Goal: Task Accomplishment & Management: Manage account settings

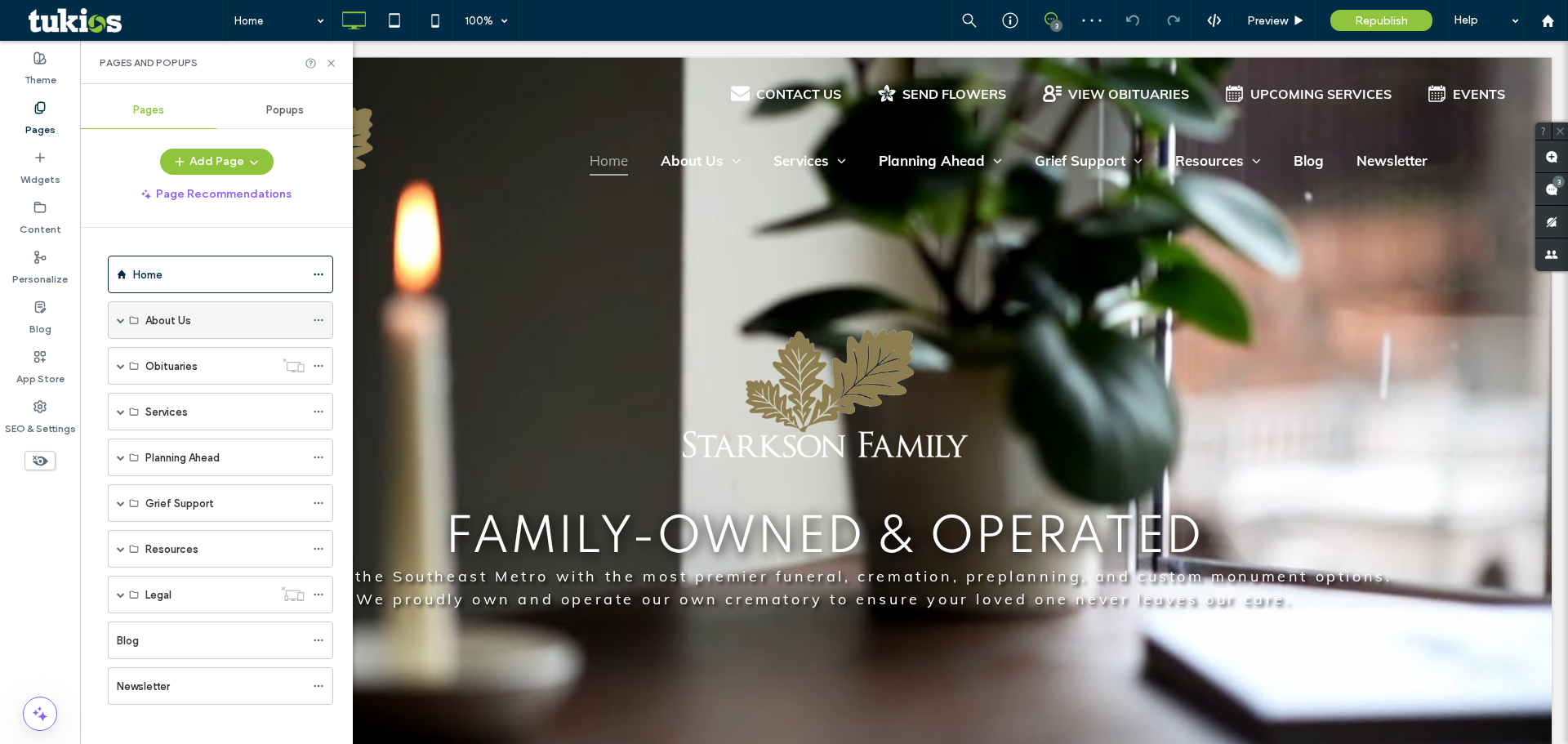
scroll to position [9, 0]
click at [122, 306] on span at bounding box center [121, 310] width 8 height 8
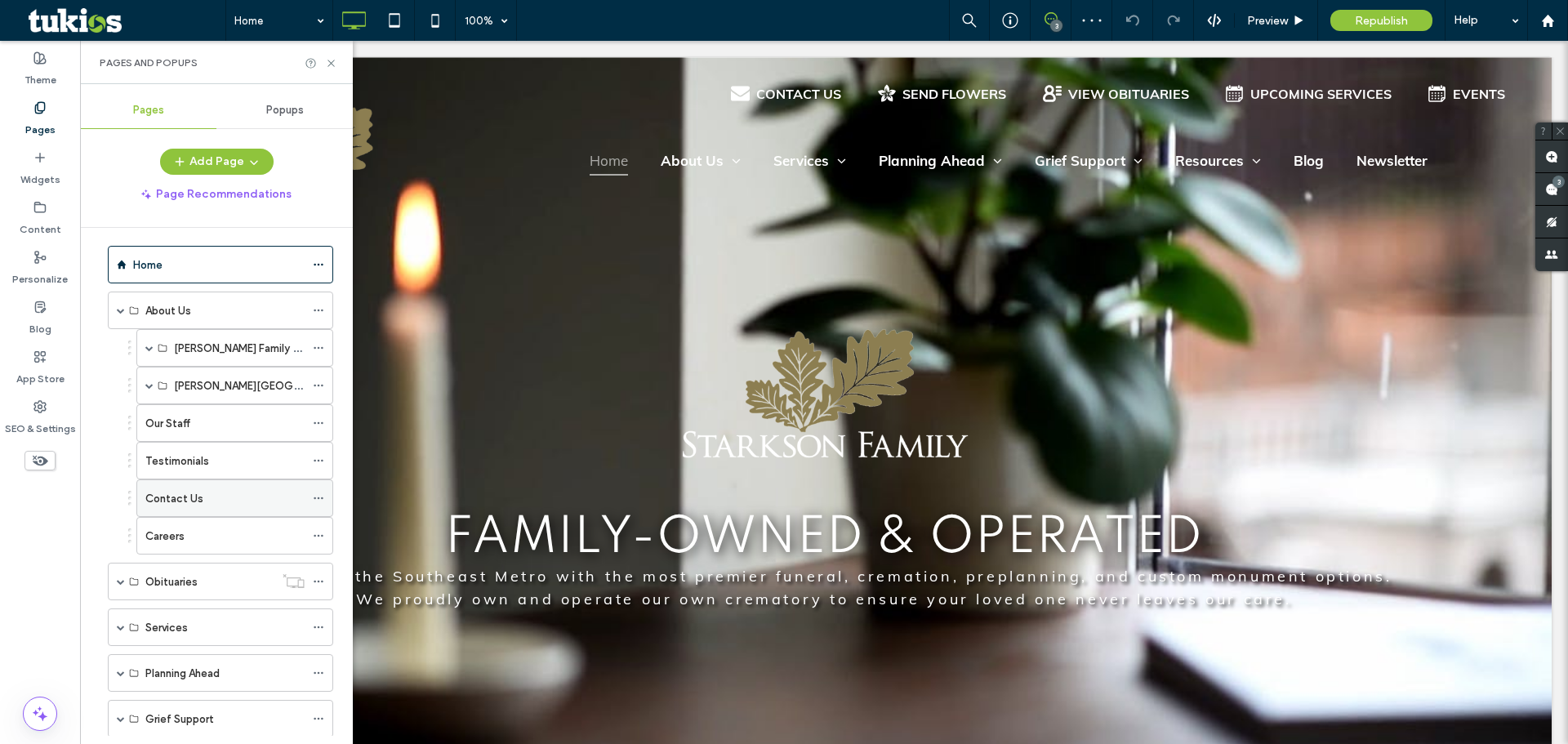
click at [181, 492] on label "Contact Us" at bounding box center [174, 498] width 58 height 28
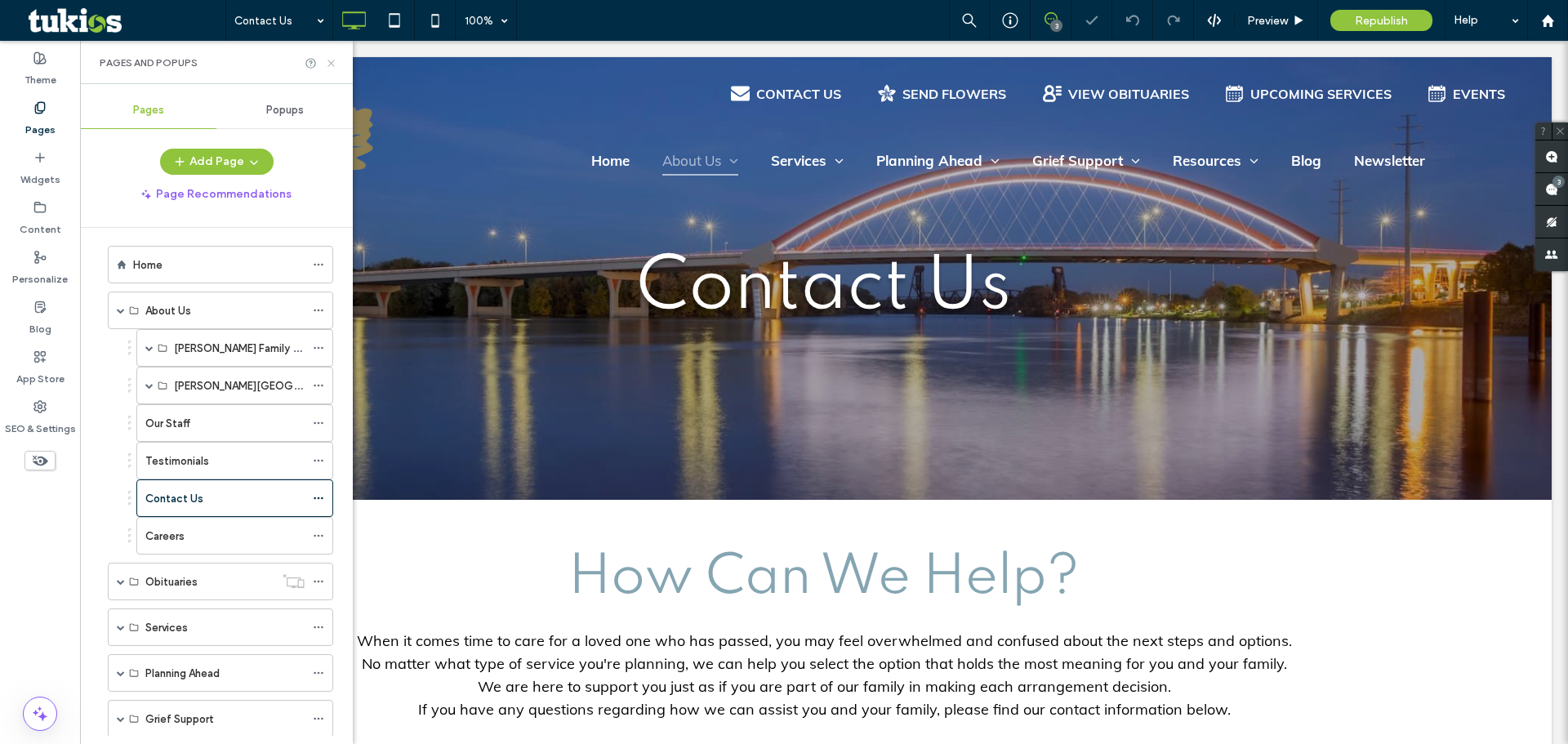
click at [328, 64] on icon at bounding box center [331, 63] width 12 height 12
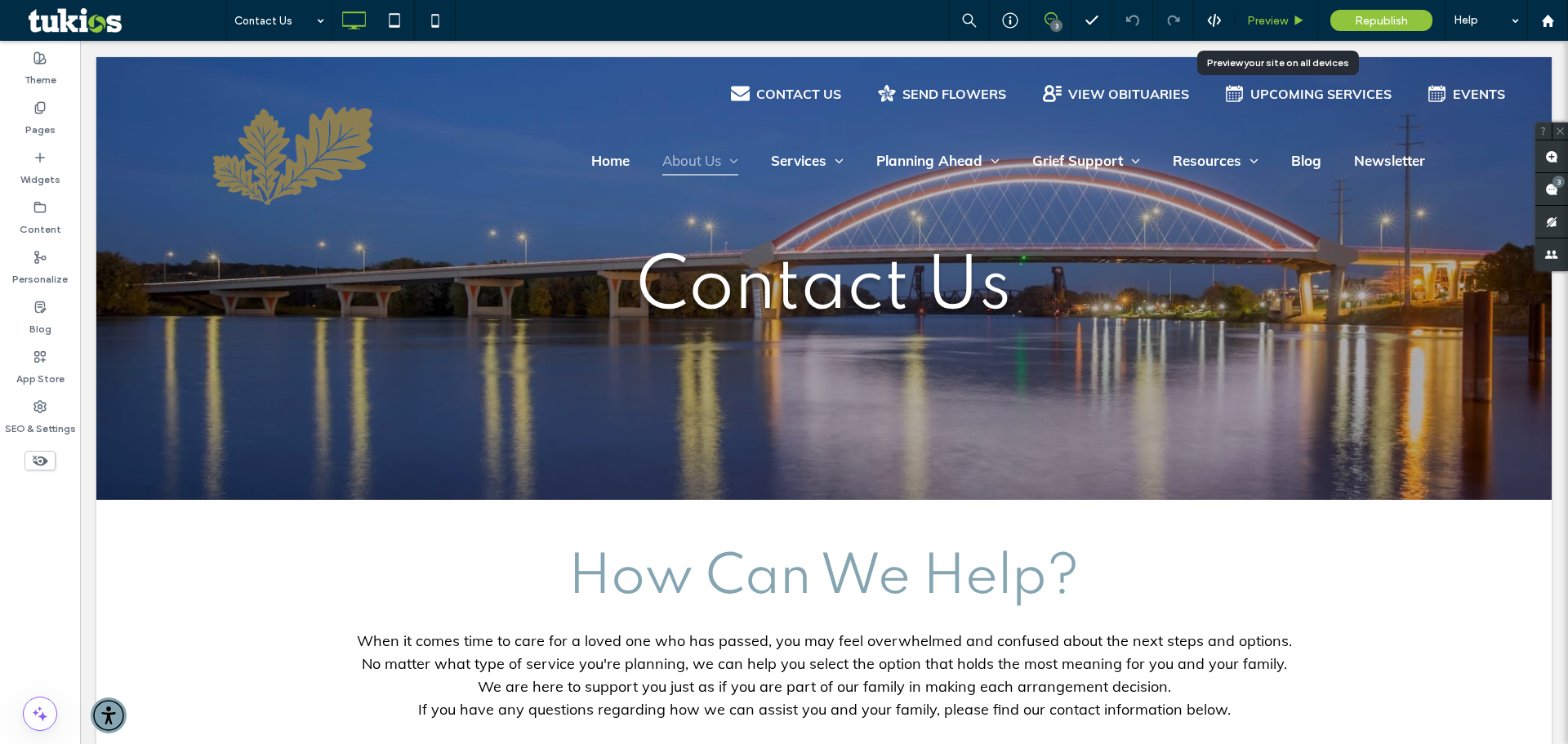
click at [1296, 18] on use at bounding box center [1299, 20] width 8 height 9
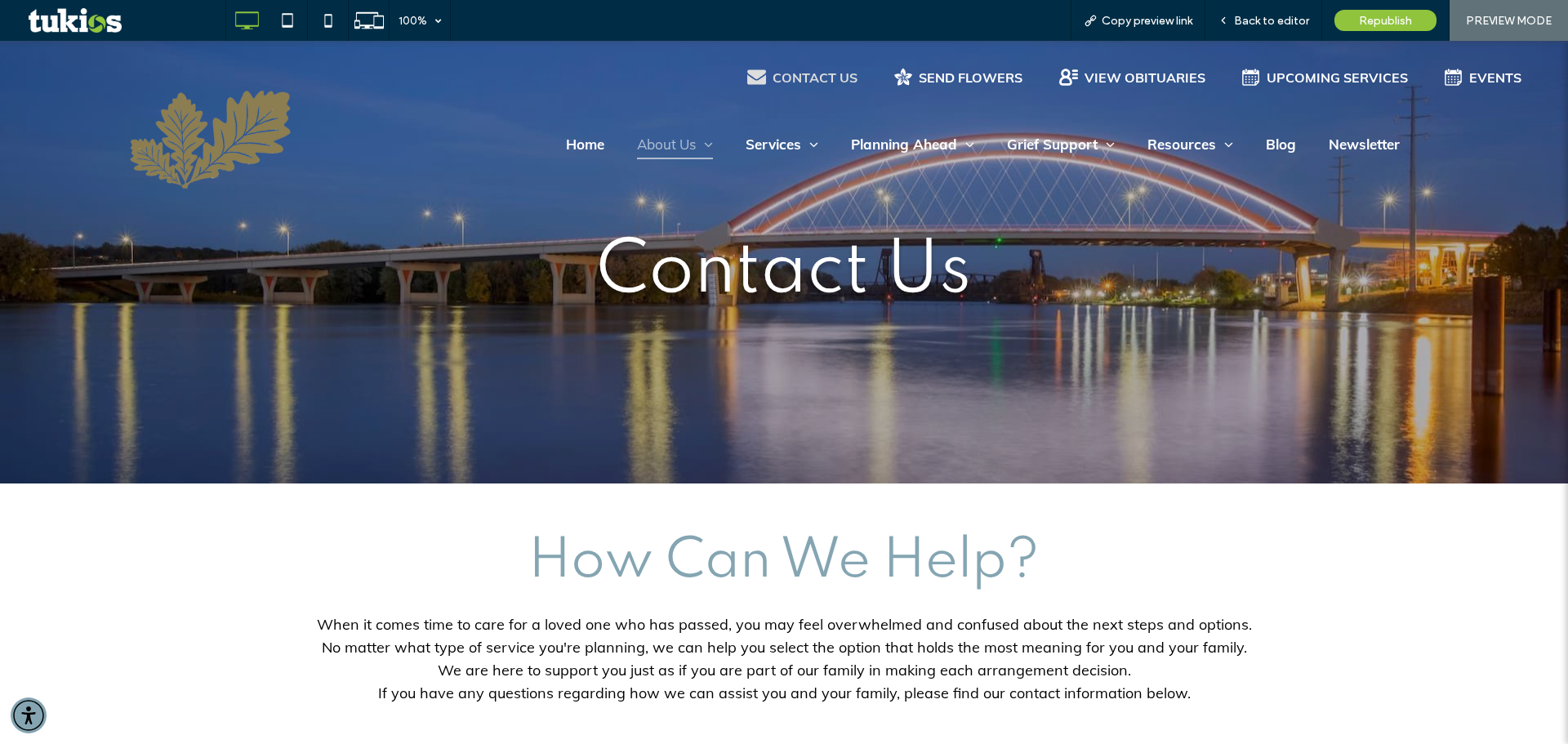
click at [804, 77] on div "CONTACT US" at bounding box center [815, 77] width 85 height 16
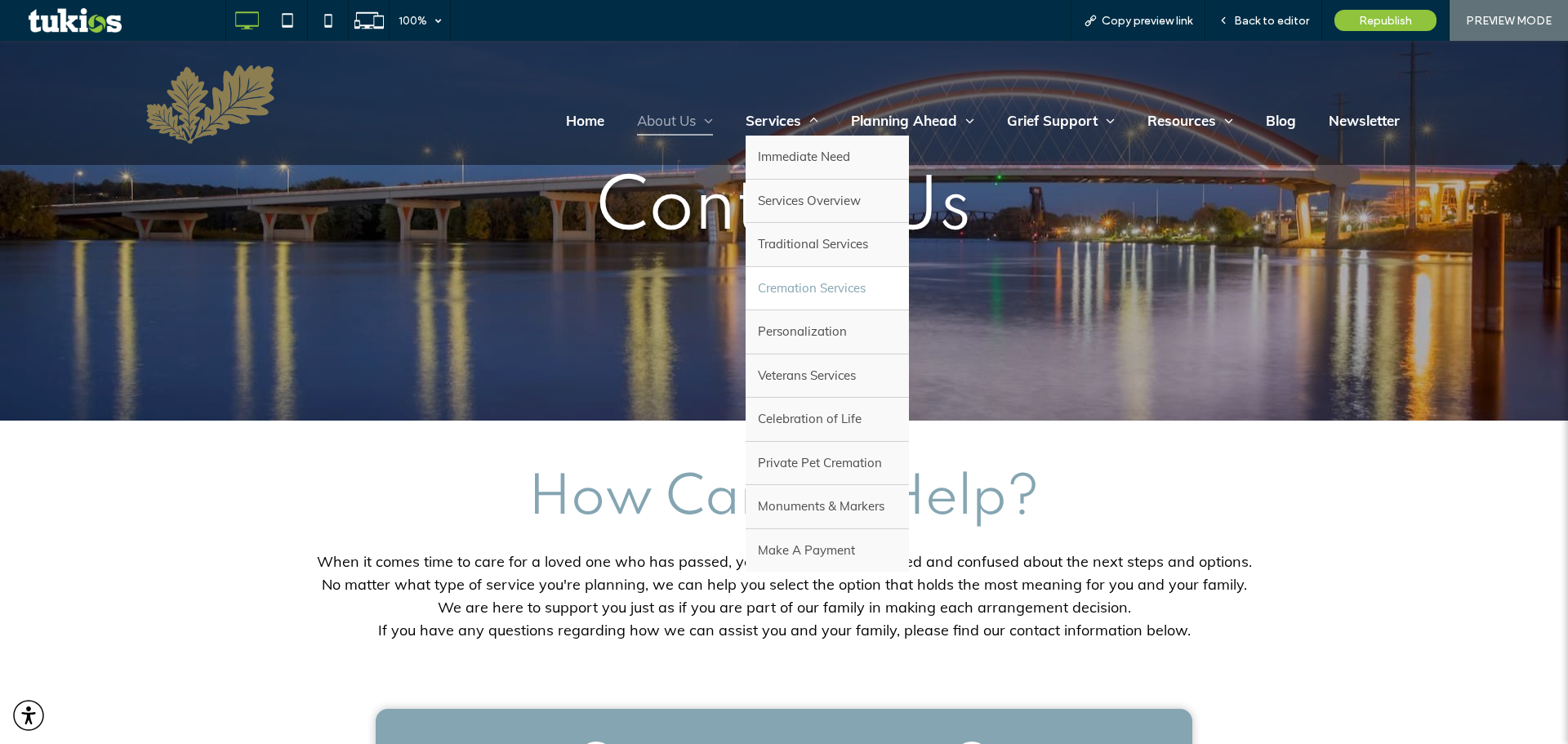
scroll to position [327, 0]
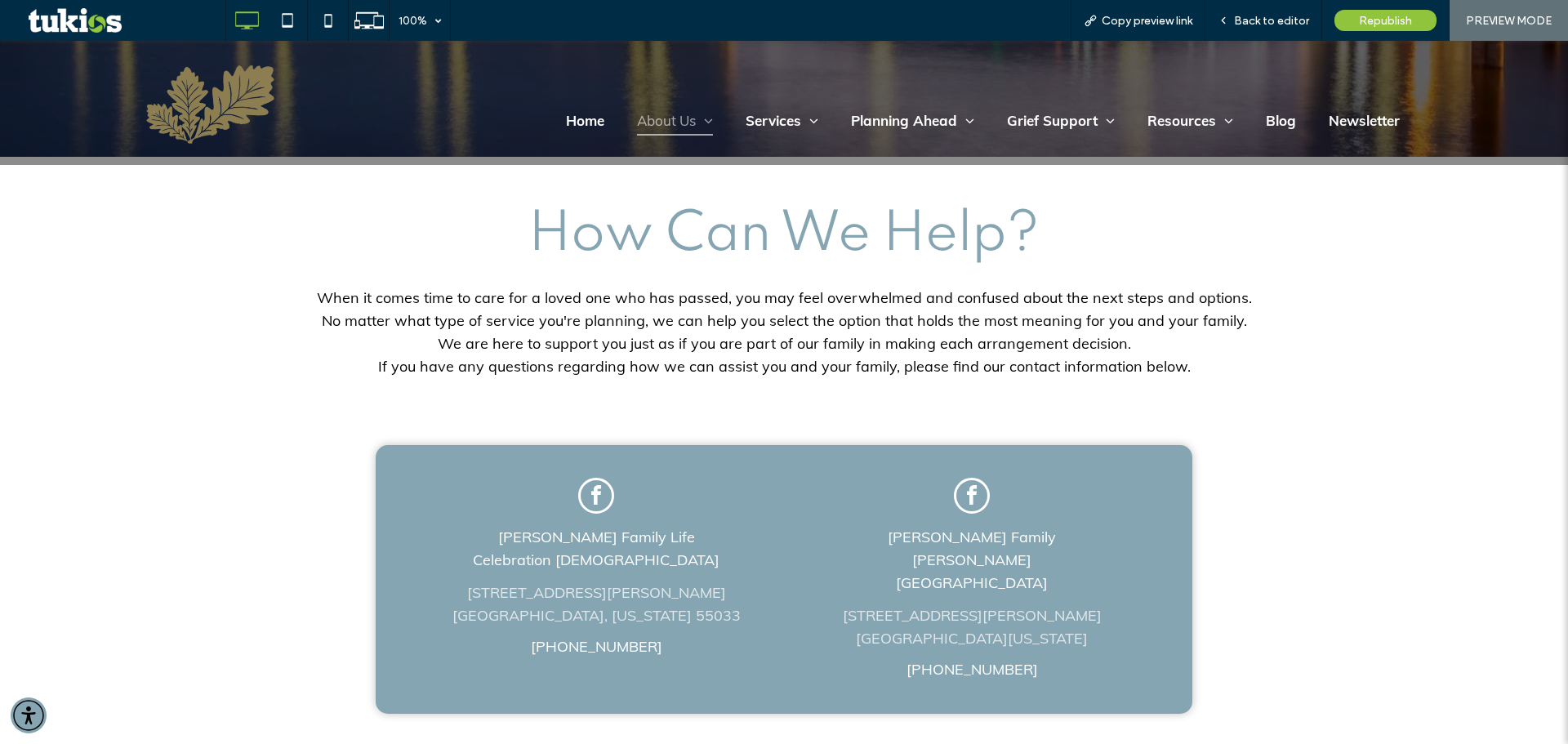
click at [612, 548] on p "Starkson Family Life" at bounding box center [596, 537] width 261 height 23
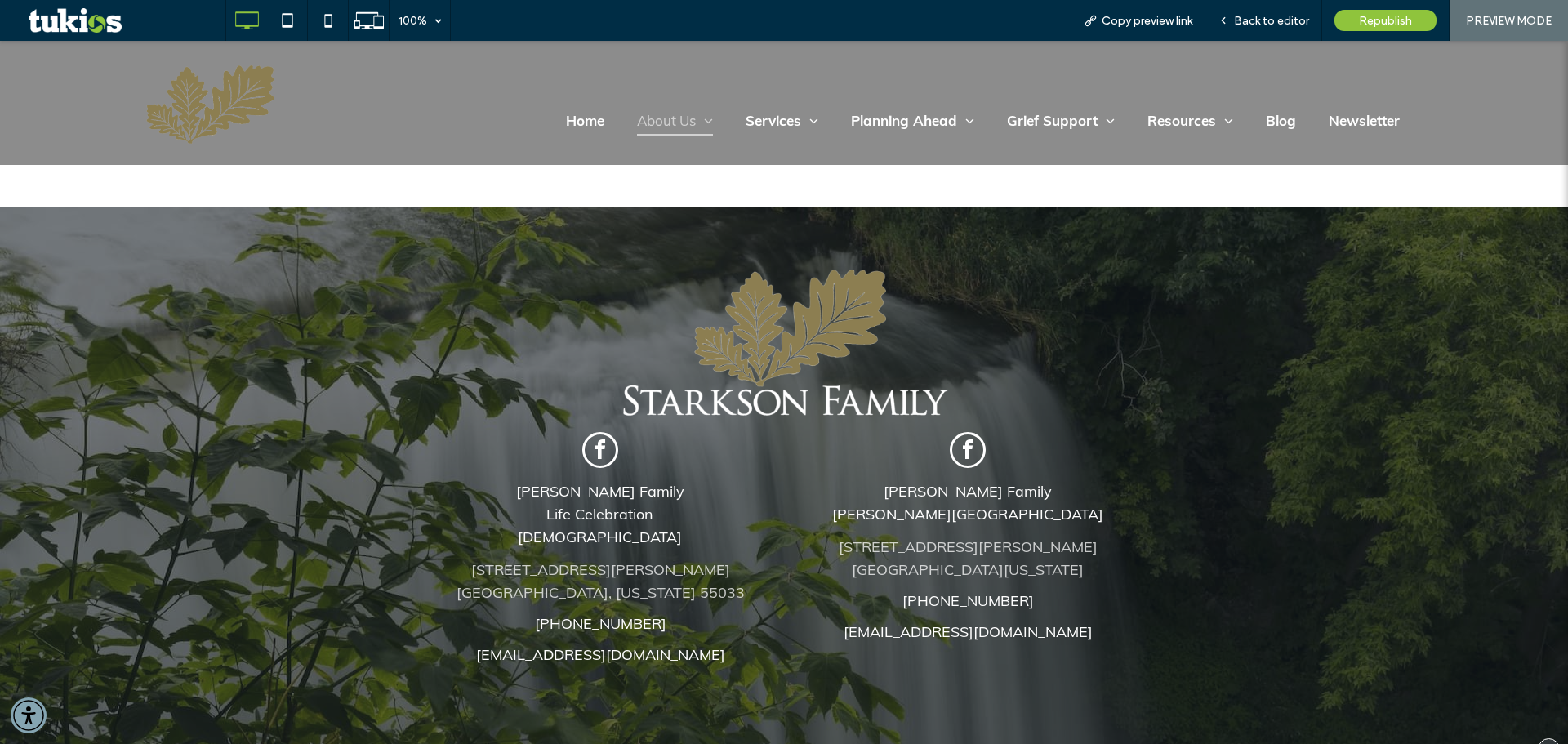
scroll to position [1673, 0]
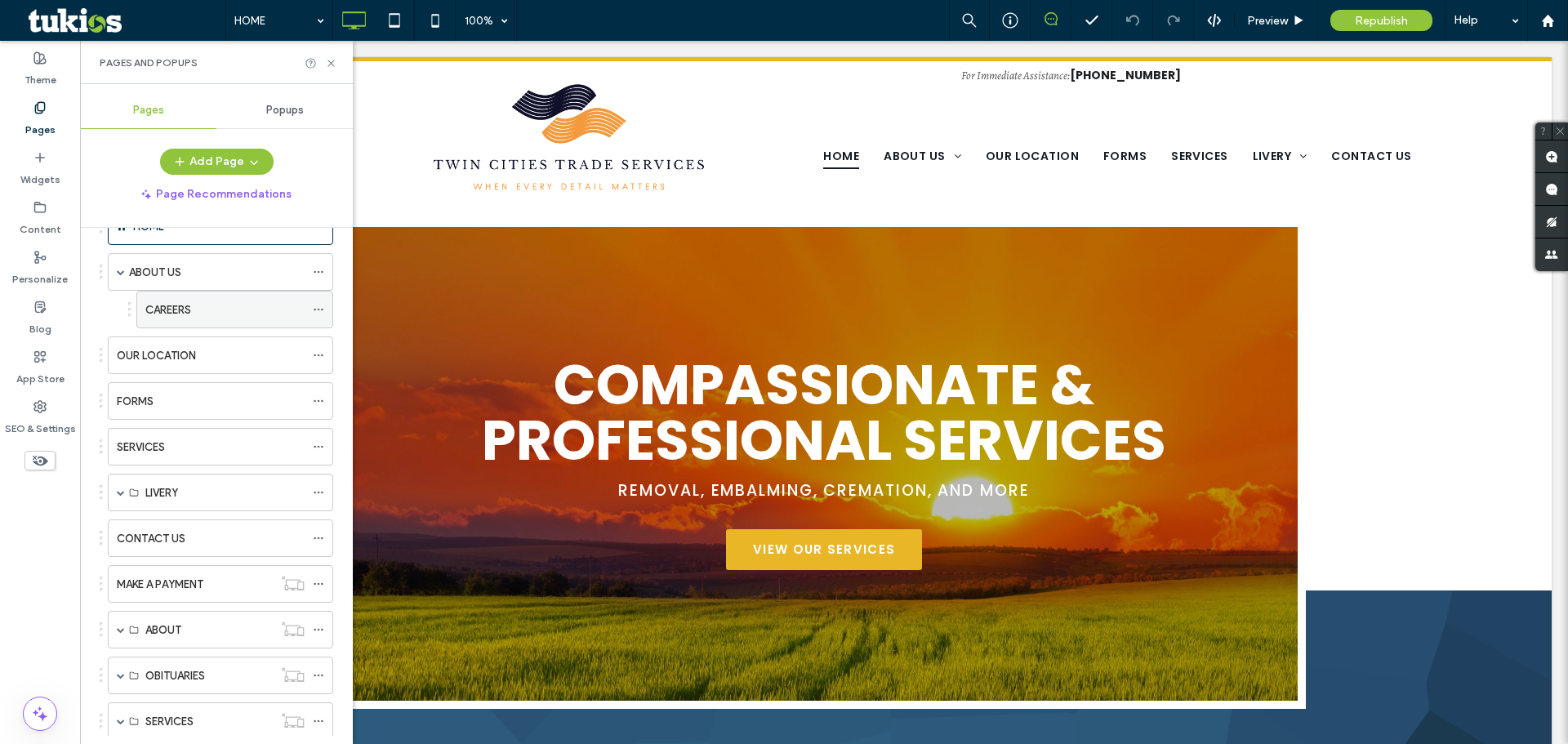
scroll to position [163, 0]
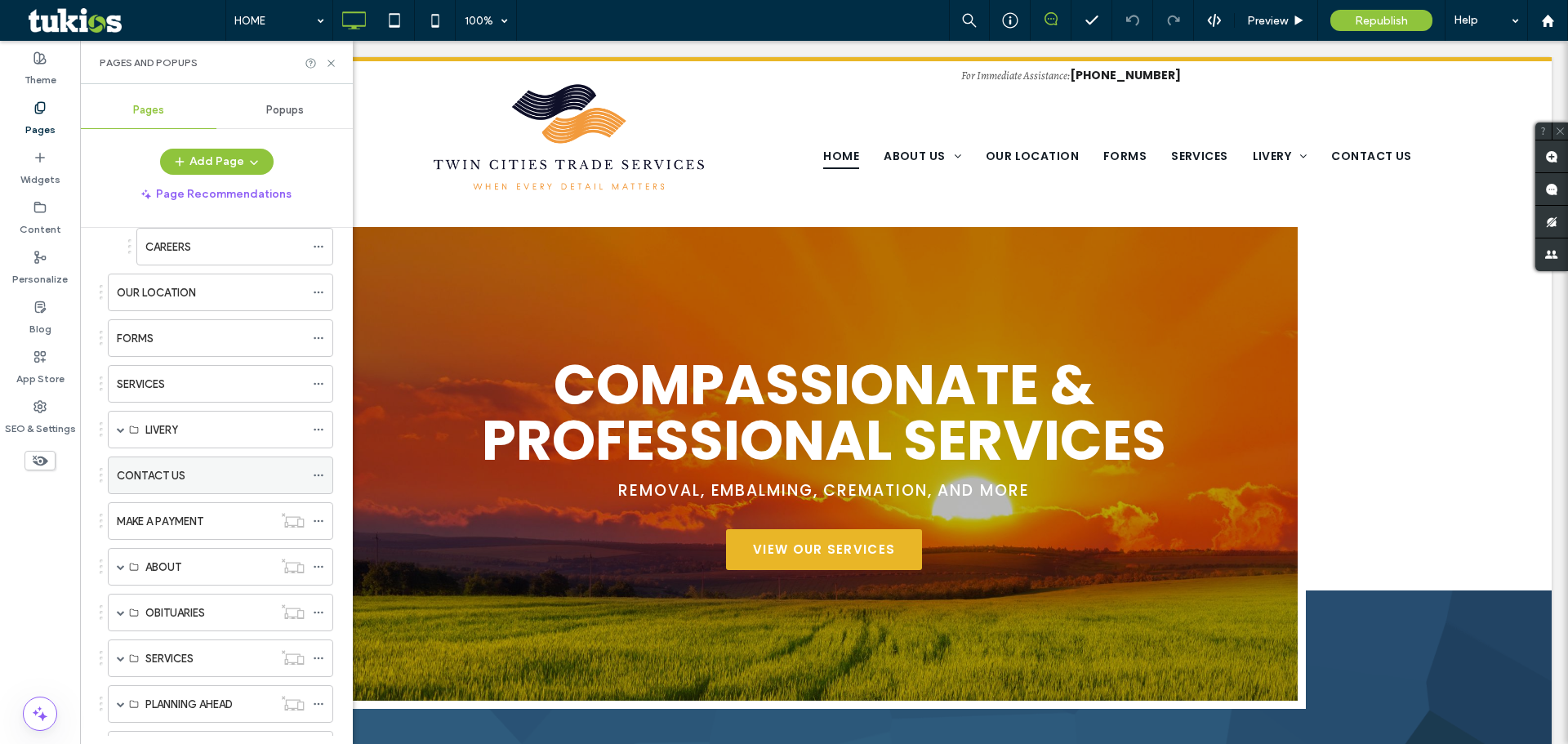
click at [175, 469] on label "CONTACT US" at bounding box center [151, 476] width 69 height 28
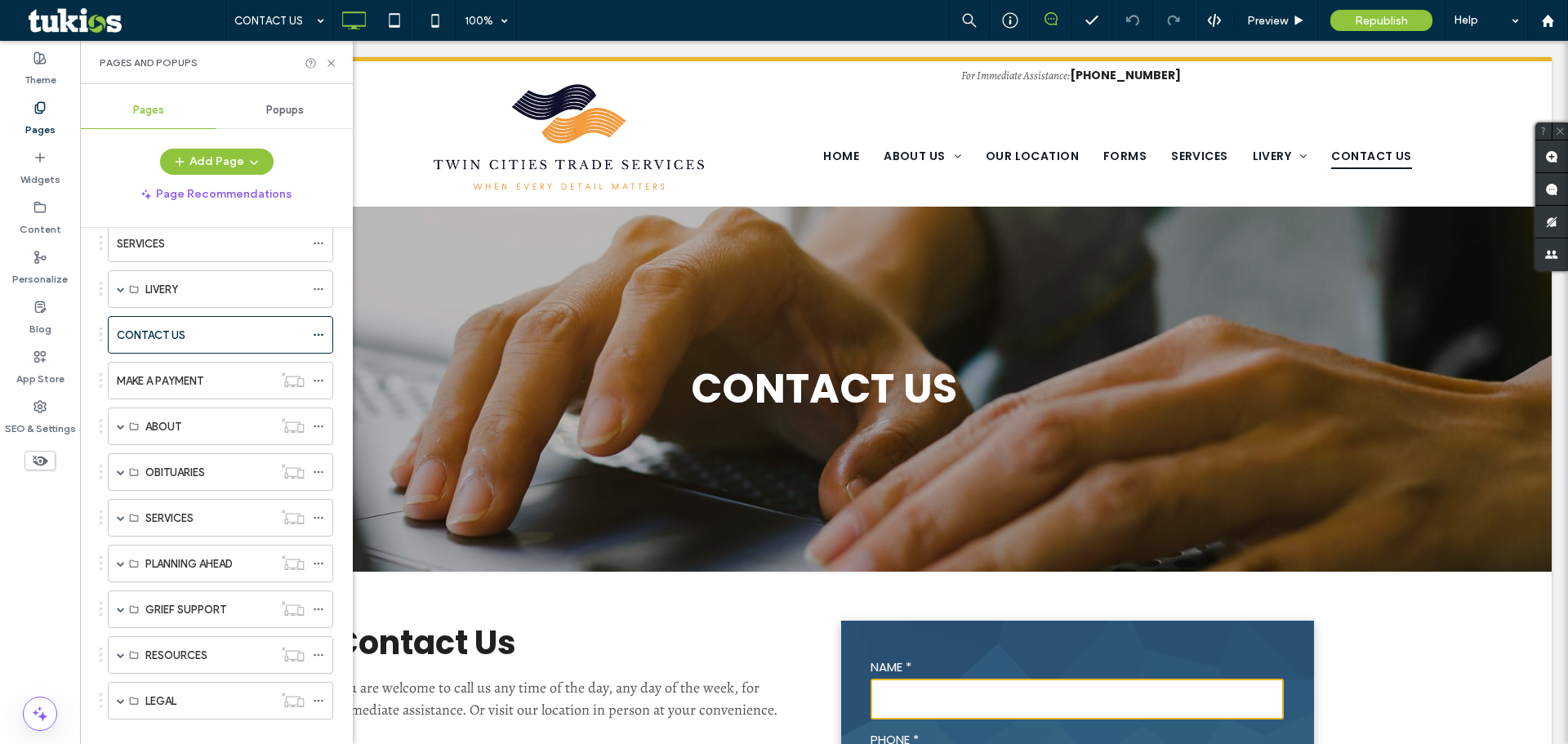
scroll to position [327, 0]
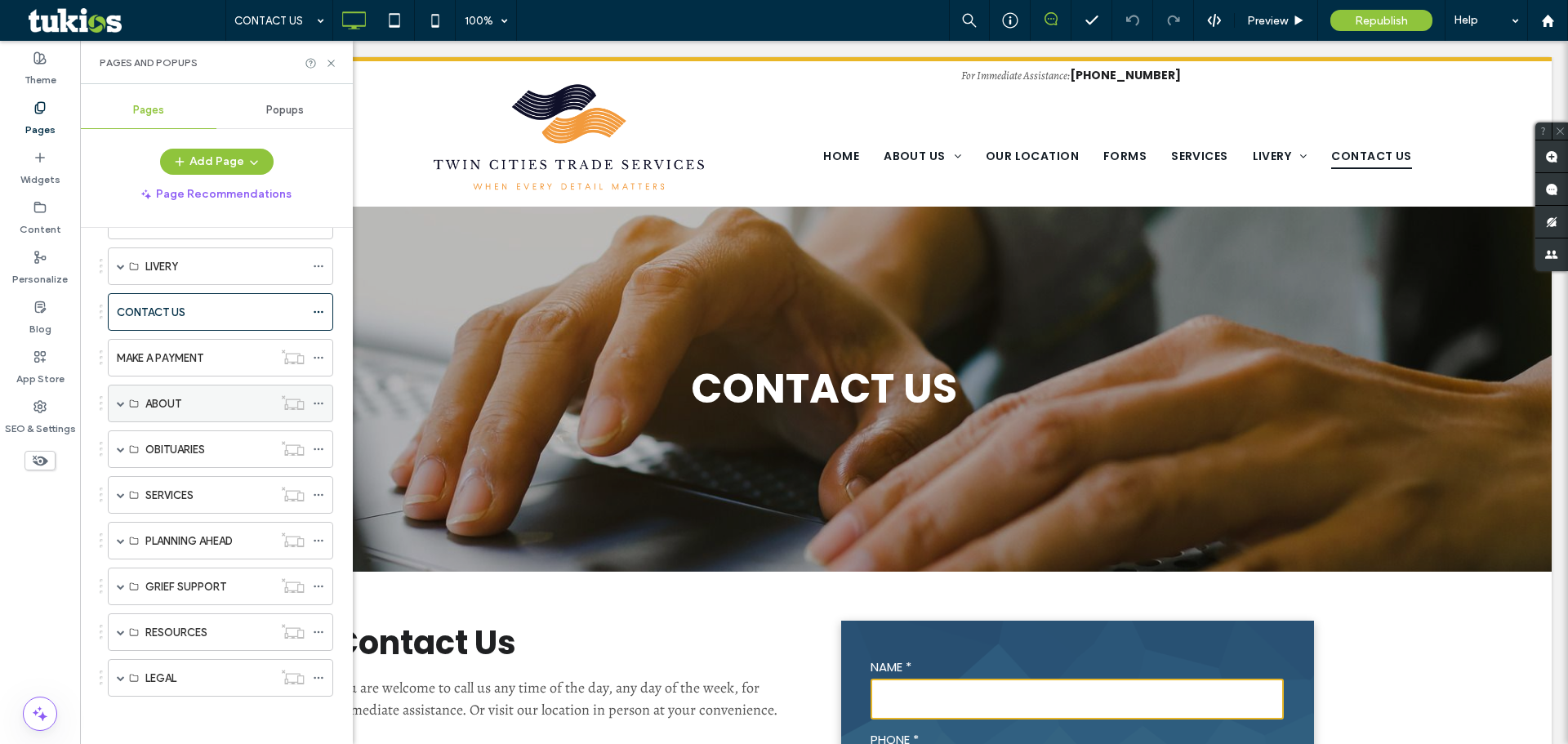
click at [122, 404] on span at bounding box center [121, 403] width 8 height 8
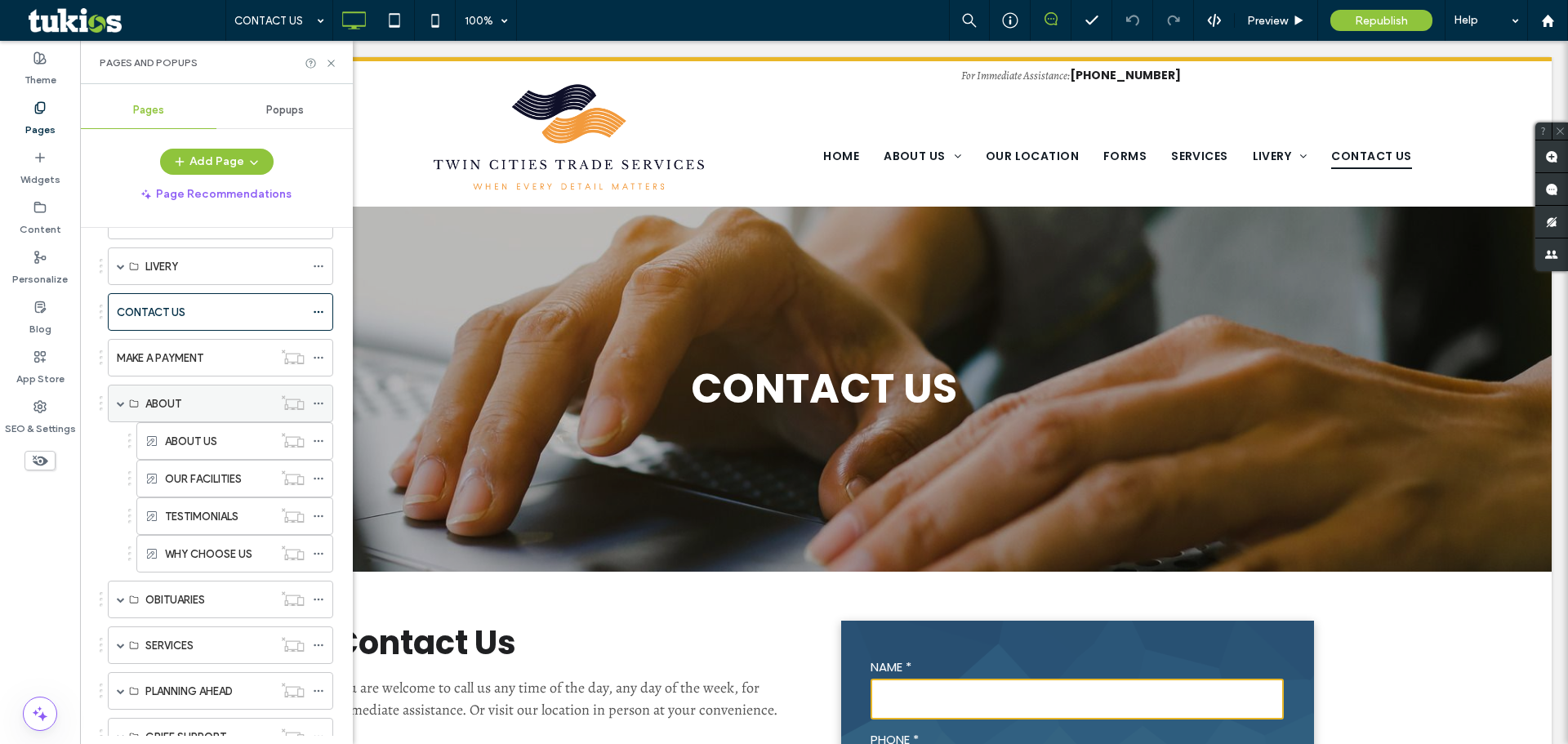
click at [122, 404] on span at bounding box center [121, 403] width 8 height 8
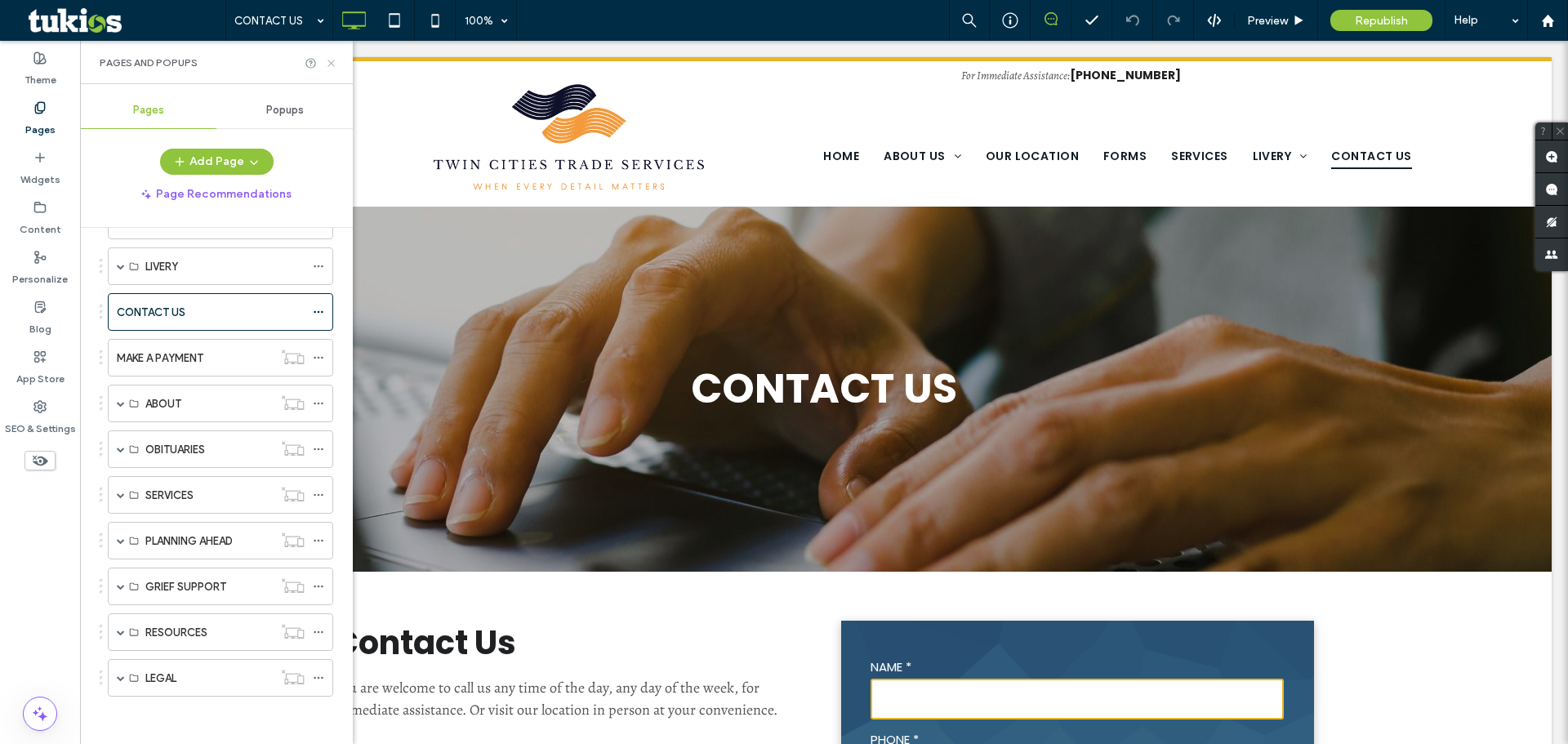
click at [331, 67] on icon at bounding box center [331, 63] width 12 height 12
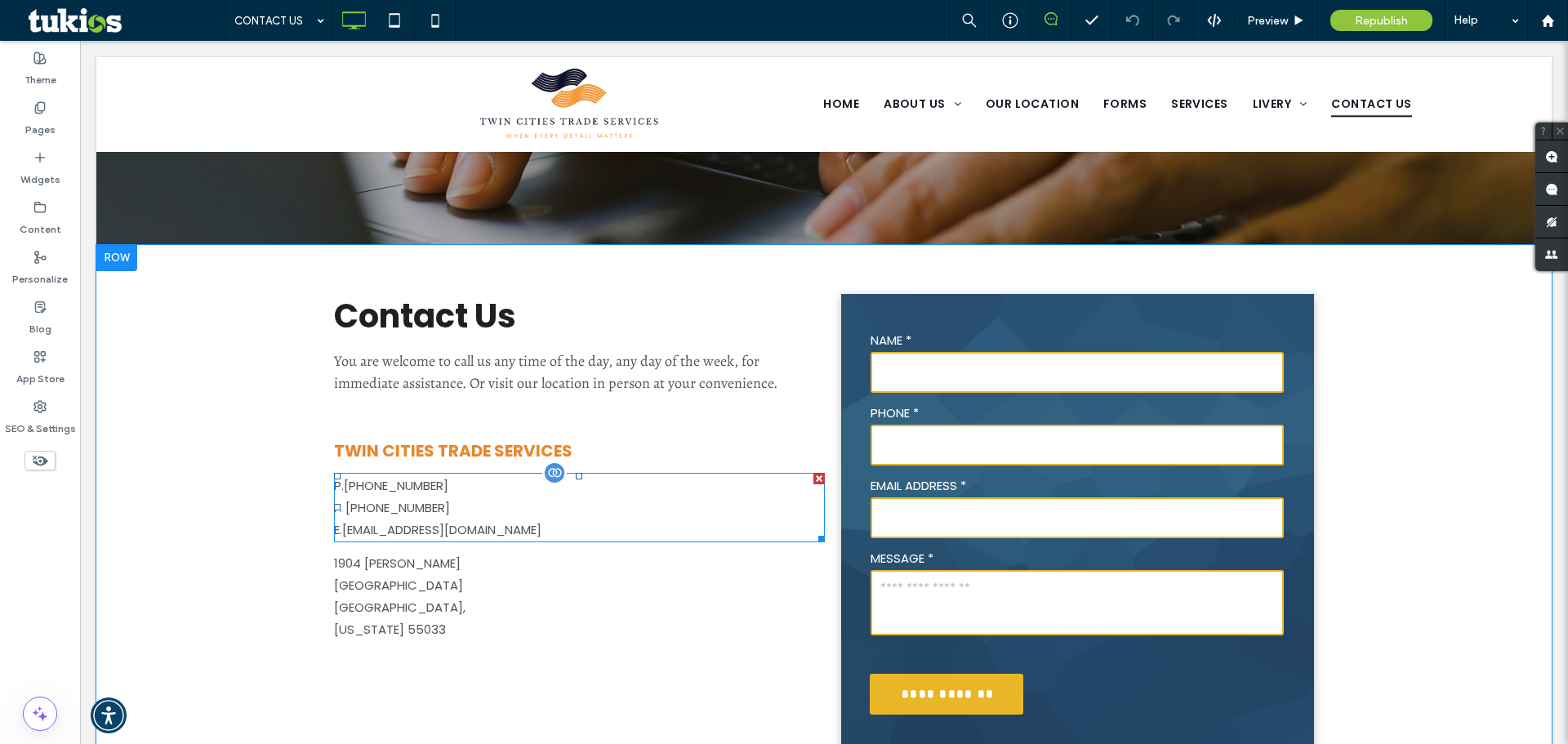
click at [503, 531] on span at bounding box center [579, 508] width 491 height 70
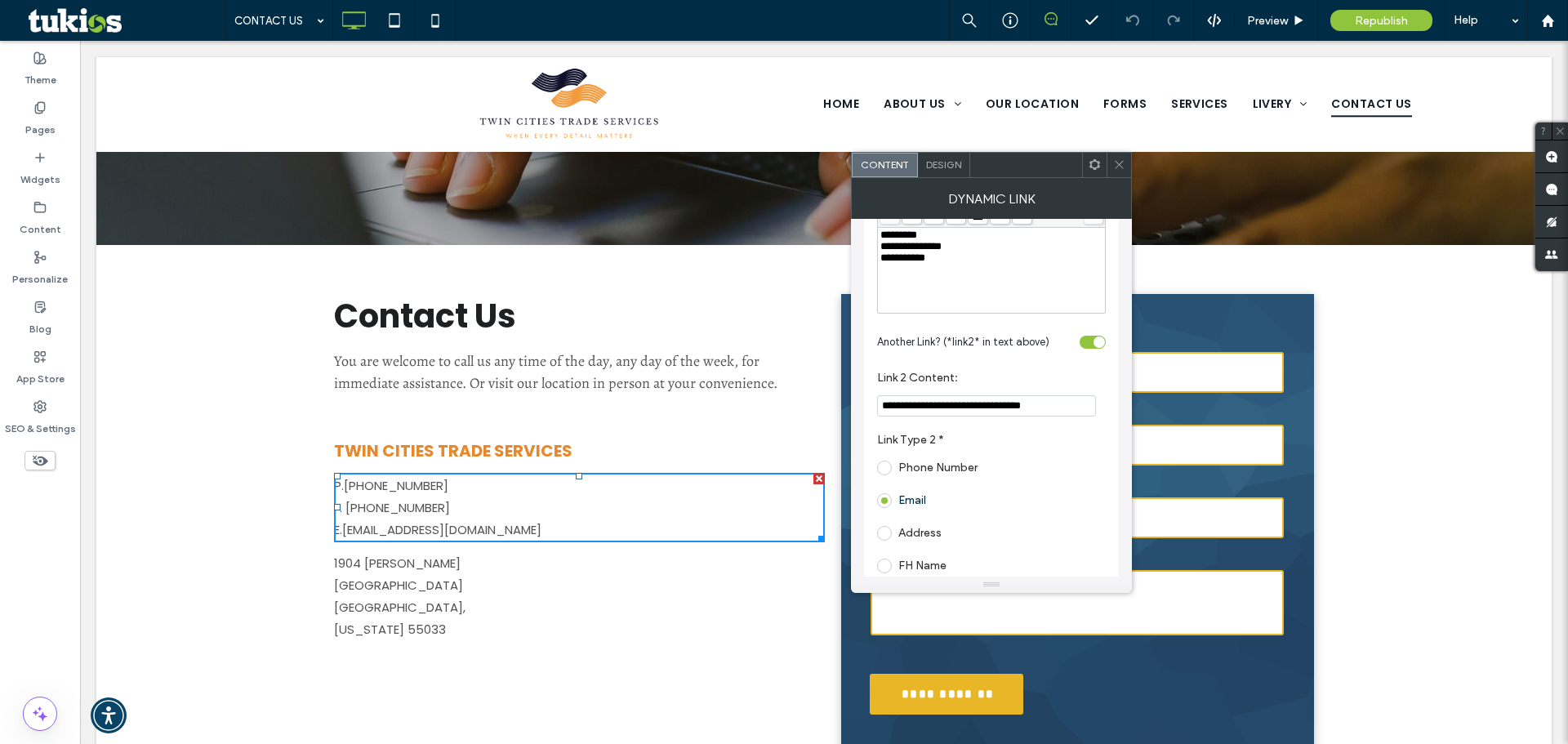
scroll to position [490, 0]
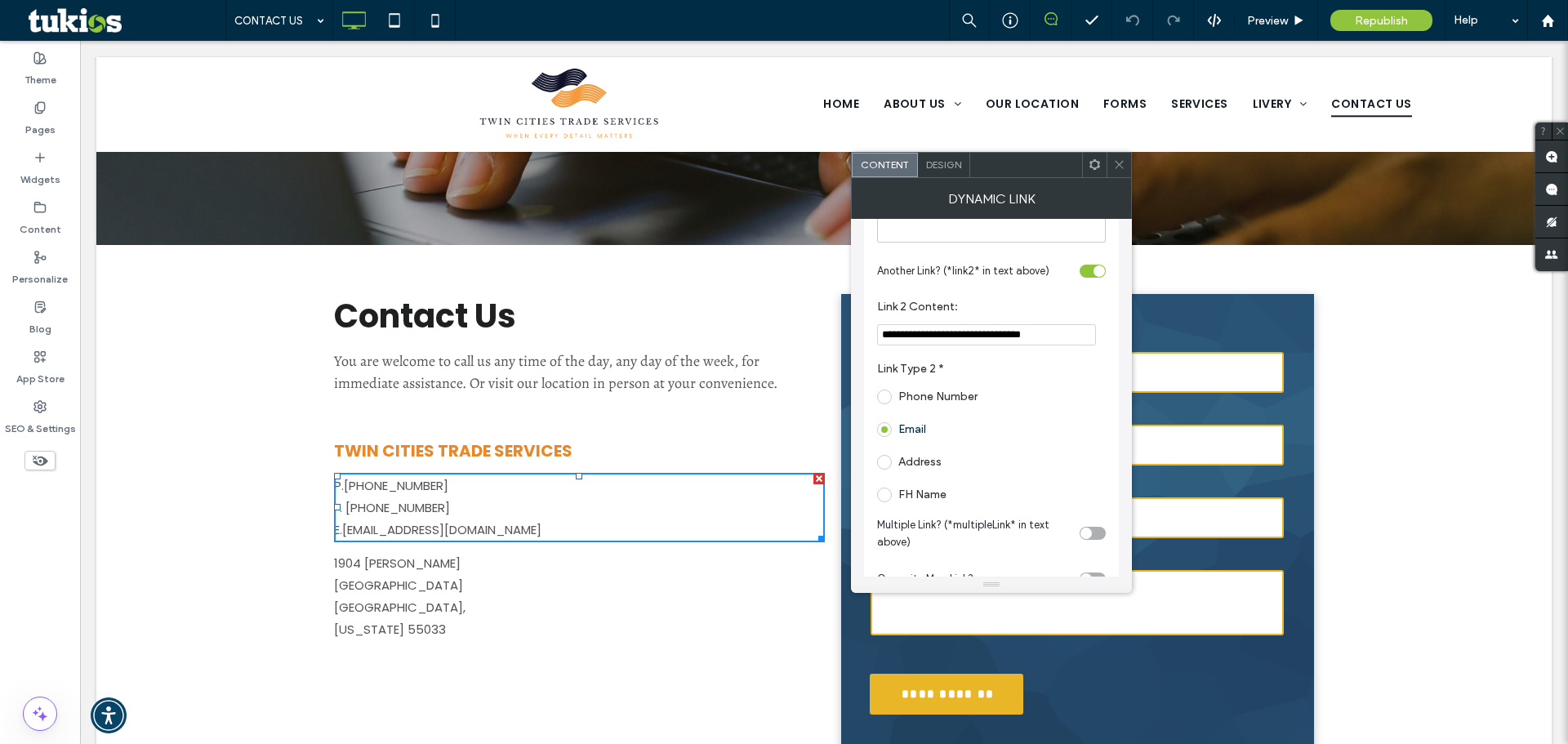
drag, startPoint x: 1032, startPoint y: 370, endPoint x: 500, endPoint y: 244, distance: 546.7
paste input "**********"
click at [995, 333] on input "**********" at bounding box center [987, 334] width 219 height 22
click at [1046, 331] on input "**********" at bounding box center [987, 334] width 219 height 22
type input "**********"
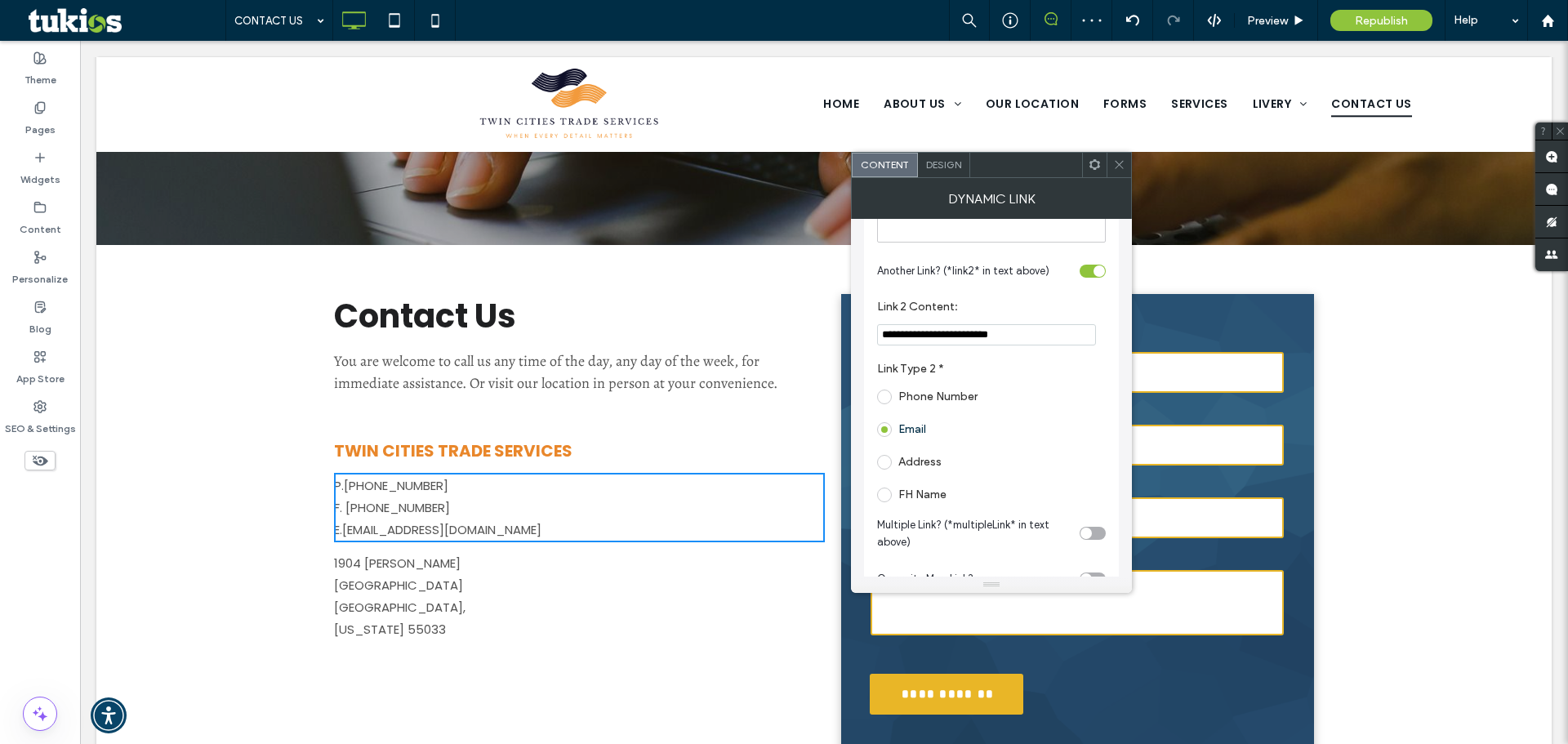
click at [1031, 300] on label "Link 2 Content:" at bounding box center [988, 308] width 222 height 18
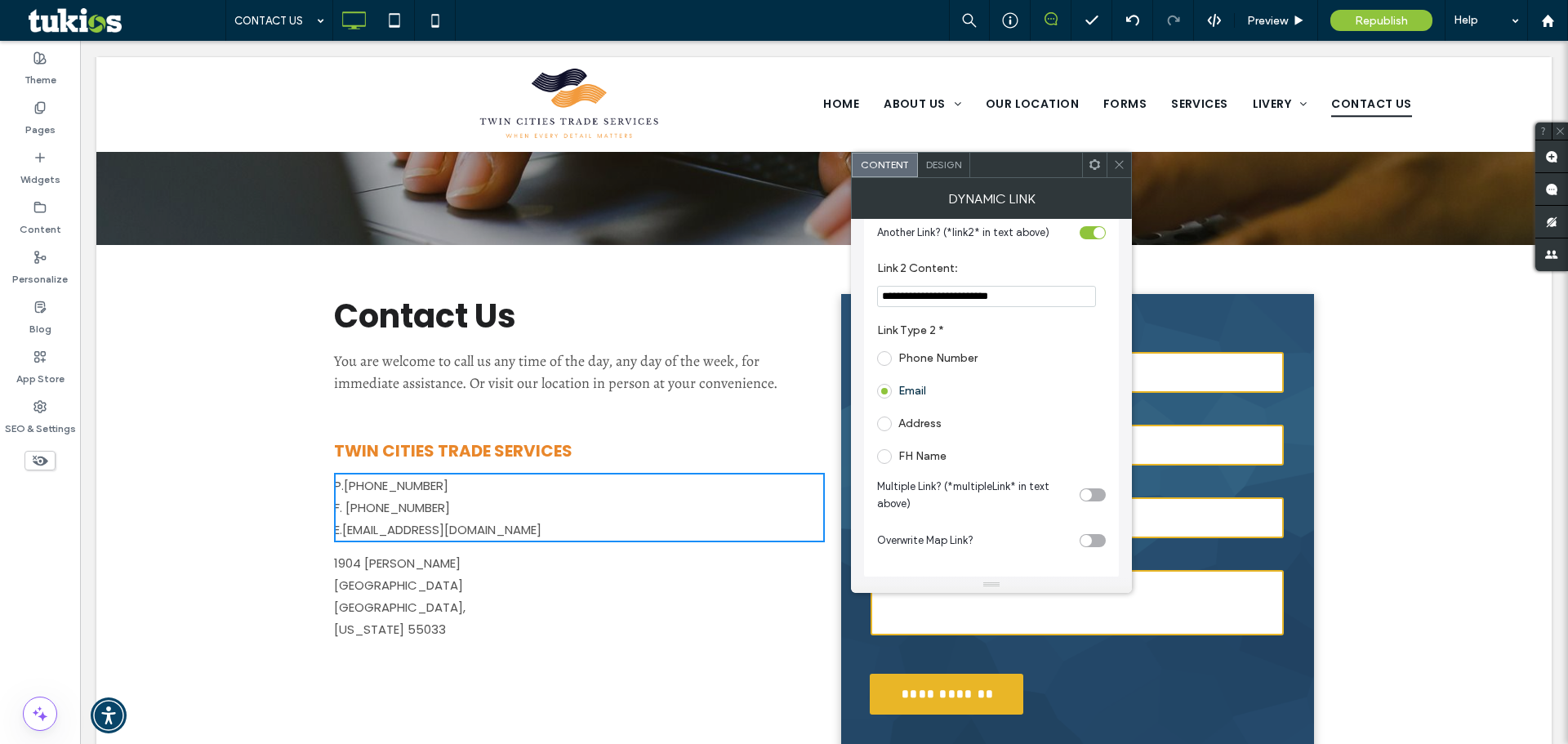
scroll to position [539, 0]
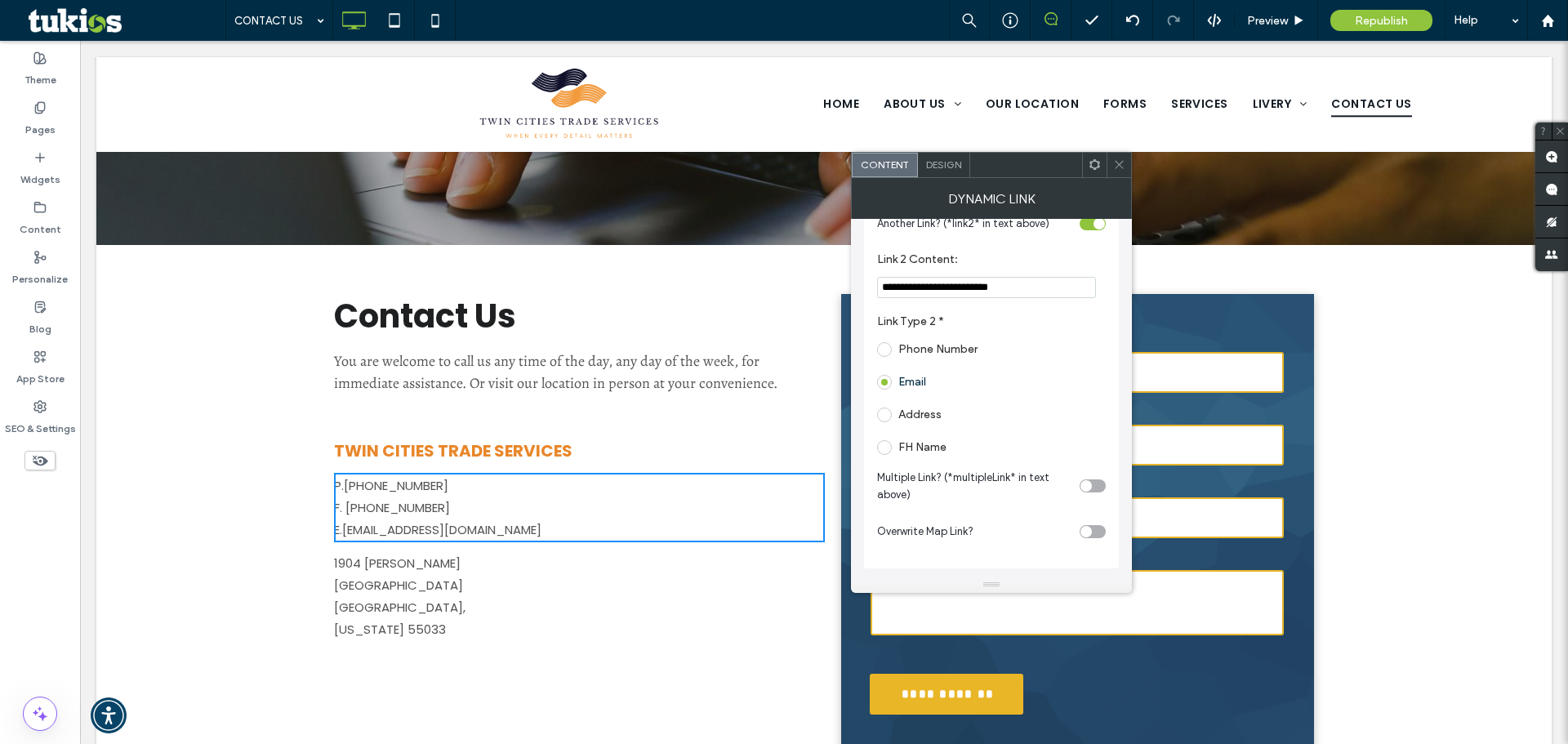
drag, startPoint x: 1112, startPoint y: 328, endPoint x: 752, endPoint y: 264, distance: 365.6
click at [1070, 356] on div "Phone Number" at bounding box center [988, 349] width 222 height 26
click at [1120, 178] on div "Dynamic Link" at bounding box center [991, 198] width 281 height 40
click at [1123, 168] on icon at bounding box center [1119, 164] width 12 height 12
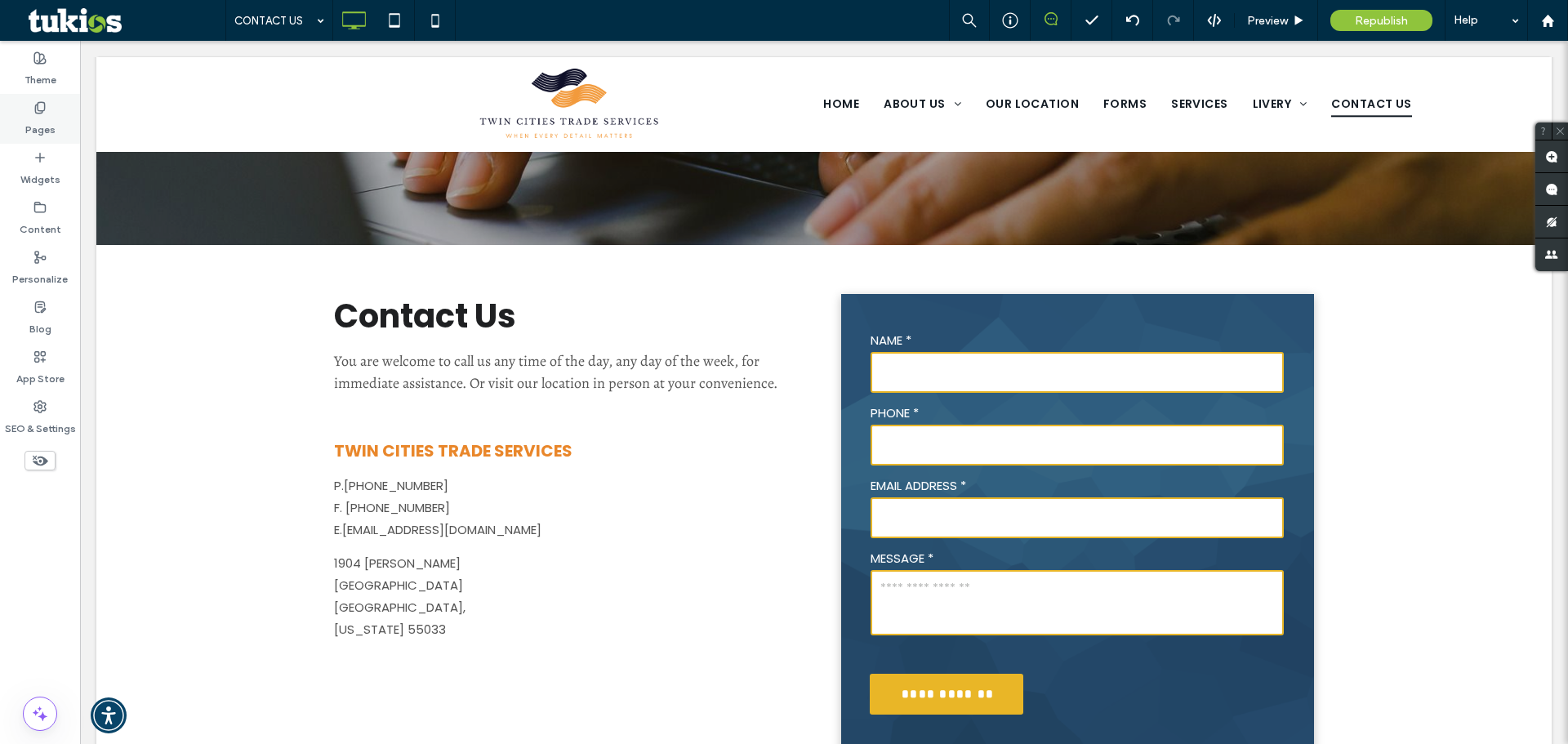
click at [38, 128] on label "Pages" at bounding box center [41, 125] width 30 height 23
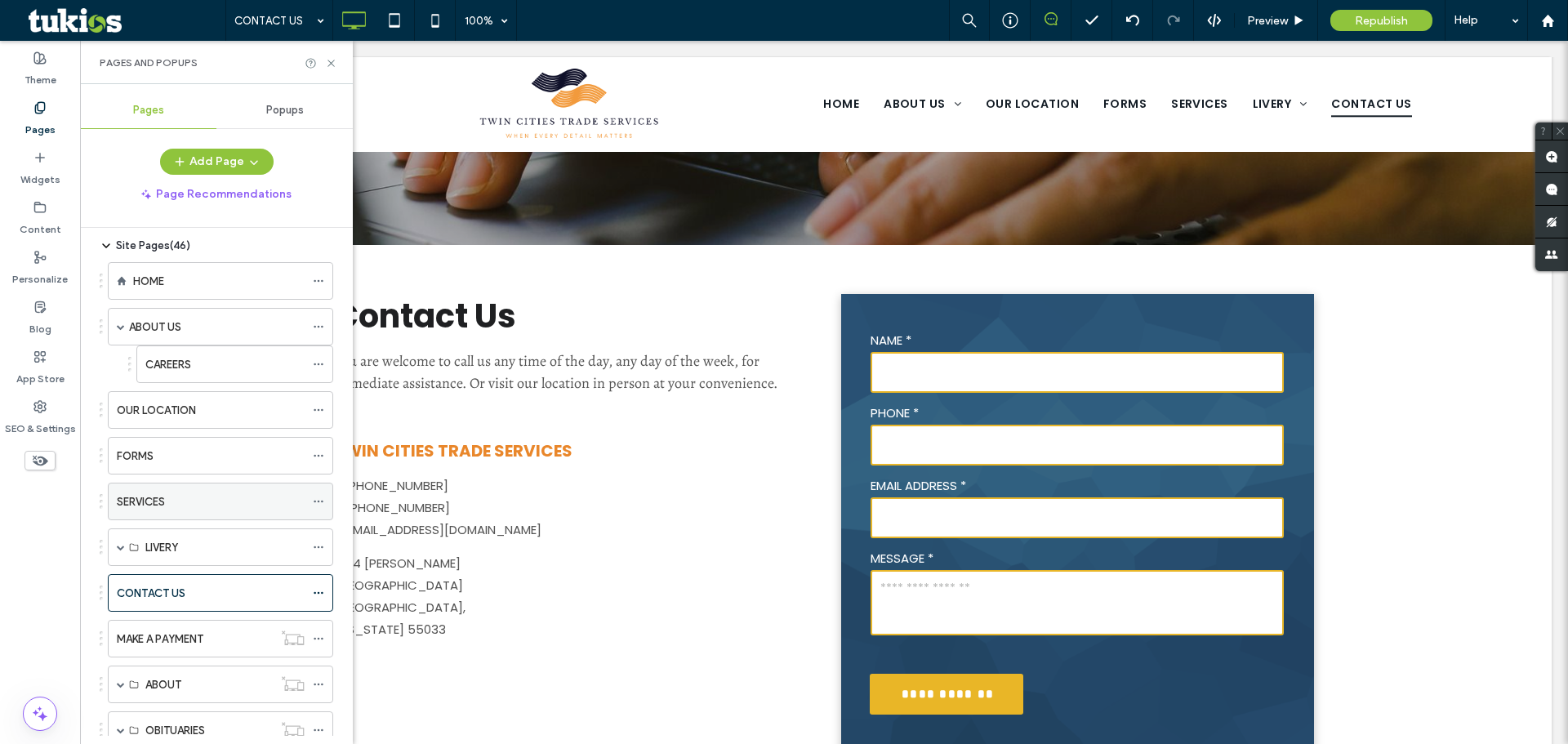
scroll to position [82, 0]
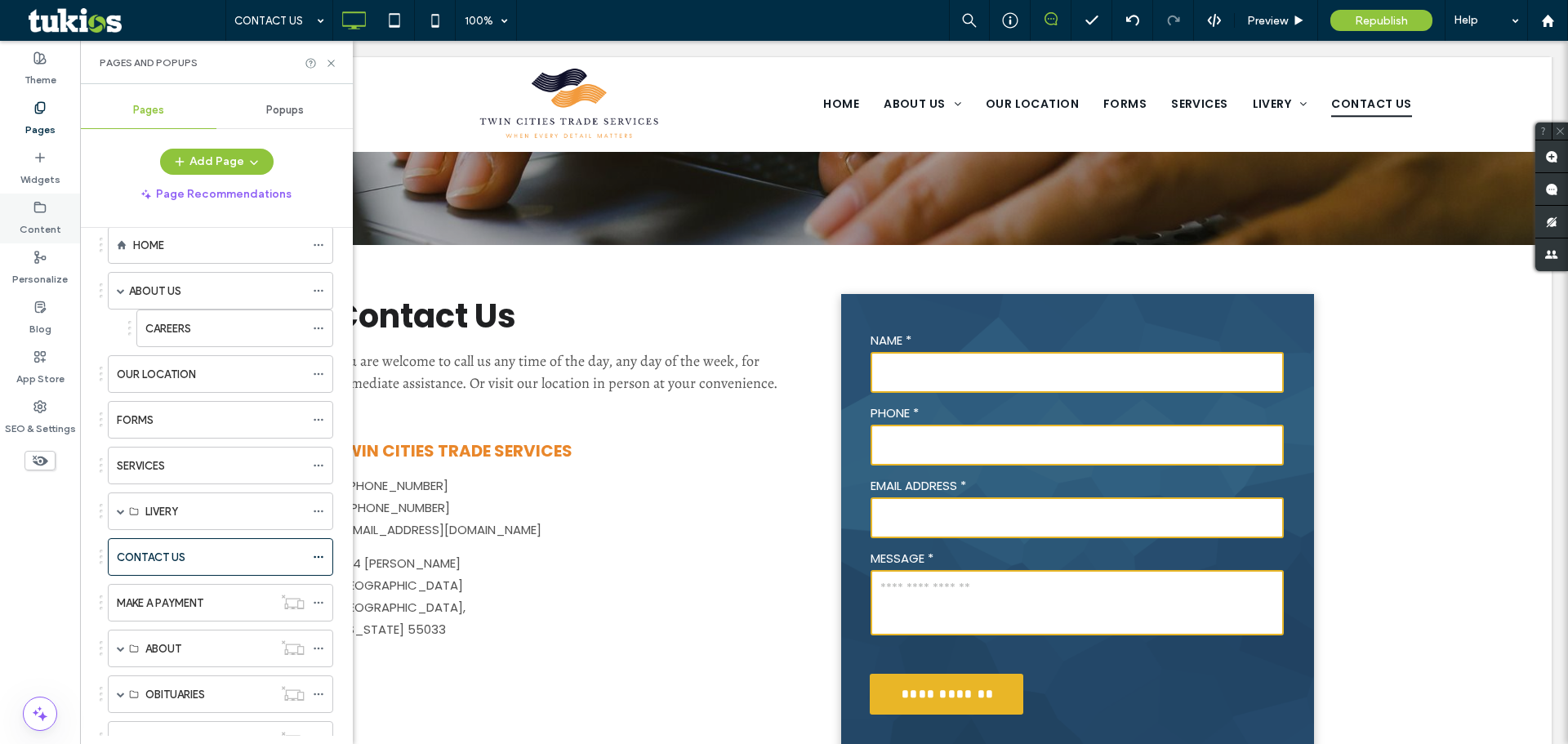
click at [35, 206] on use at bounding box center [40, 206] width 10 height 9
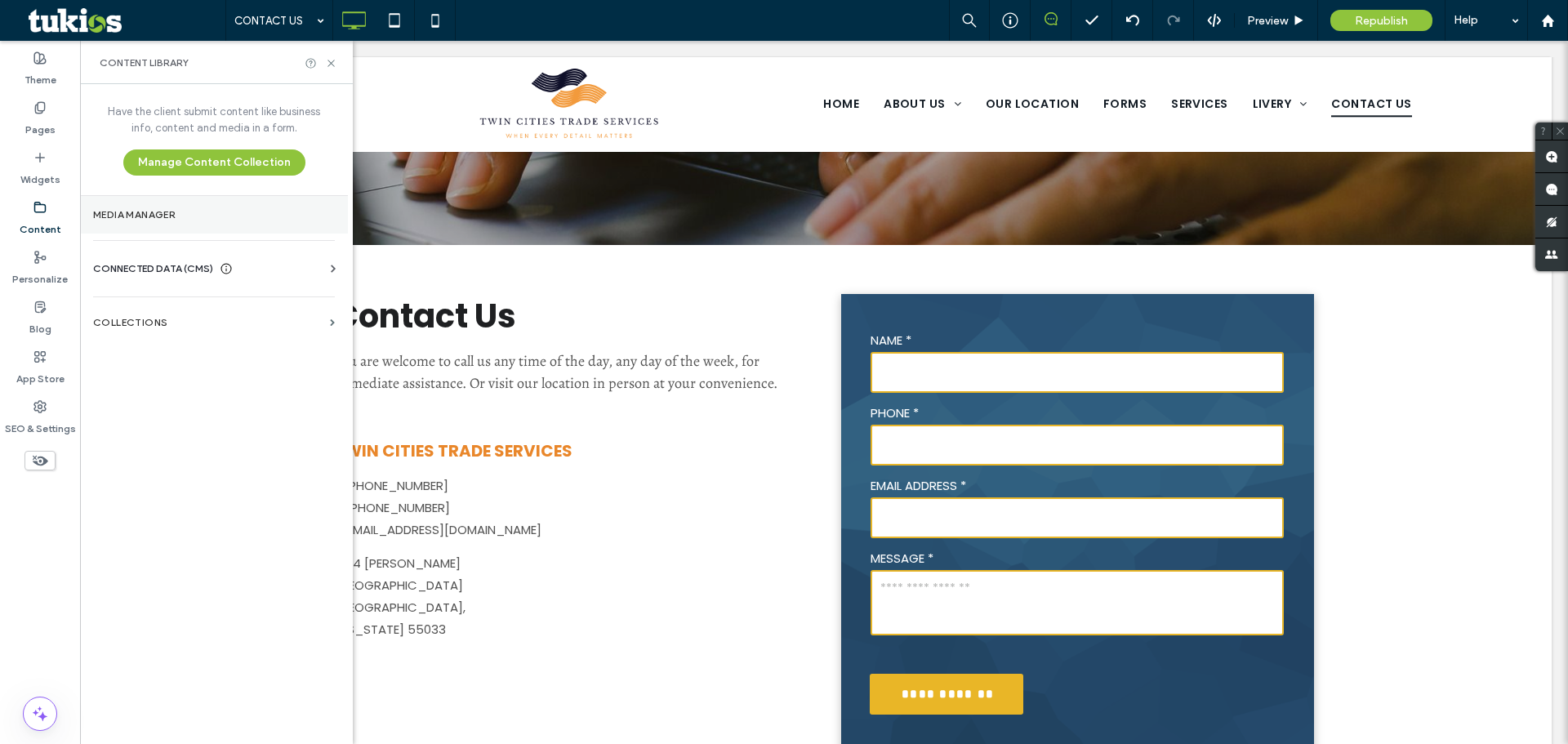
click at [169, 225] on section "Media Manager" at bounding box center [214, 215] width 268 height 38
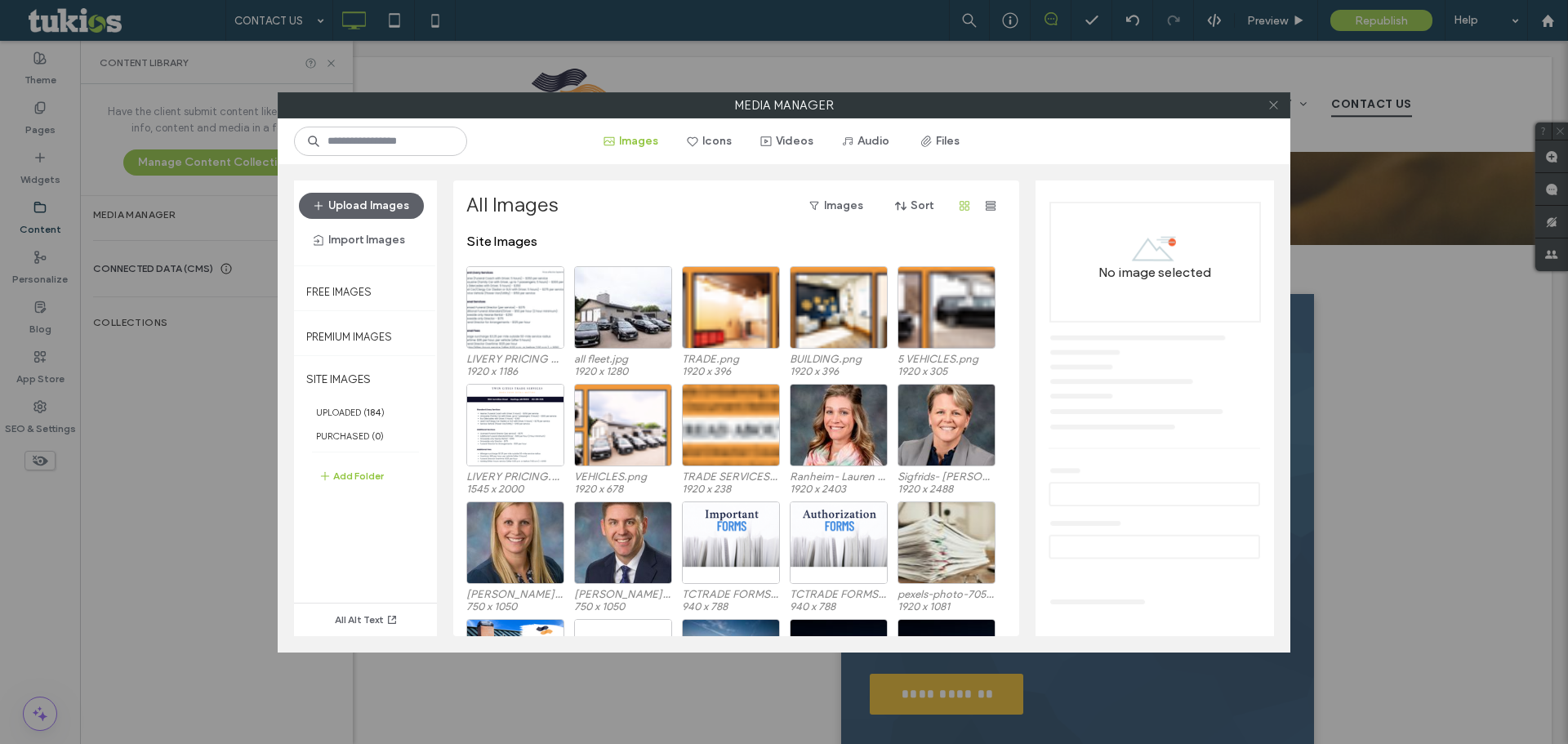
click at [1275, 105] on icon at bounding box center [1273, 105] width 12 height 12
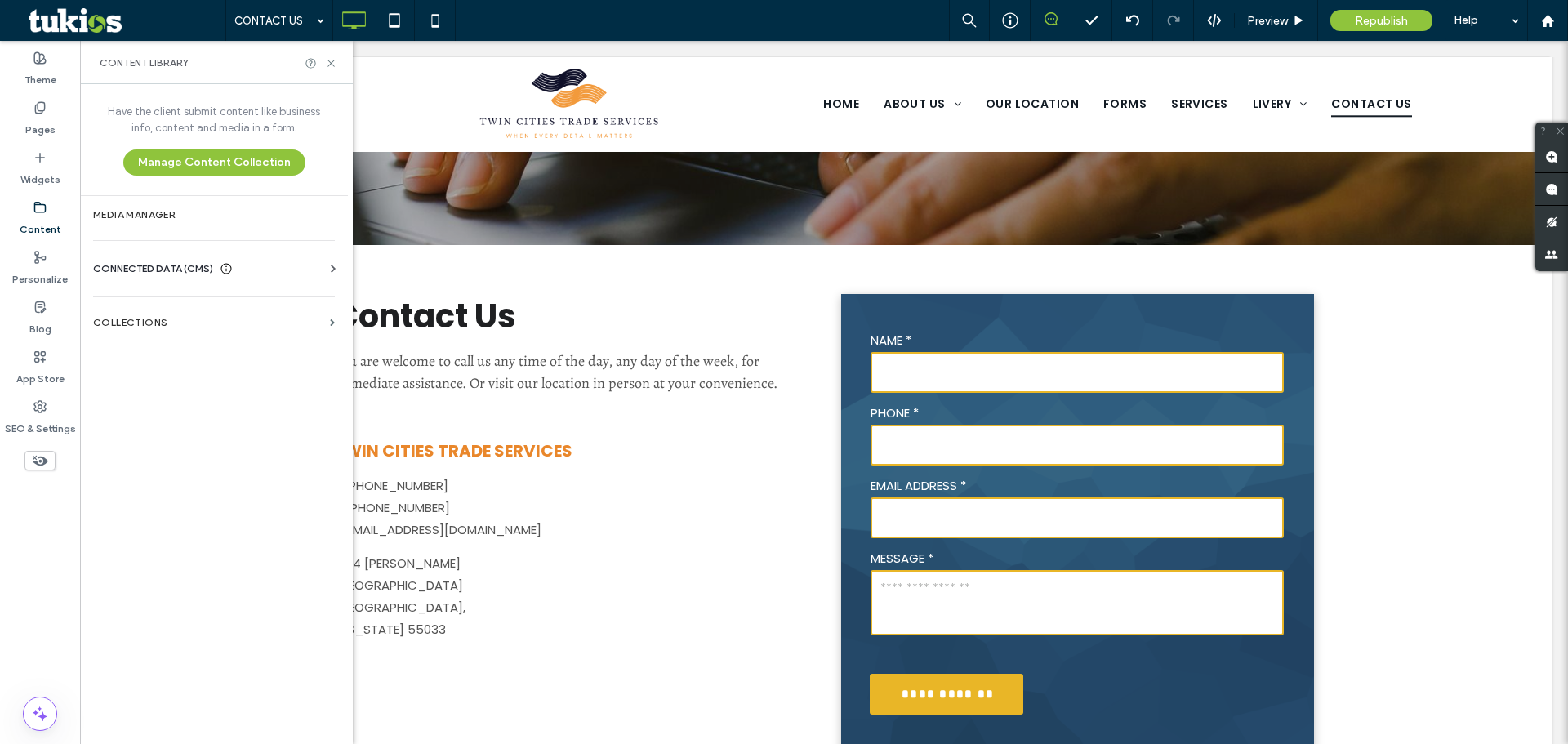
click at [34, 208] on icon at bounding box center [41, 207] width 13 height 13
click at [46, 408] on div "SEO & Settings" at bounding box center [40, 417] width 80 height 50
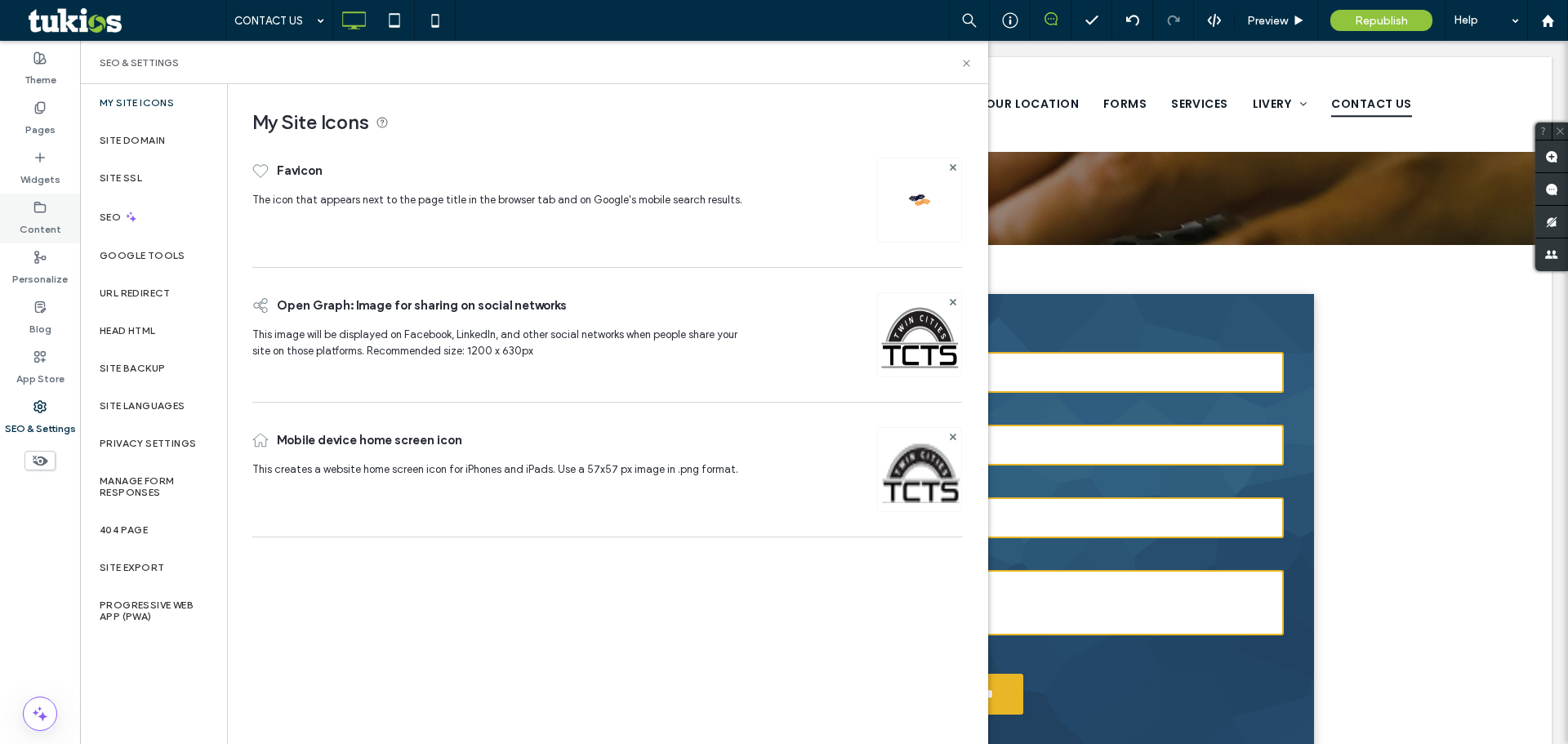
click at [40, 230] on label "Content" at bounding box center [41, 225] width 41 height 23
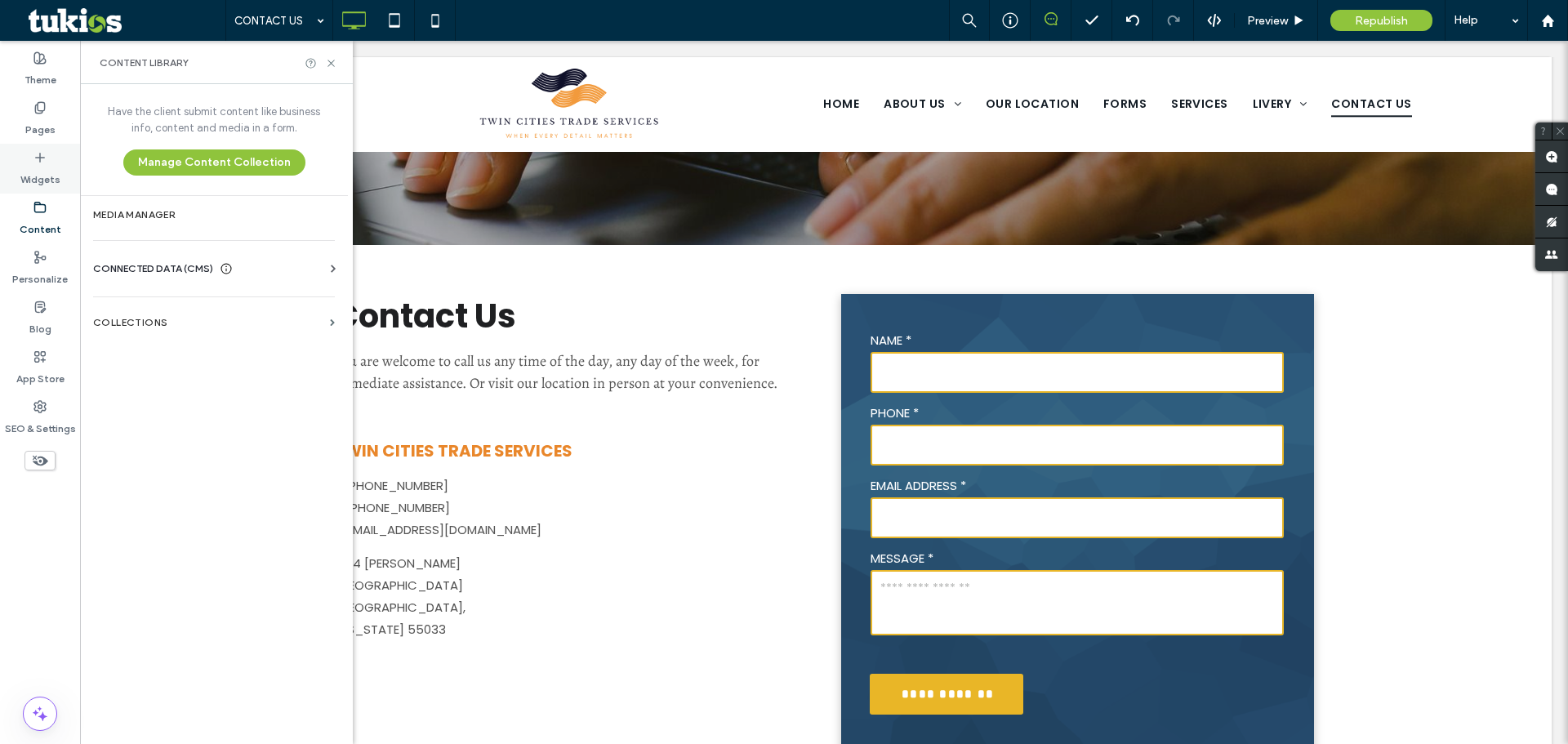
click at [38, 179] on label "Widgets" at bounding box center [41, 175] width 40 height 23
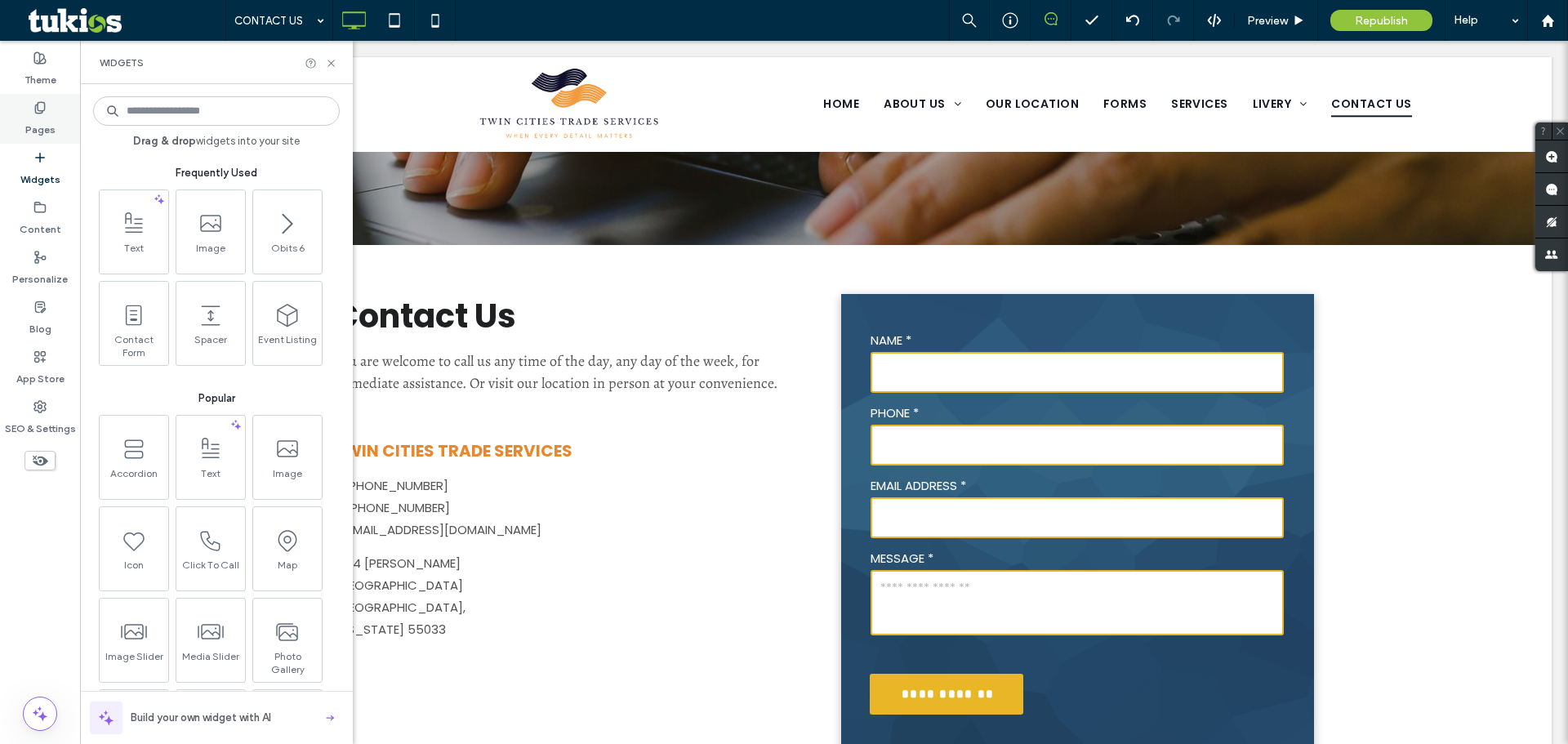
click at [37, 122] on label "Pages" at bounding box center [41, 125] width 30 height 23
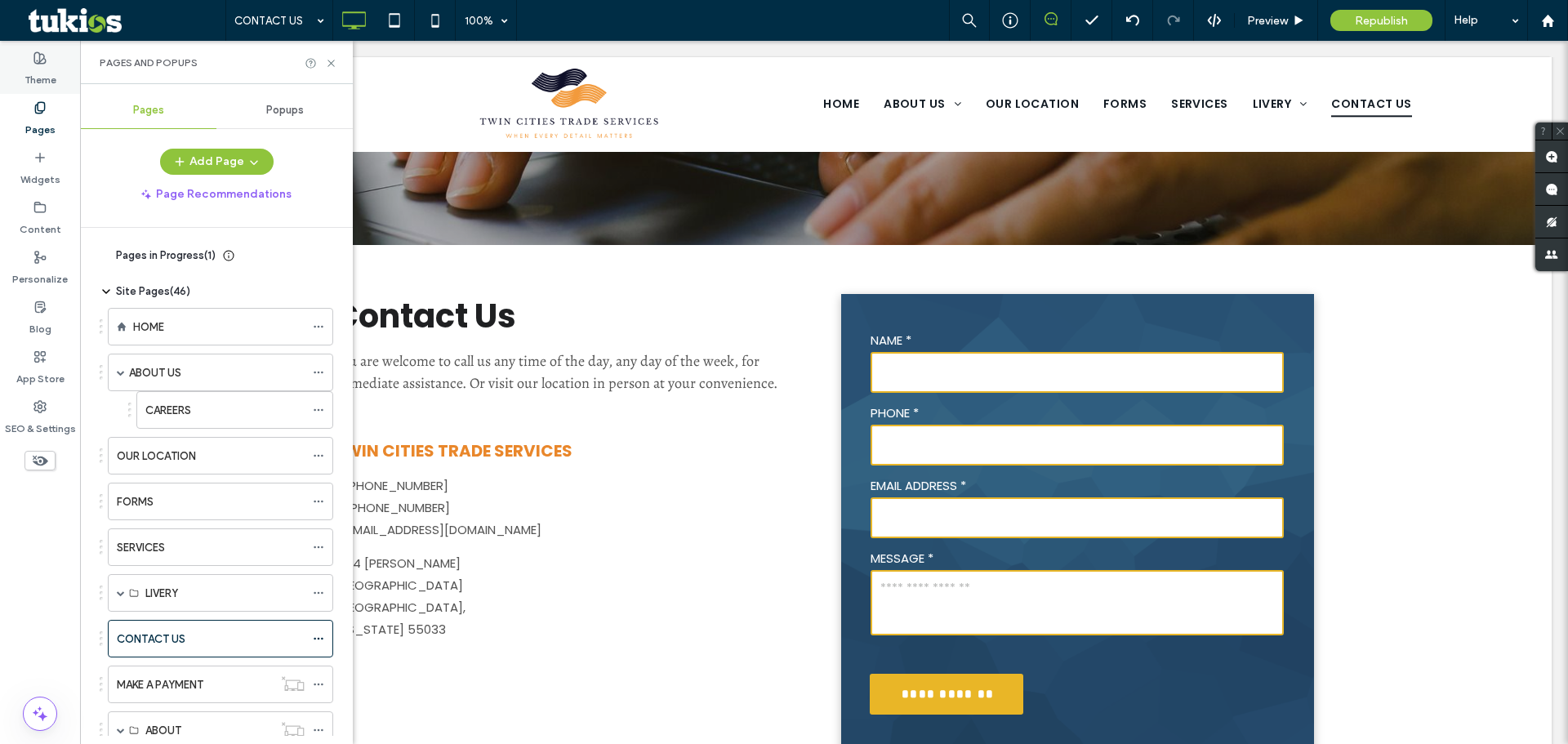
click at [45, 68] on label "Theme" at bounding box center [41, 75] width 32 height 23
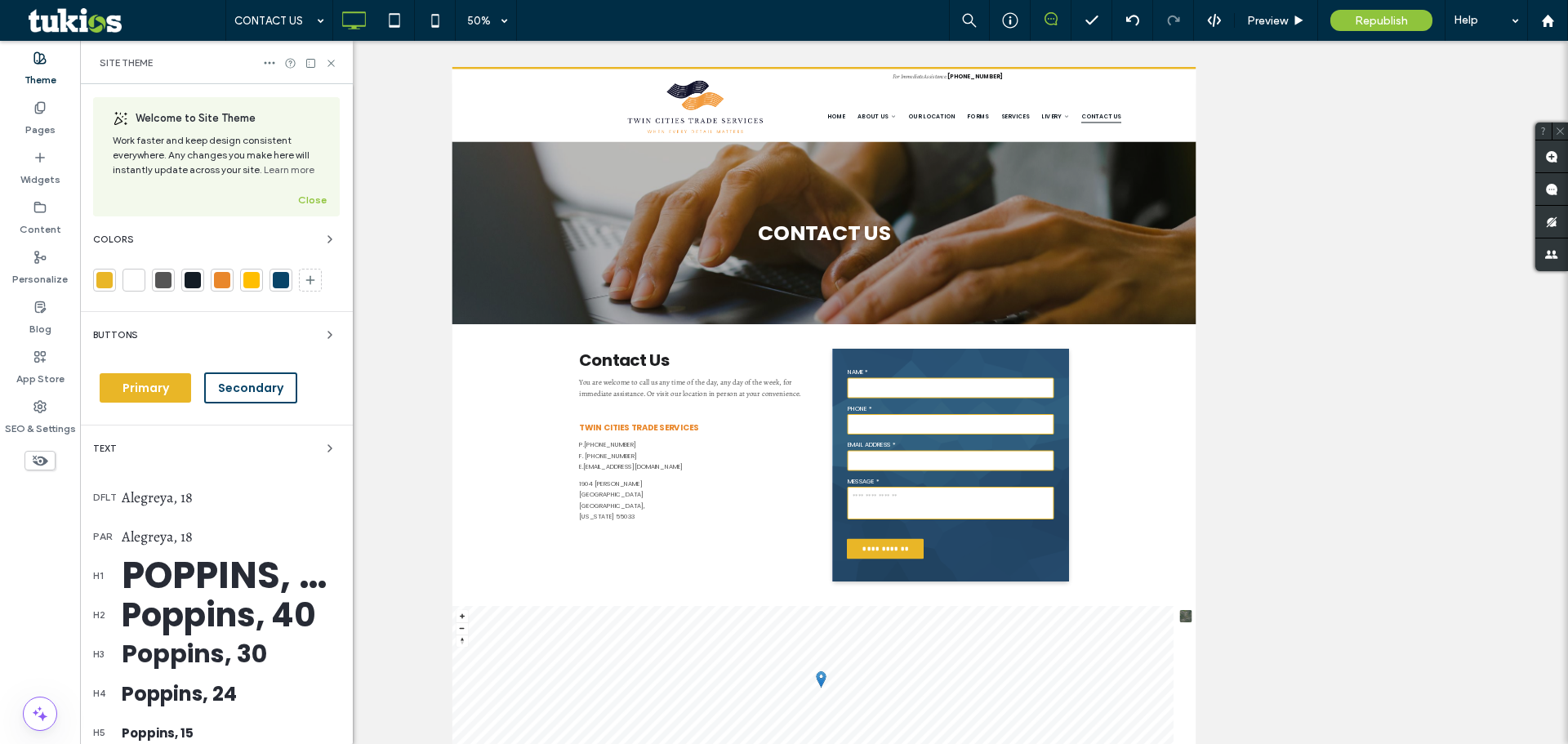
scroll to position [0, 0]
click at [32, 270] on label "Personalize" at bounding box center [40, 275] width 56 height 23
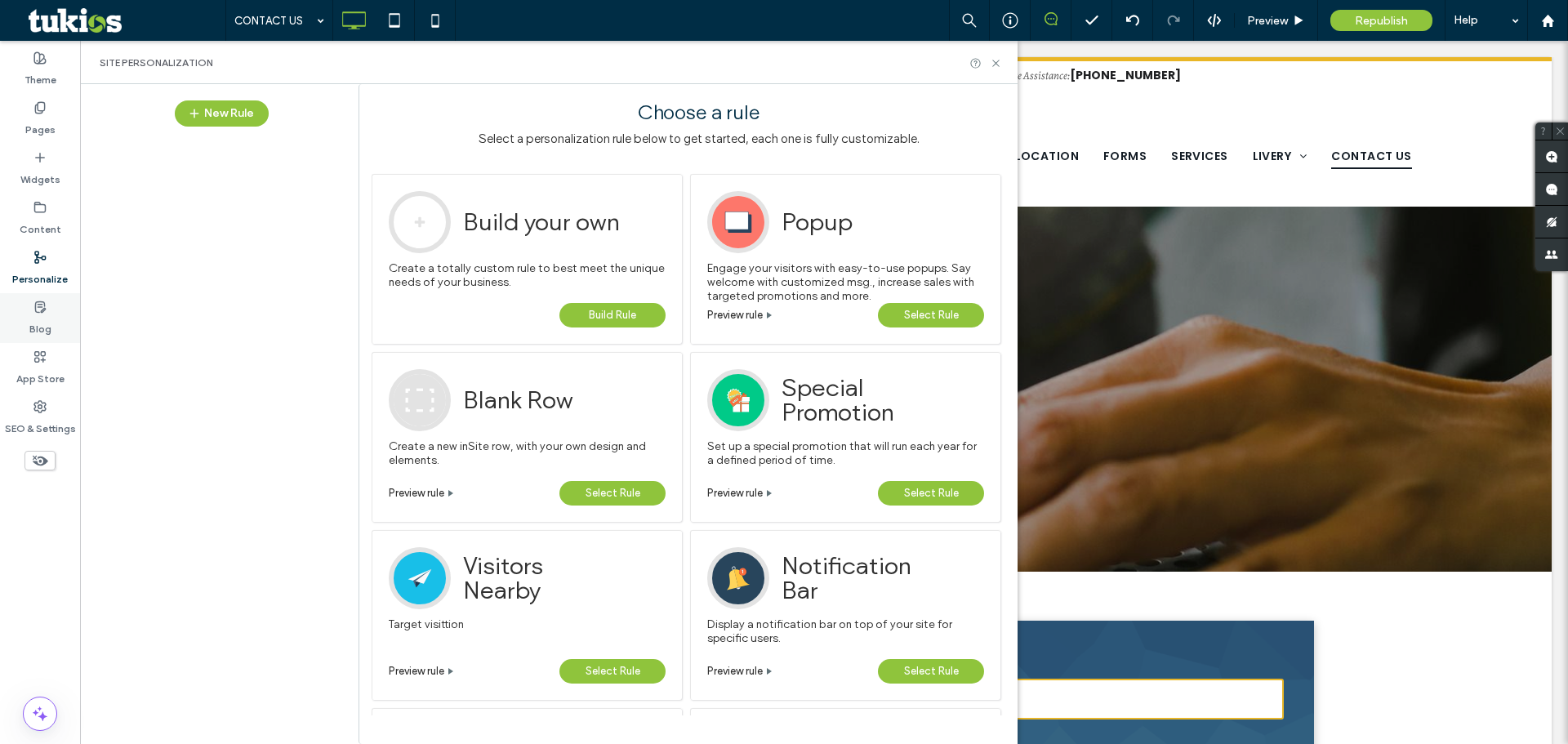
click at [44, 320] on label "Blog" at bounding box center [40, 325] width 22 height 23
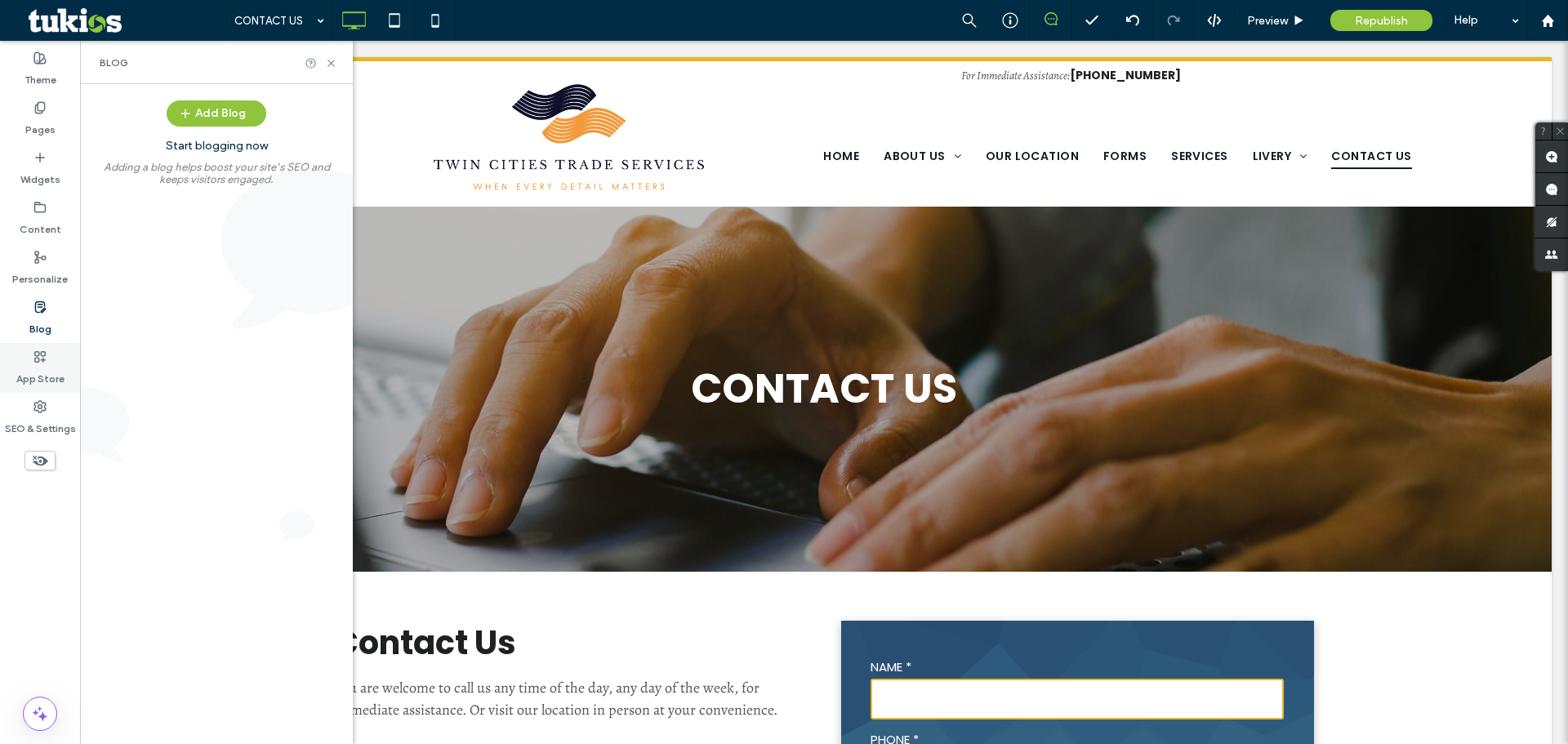
click at [46, 388] on div "App Store" at bounding box center [40, 367] width 80 height 50
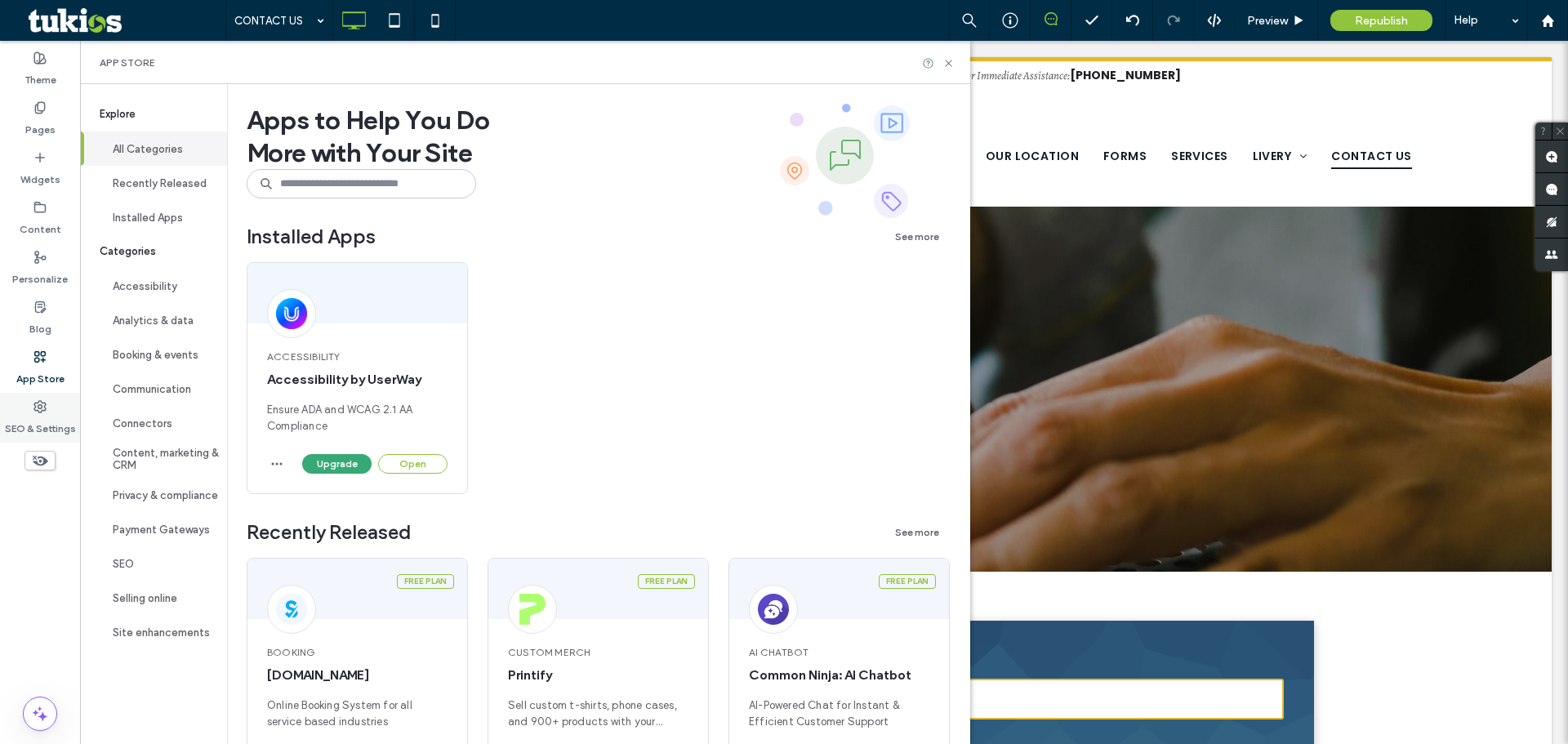
click at [41, 407] on use at bounding box center [40, 407] width 11 height 11
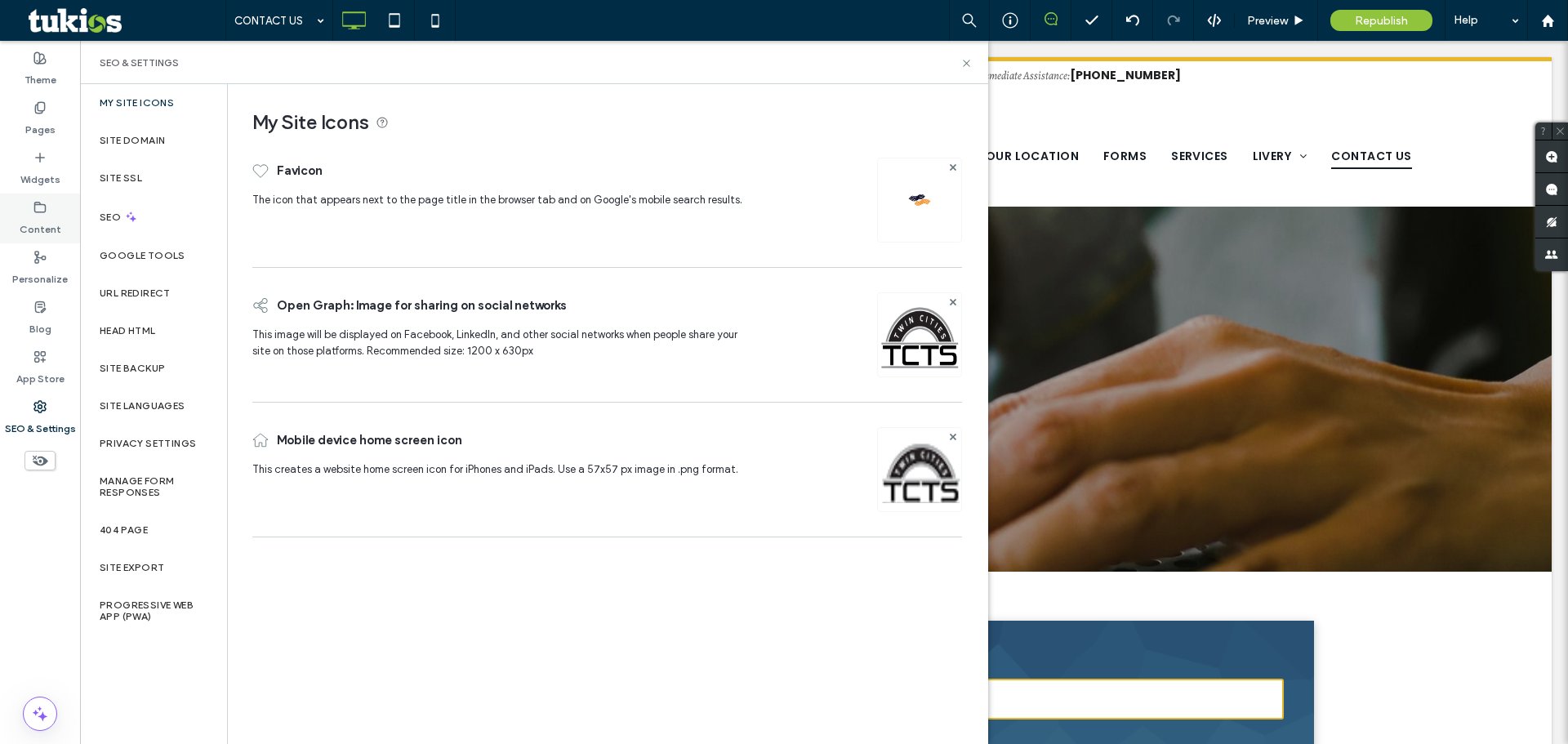
click at [34, 237] on div "Content" at bounding box center [40, 218] width 80 height 50
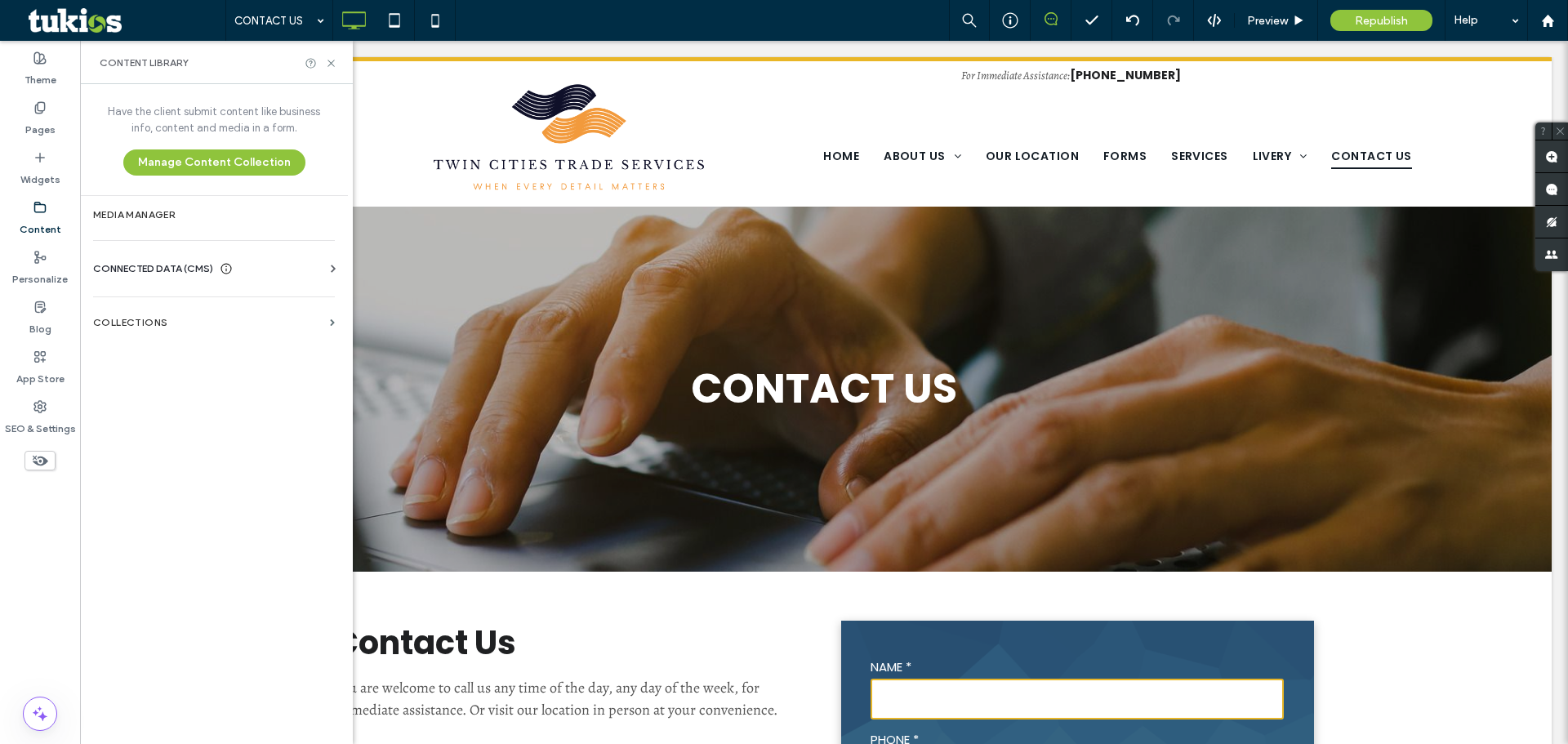
click at [225, 289] on div "Business Info Business Text Business Images Find and Replace" at bounding box center [217, 283] width 248 height 13
click at [272, 273] on div "CONNECTED DATA (CMS)" at bounding box center [217, 267] width 248 height 16
click at [235, 315] on section "Business Info" at bounding box center [217, 309] width 248 height 38
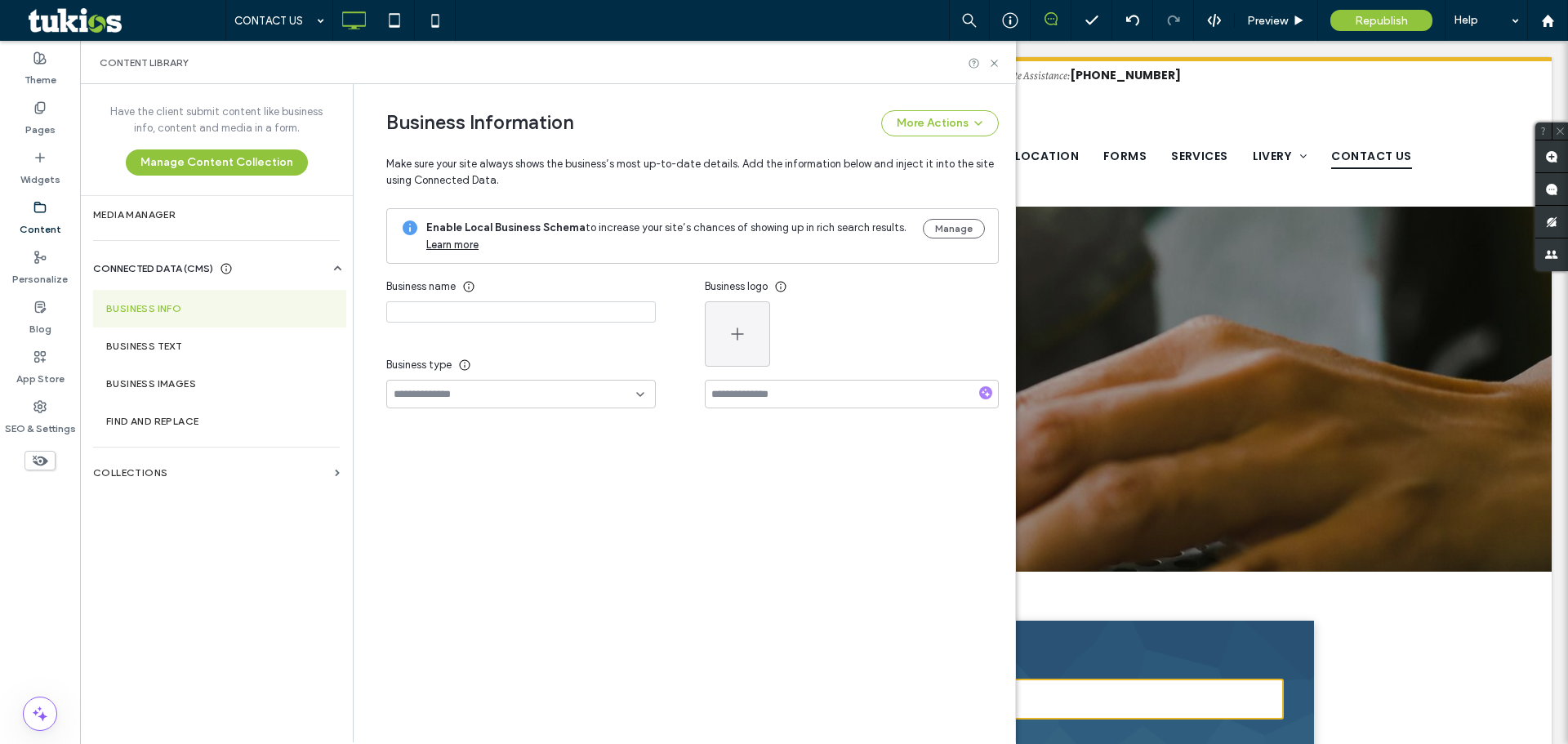
type input "**********"
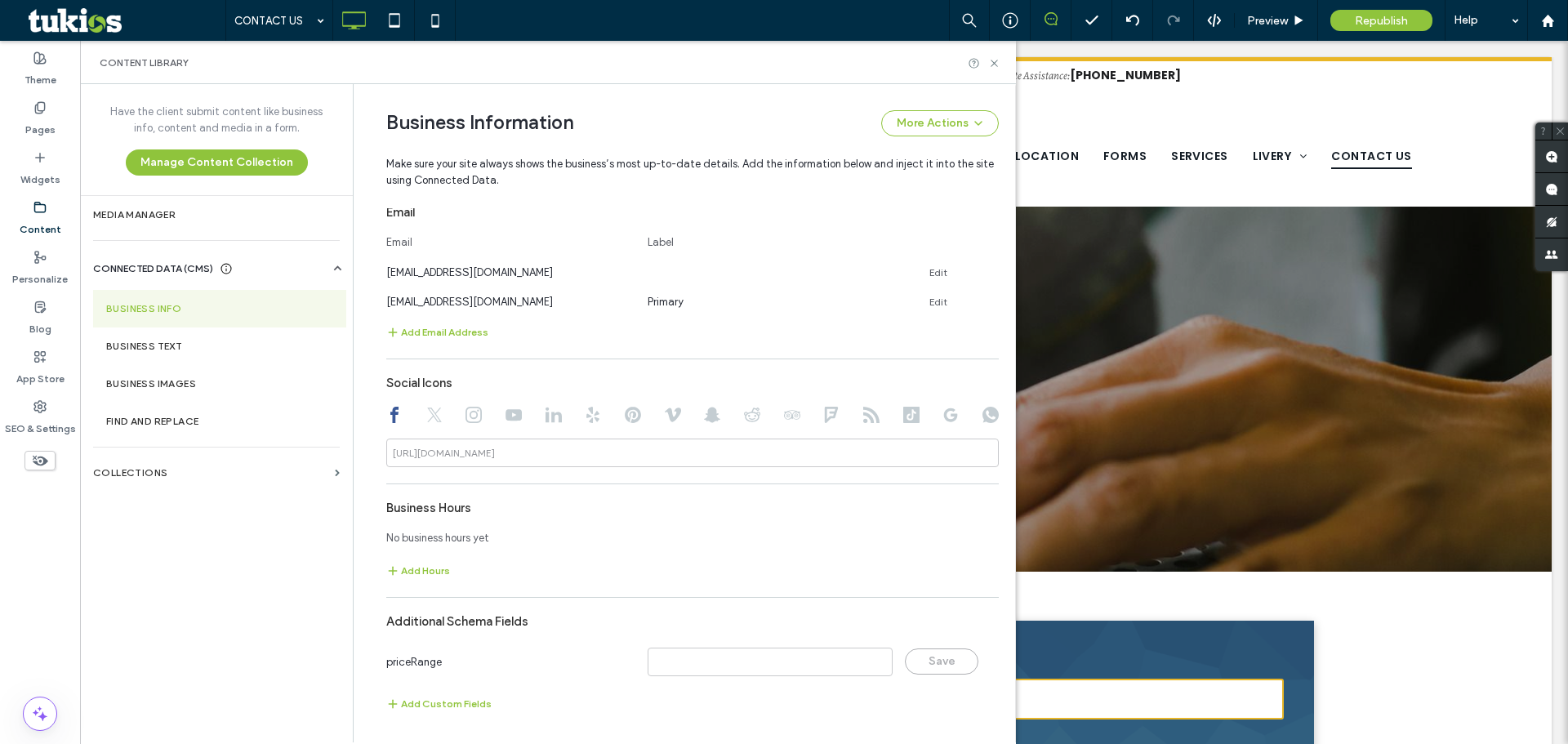
scroll to position [573, 0]
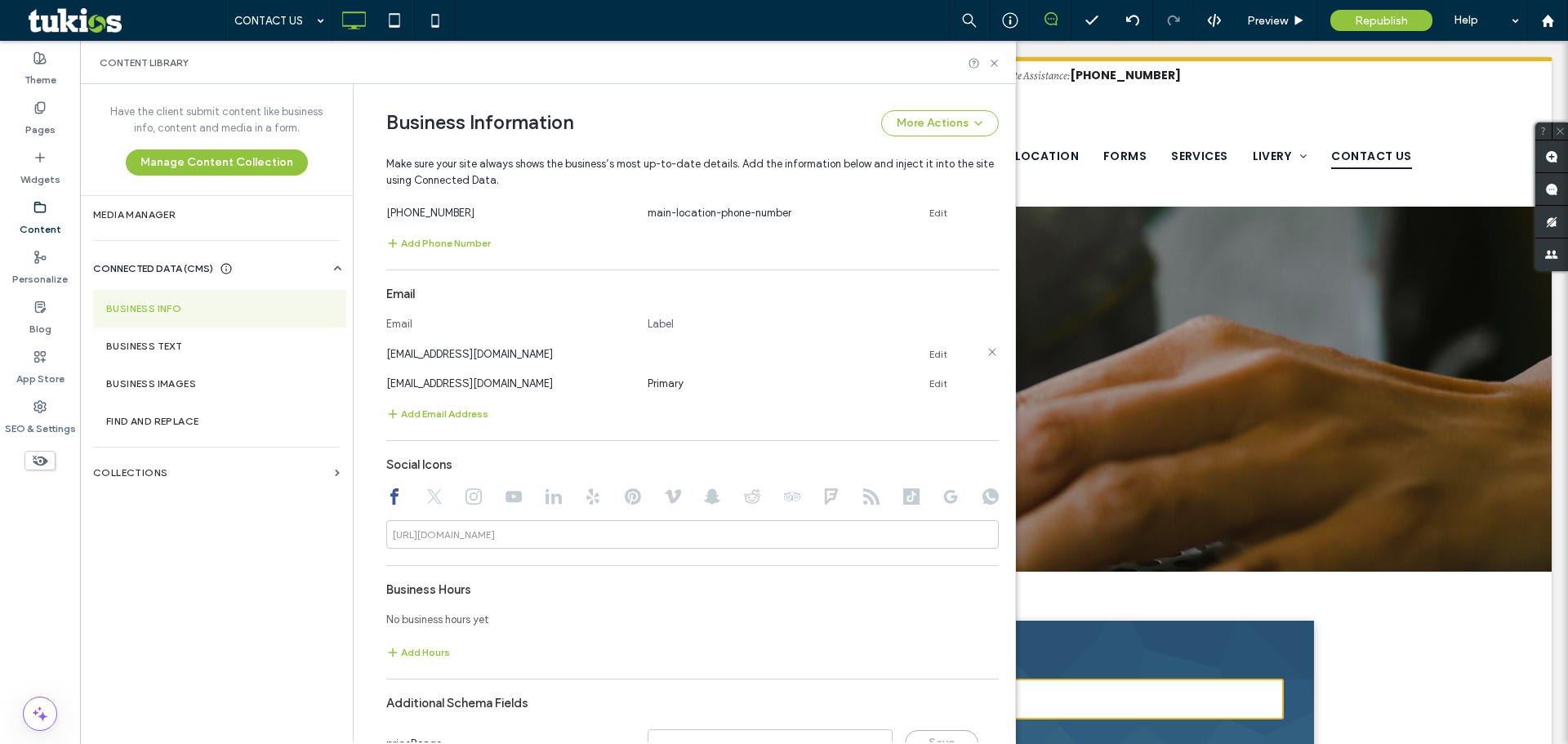
click at [986, 351] on icon at bounding box center [992, 352] width 13 height 13
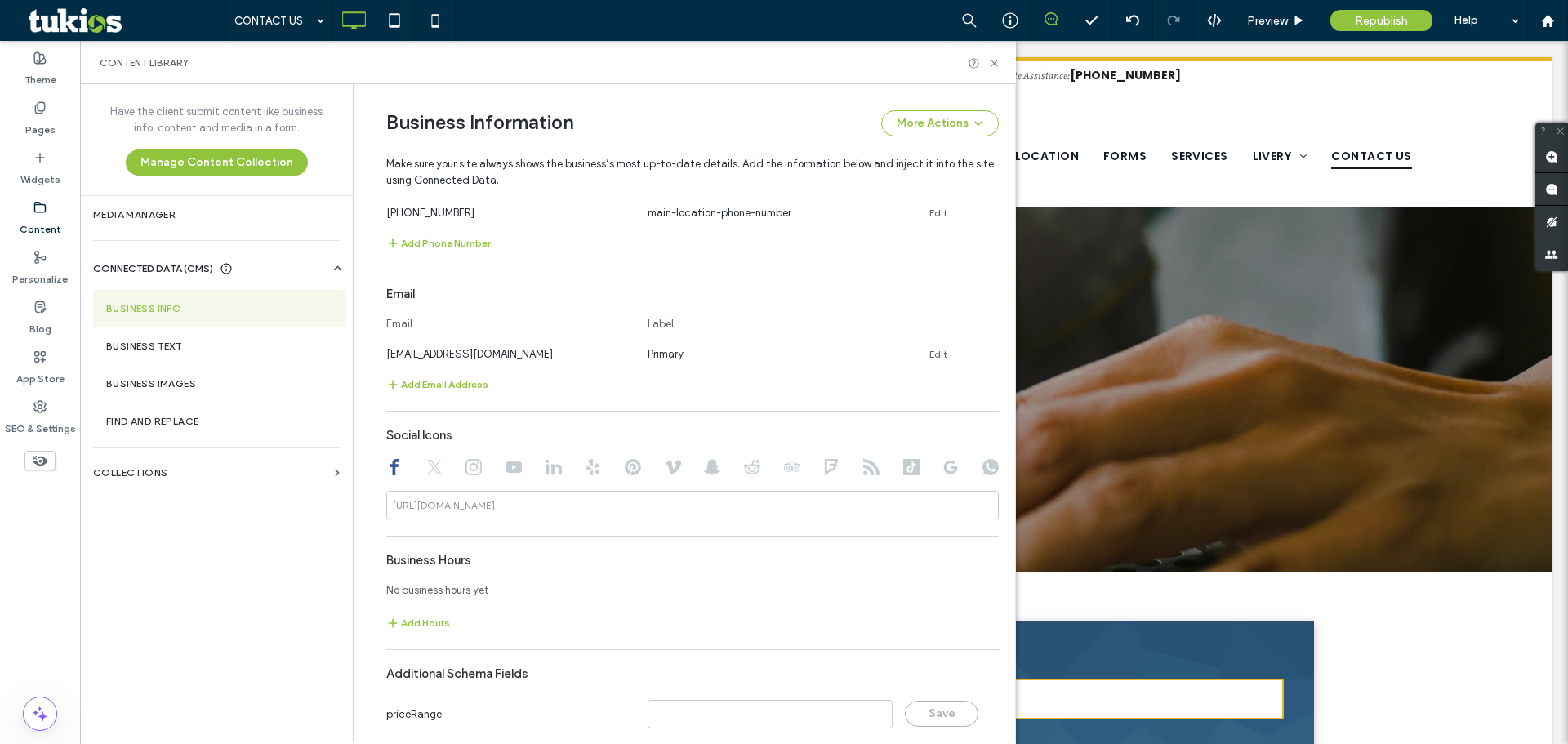
click at [966, 320] on div "Email Label" at bounding box center [693, 327] width 612 height 36
click at [1000, 62] on icon at bounding box center [994, 63] width 12 height 12
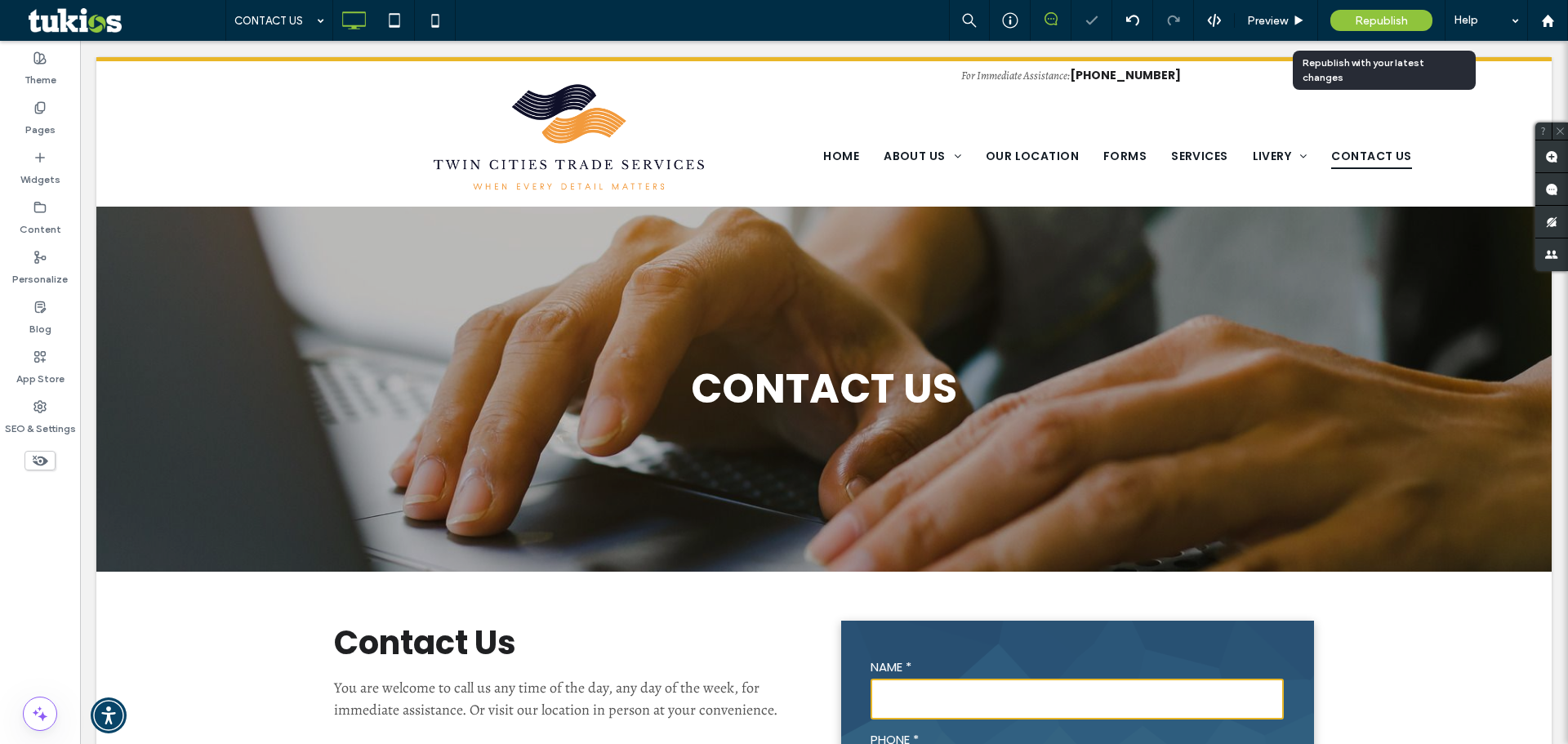
click at [1350, 29] on div "Republish" at bounding box center [1381, 20] width 102 height 22
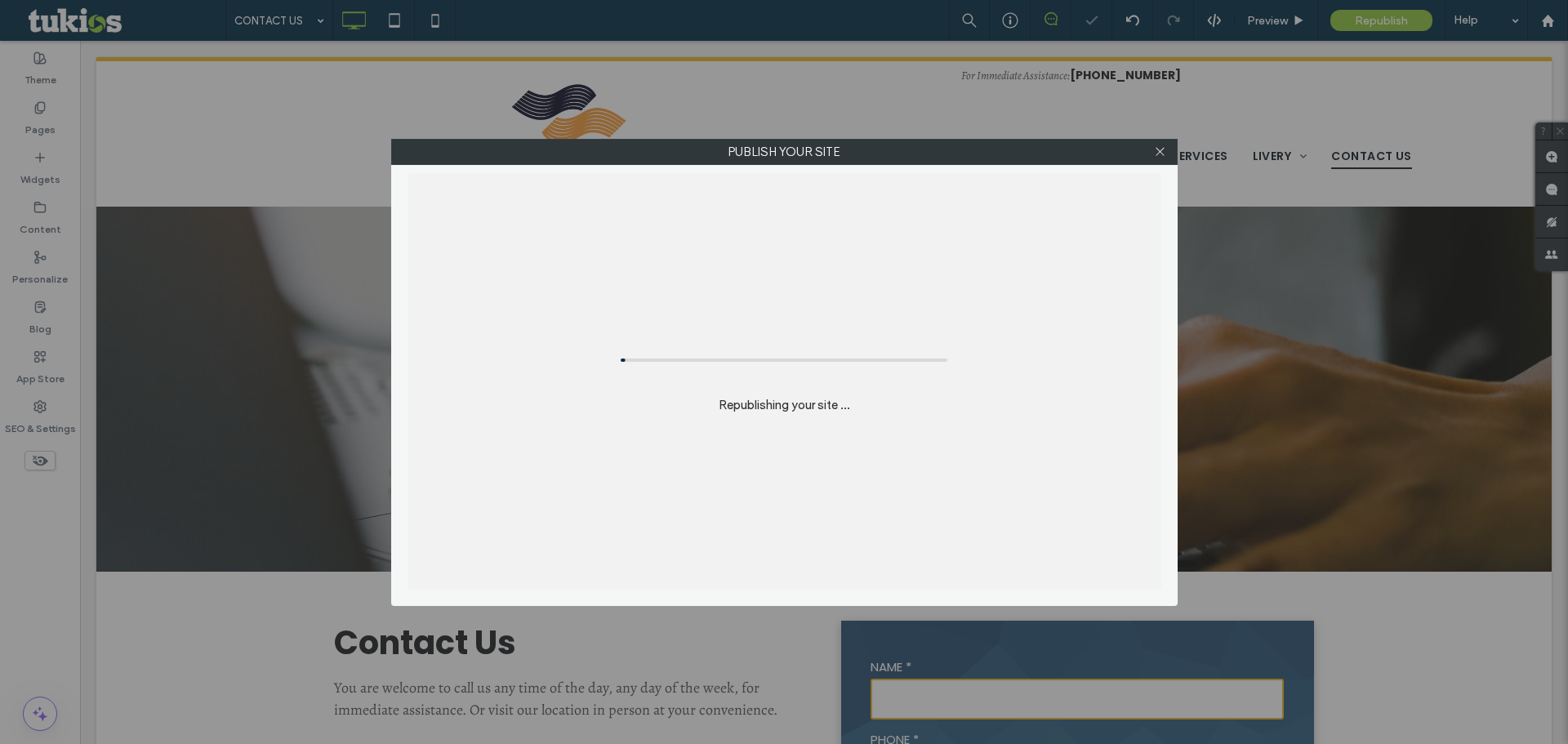
scroll to position [0, 0]
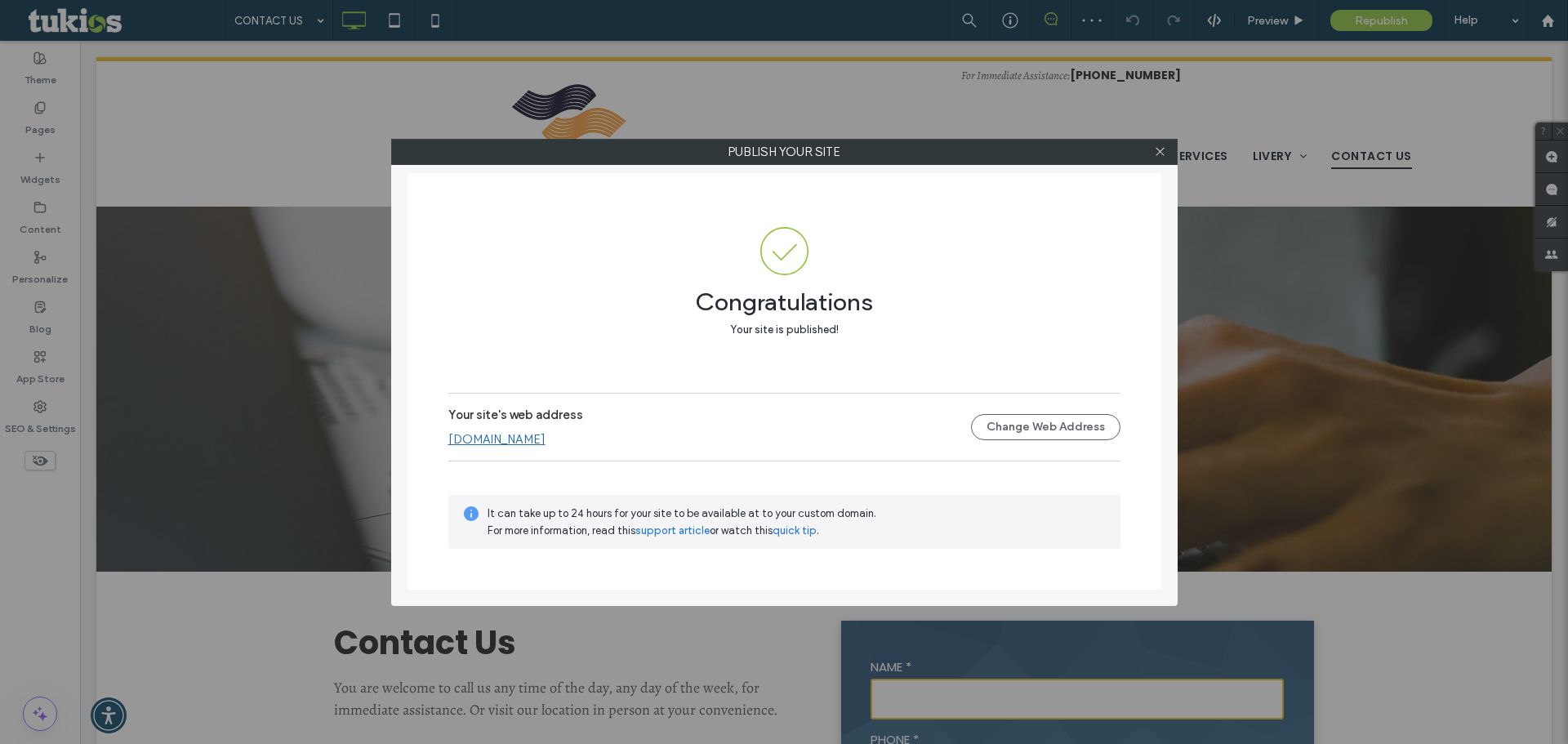
click at [525, 445] on link "[DOMAIN_NAME]" at bounding box center [497, 439] width 97 height 15
click at [1164, 147] on icon at bounding box center [1160, 151] width 12 height 12
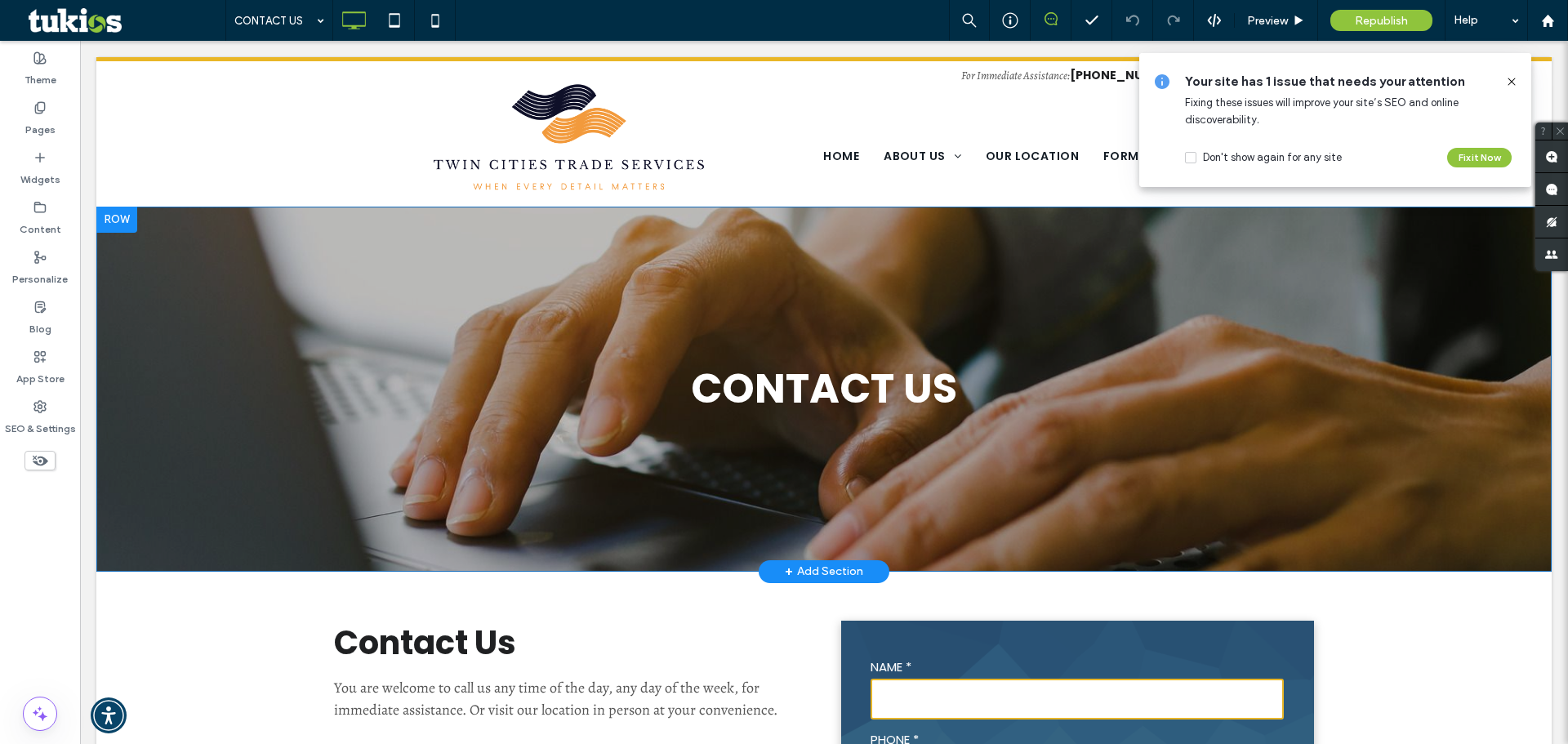
click at [1132, 364] on h1 "Contact us" at bounding box center [824, 388] width 980 height 65
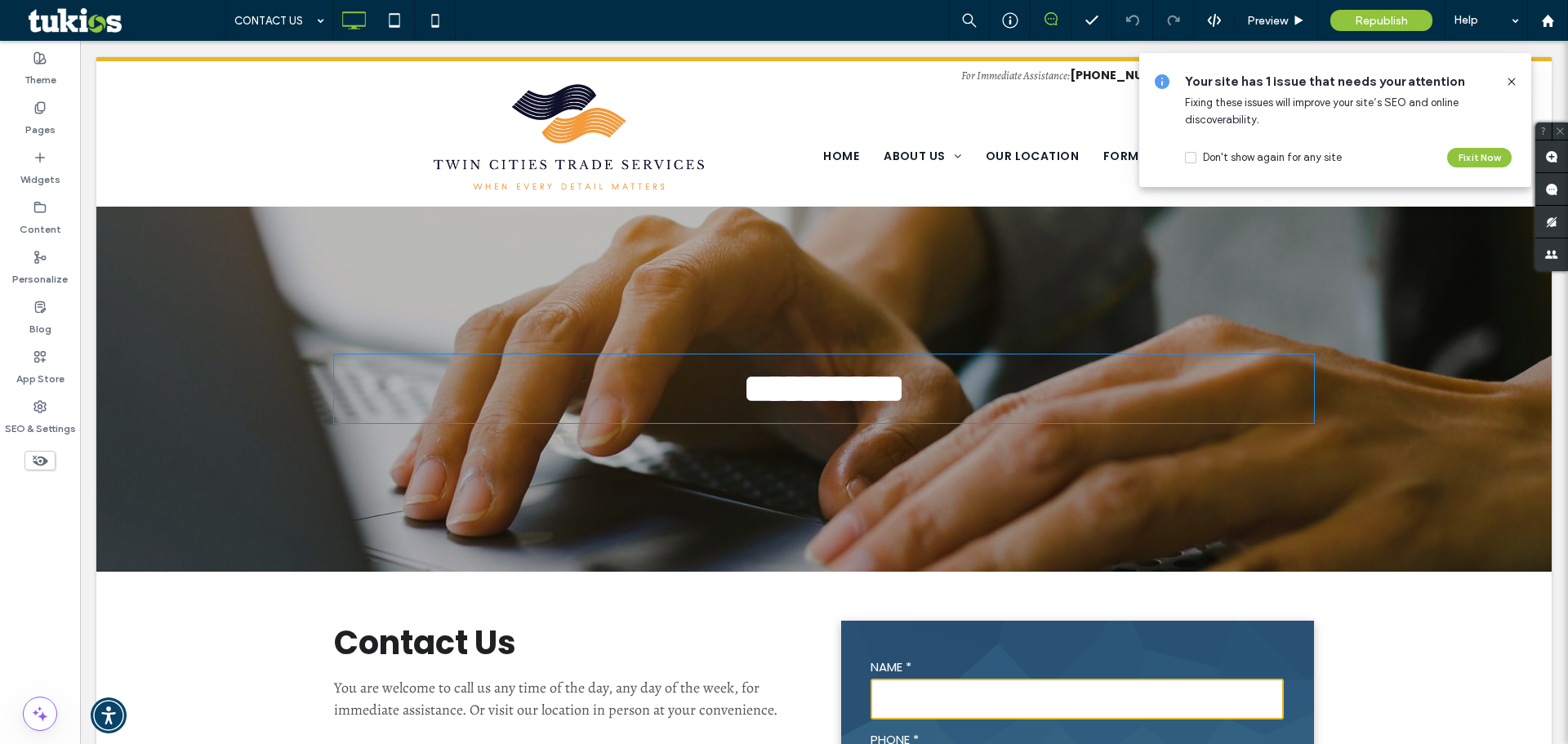
type input "*******"
type input "**"
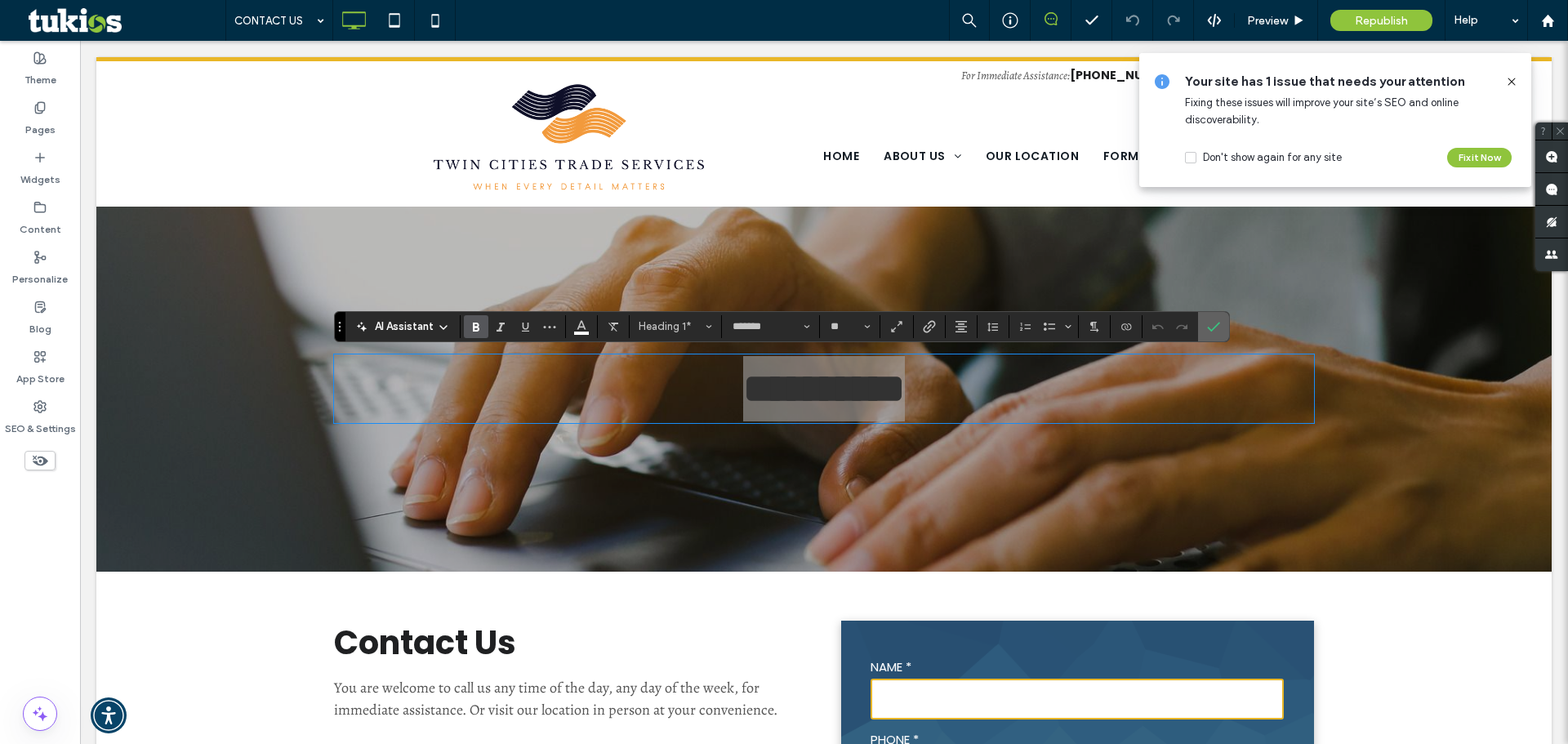
drag, startPoint x: 1217, startPoint y: 321, endPoint x: 1152, endPoint y: 286, distance: 73.8
click at [1217, 321] on icon "Confirm" at bounding box center [1214, 327] width 13 height 13
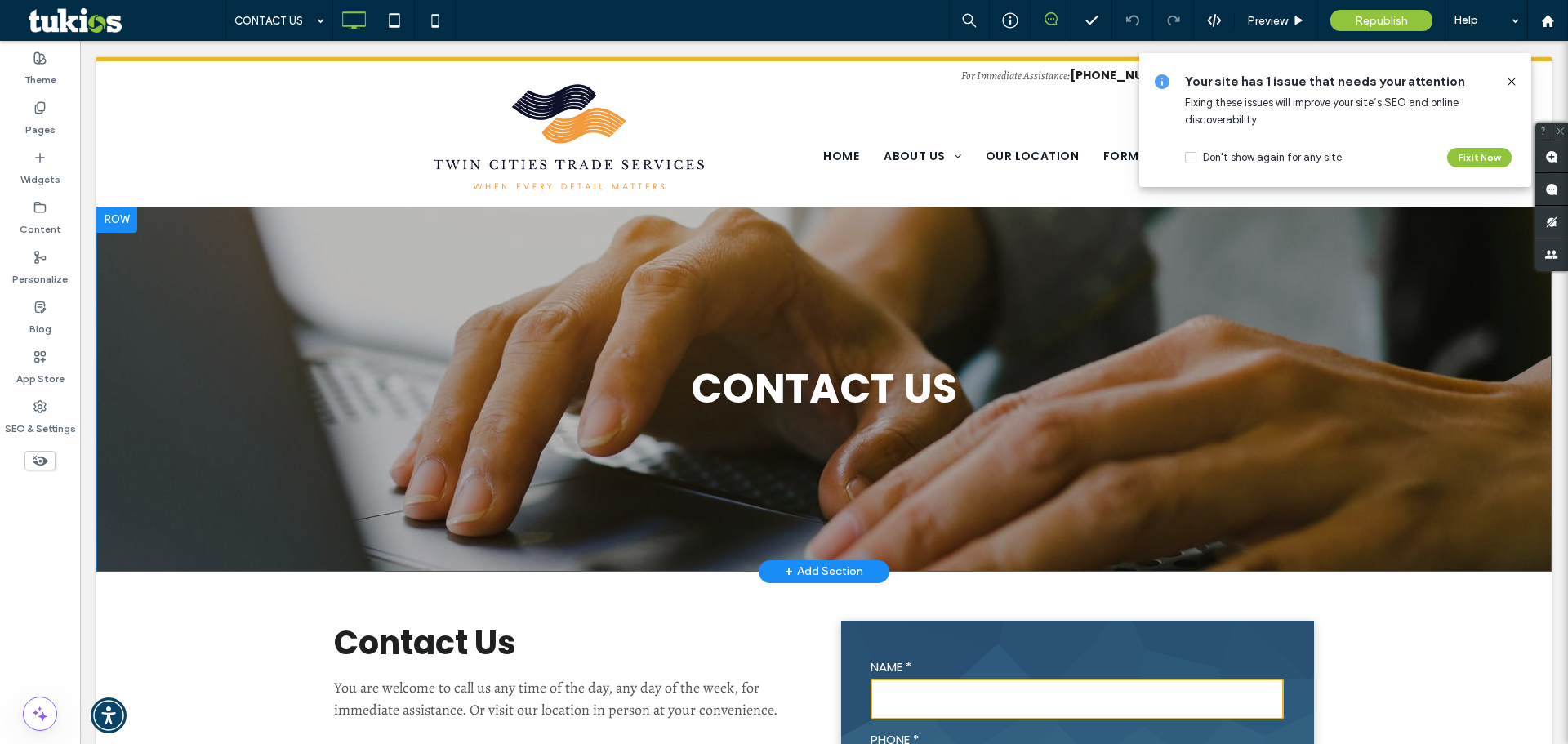
click at [1342, 352] on div "Contact us Click To Paste Row + Add Section" at bounding box center [824, 388] width 1455 height 364
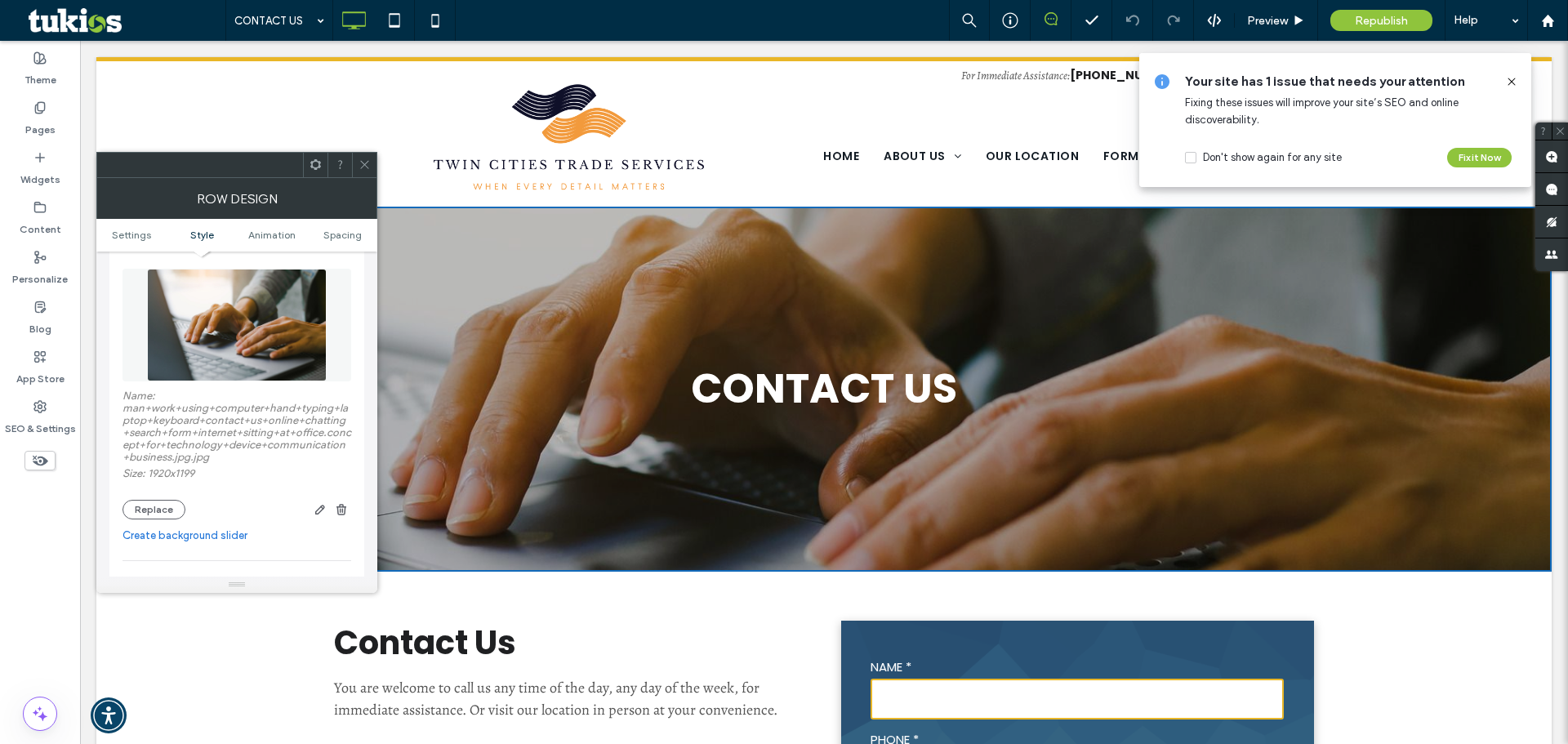
scroll to position [245, 0]
click at [162, 510] on button "Replace" at bounding box center [154, 511] width 63 height 20
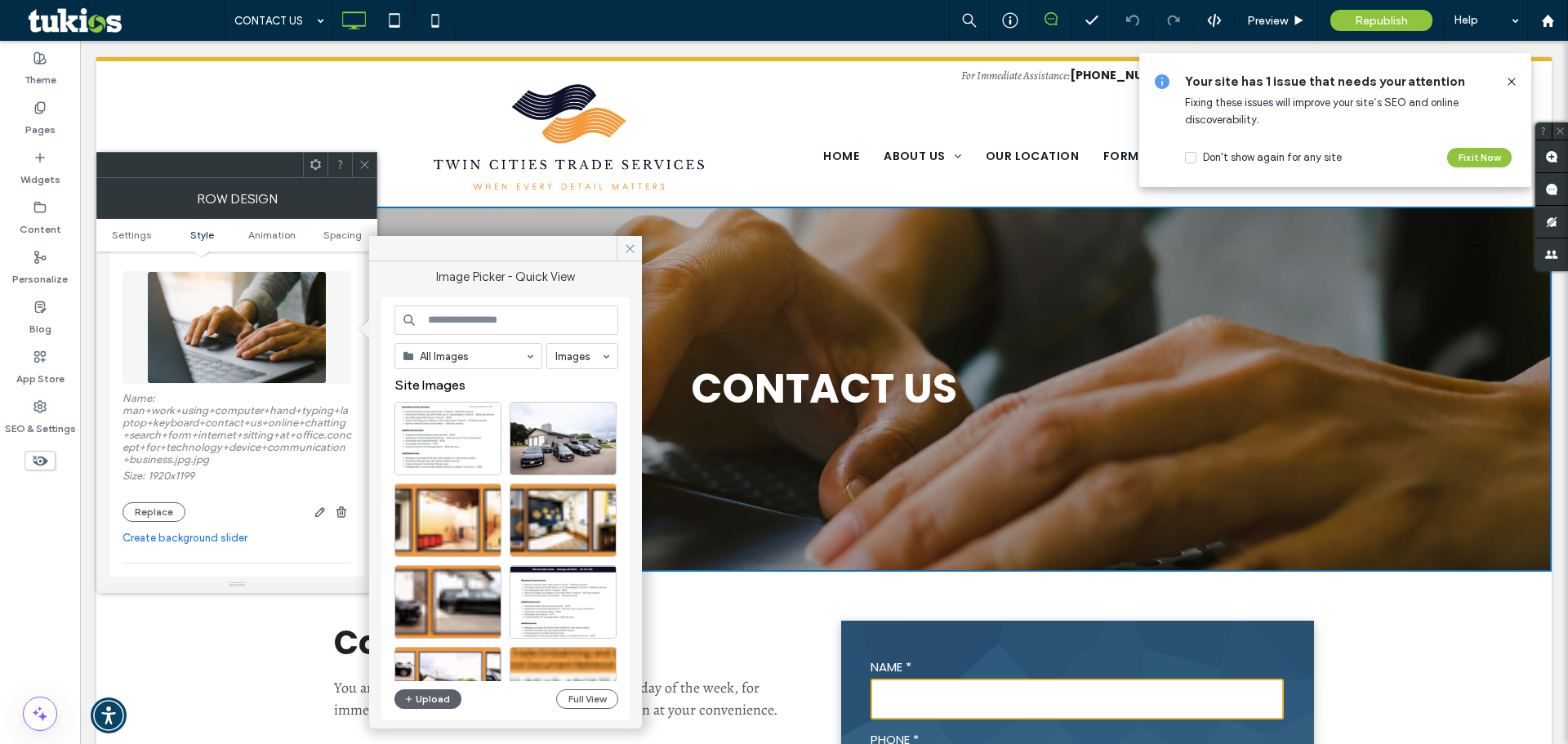
click at [539, 328] on input at bounding box center [506, 319] width 223 height 29
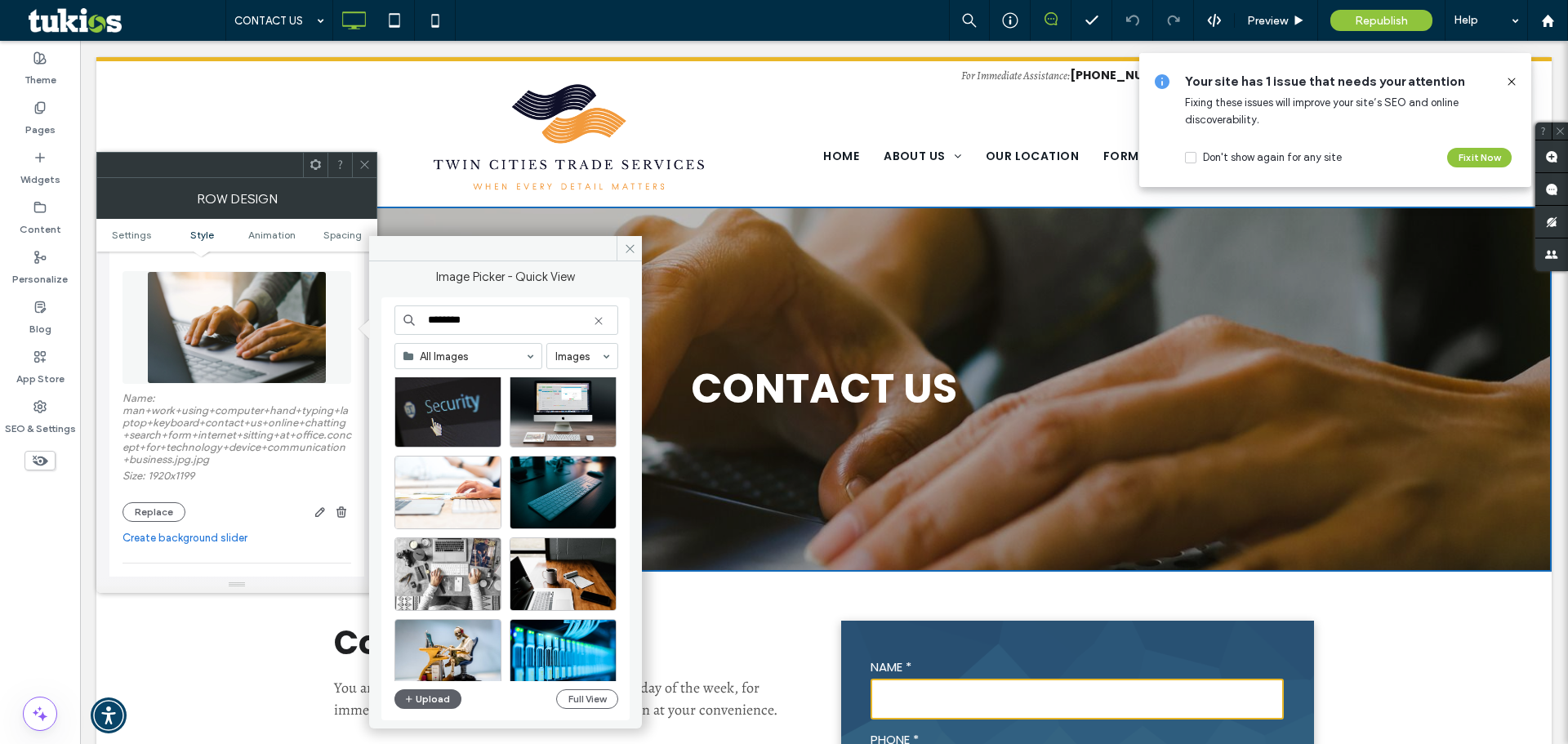
scroll to position [733, 0]
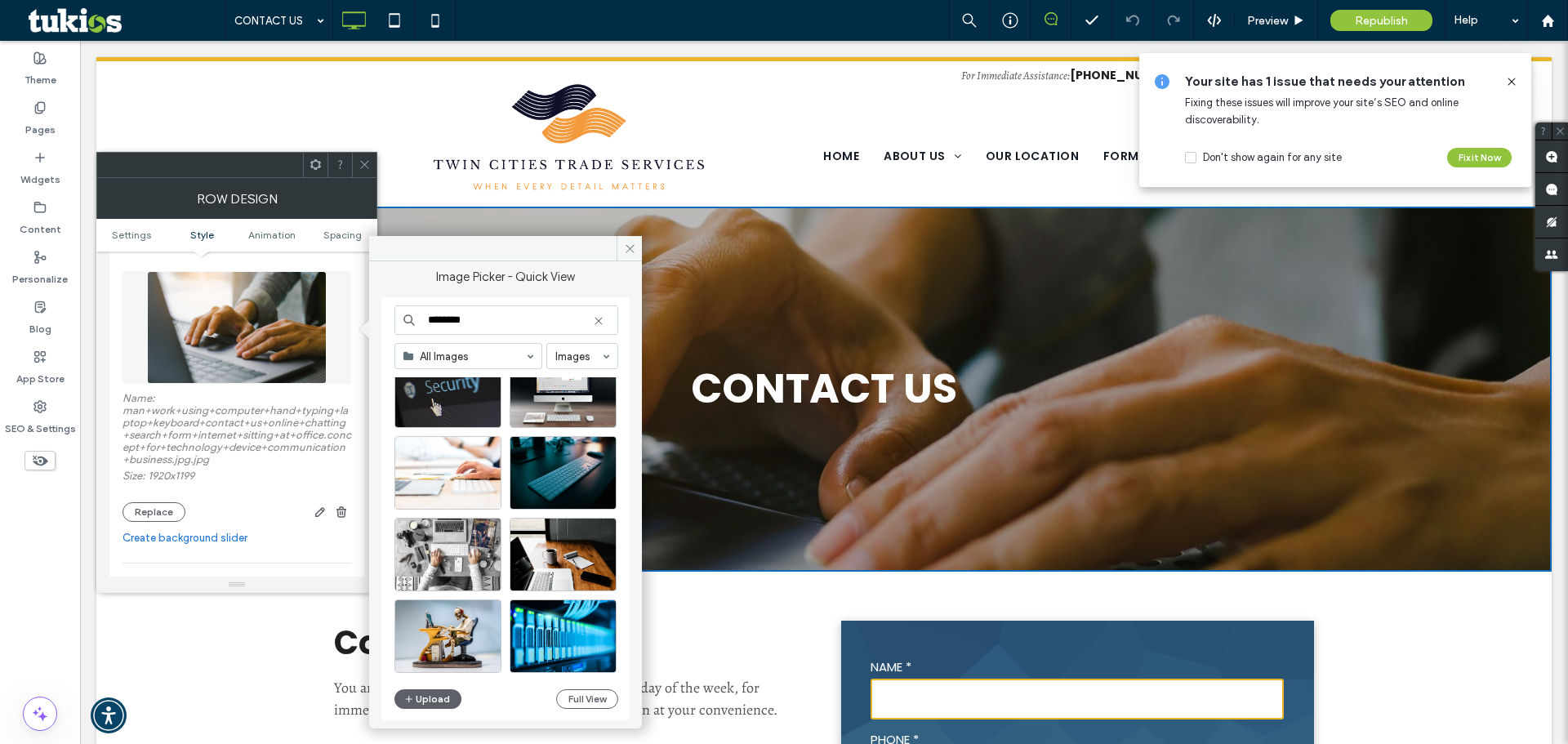
type input "********"
click at [597, 323] on icon at bounding box center [598, 321] width 13 height 13
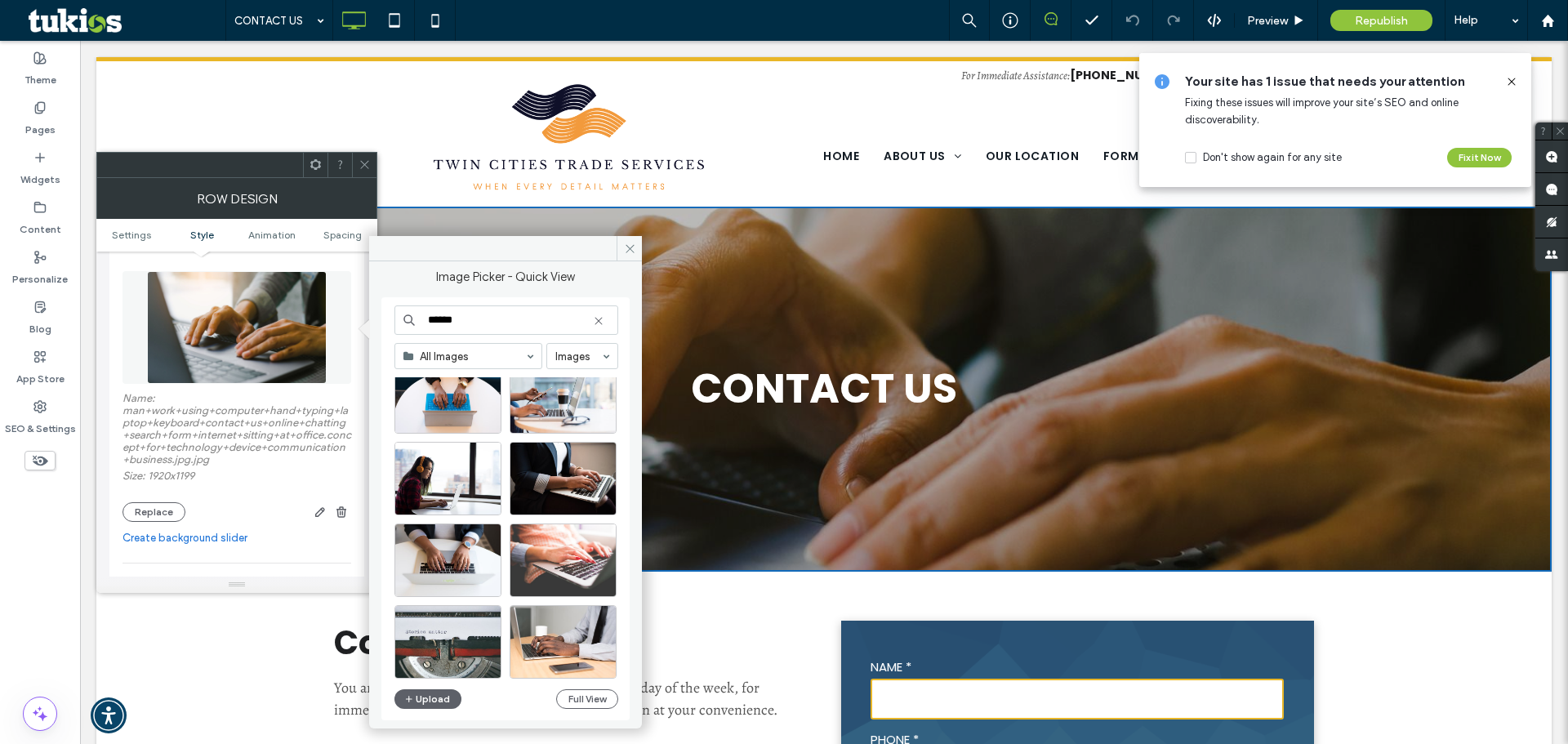
scroll to position [163, 0]
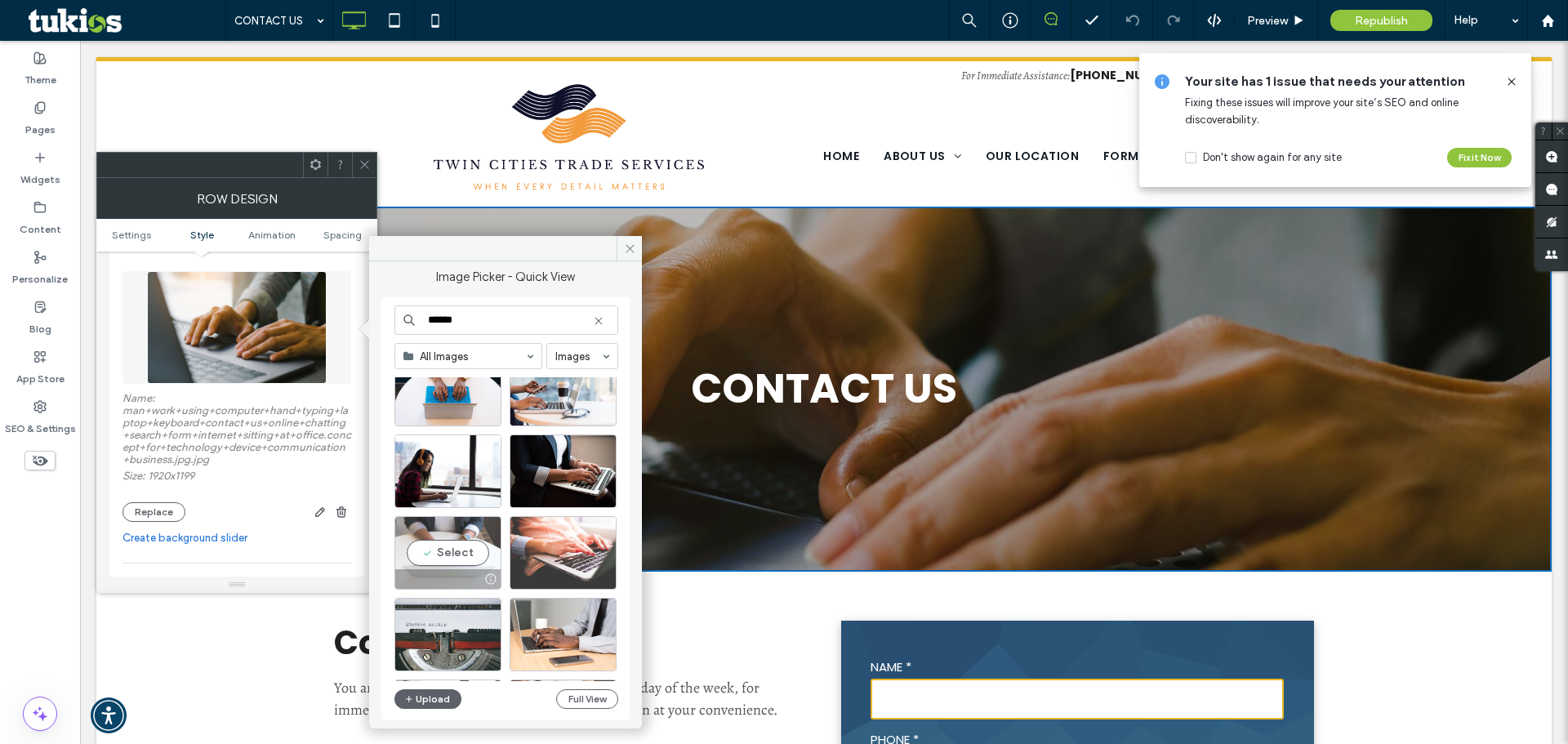
type input "******"
click at [472, 554] on div "Select" at bounding box center [449, 553] width 107 height 73
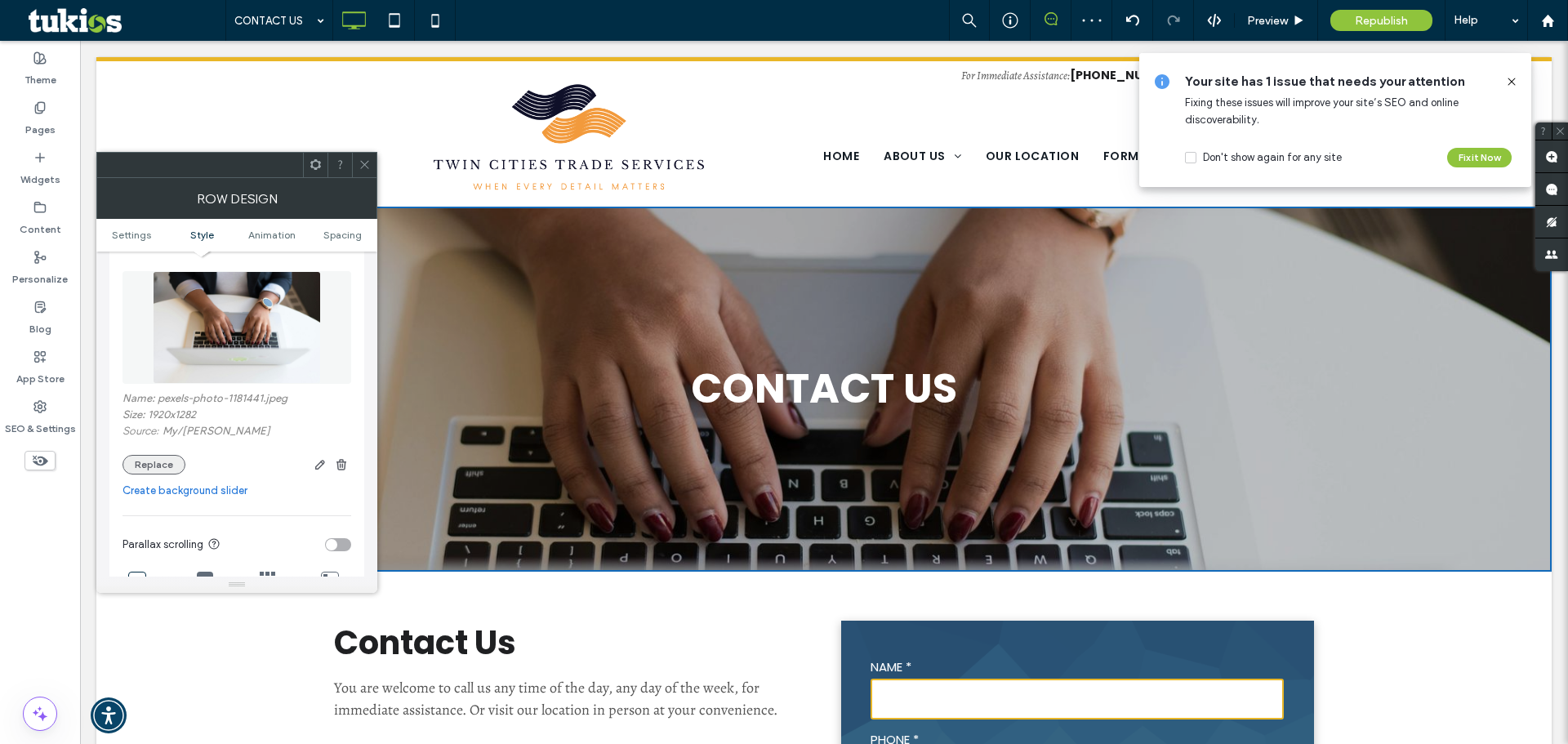
click at [157, 462] on button "Replace" at bounding box center [154, 464] width 63 height 20
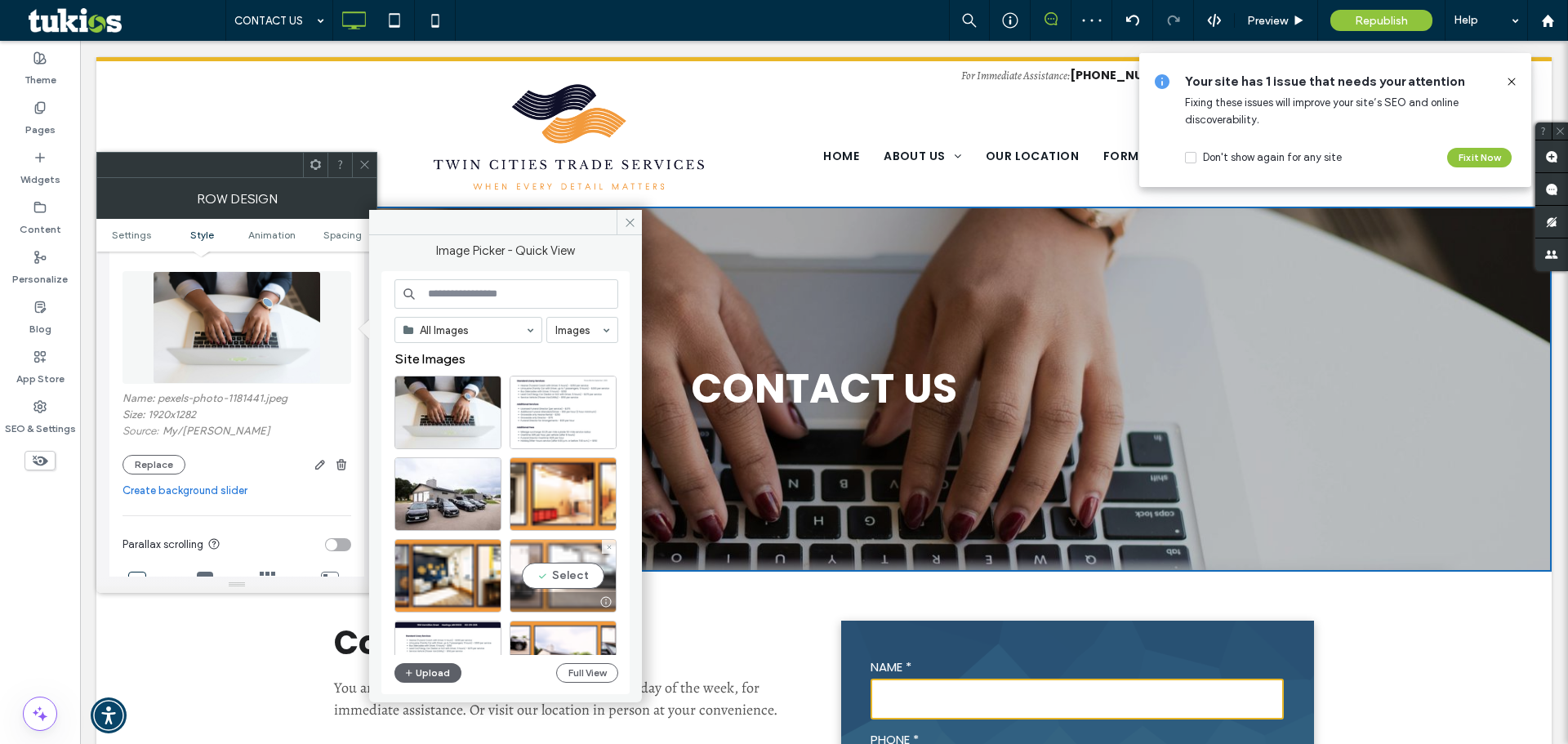
scroll to position [82, 0]
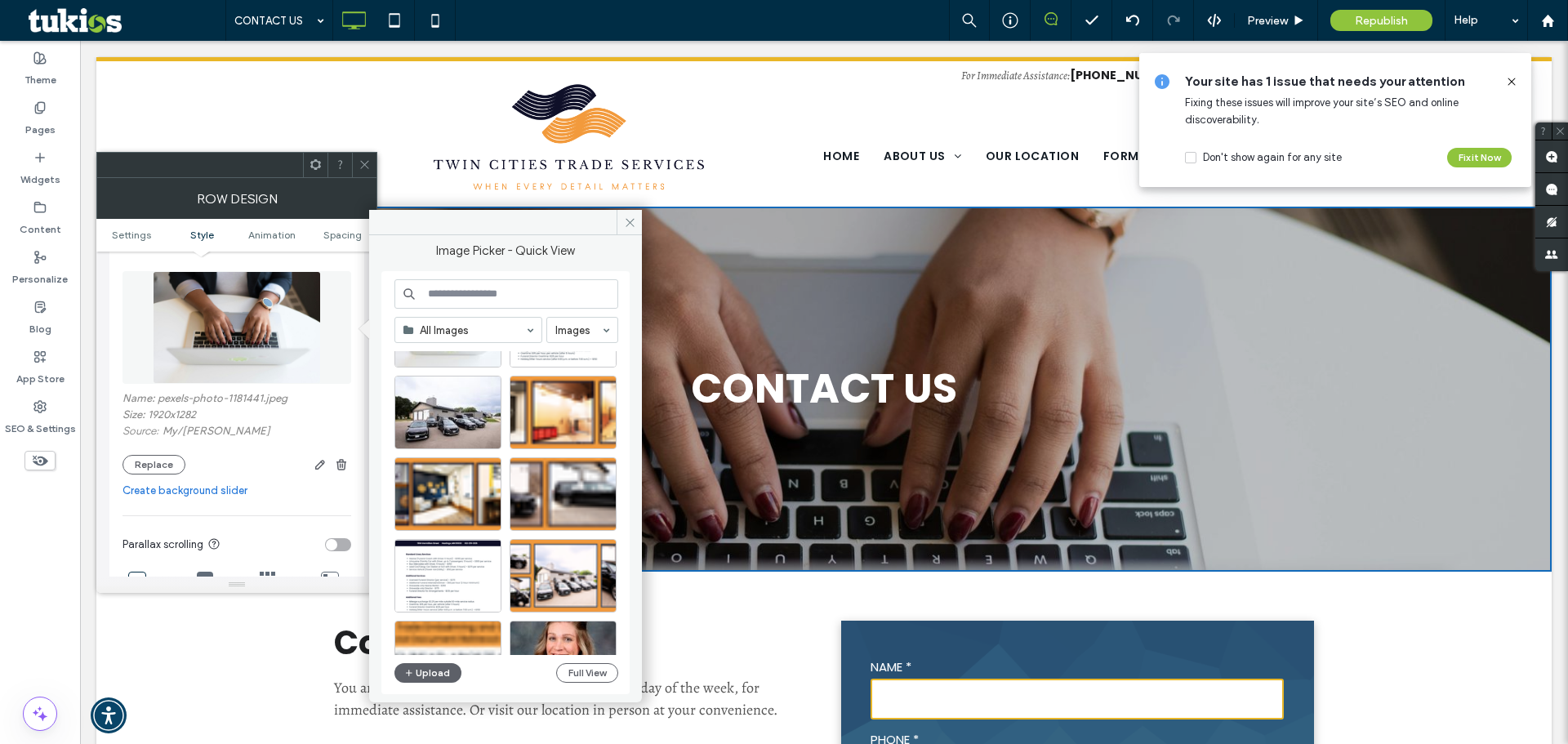
click at [492, 286] on input at bounding box center [506, 293] width 223 height 29
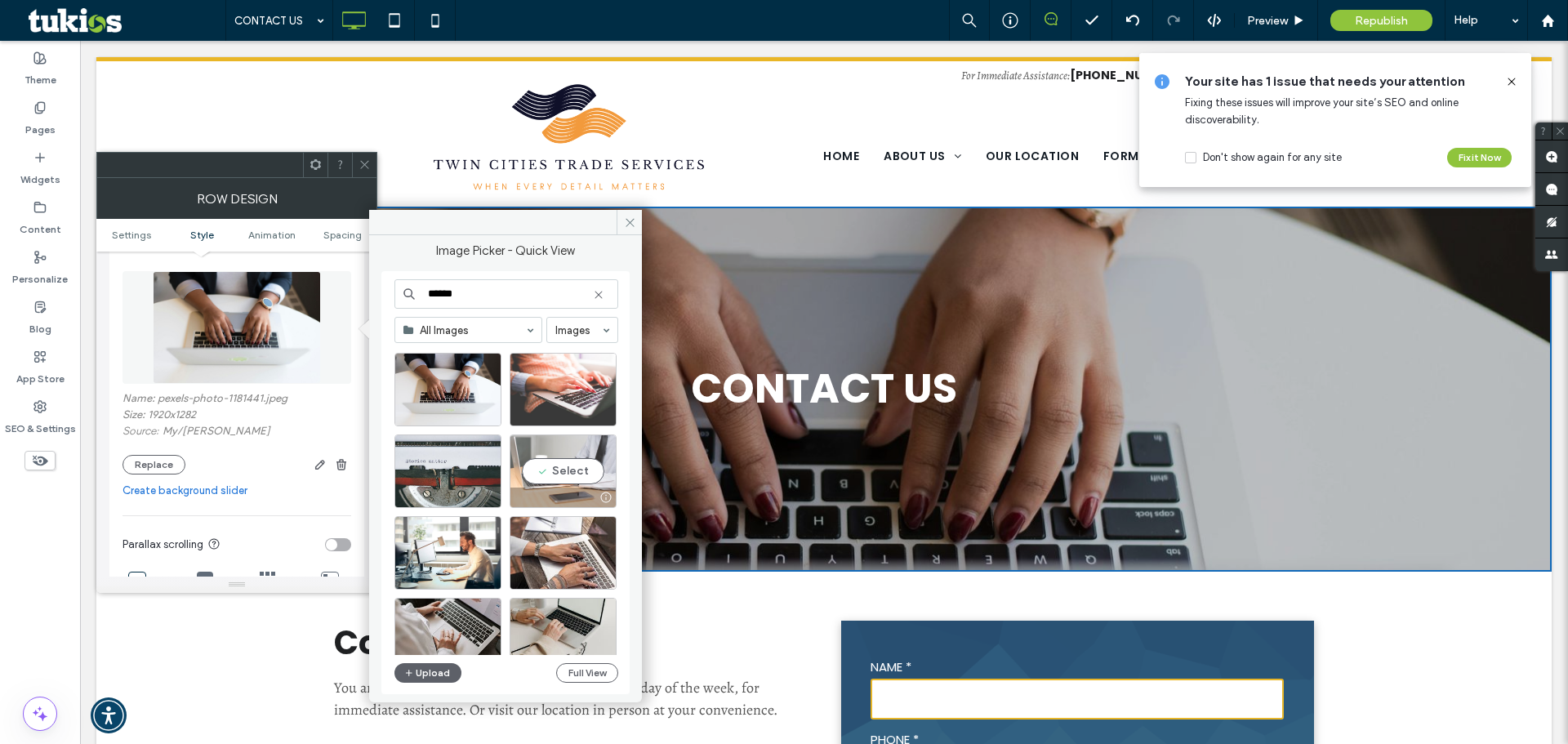
scroll to position [327, 0]
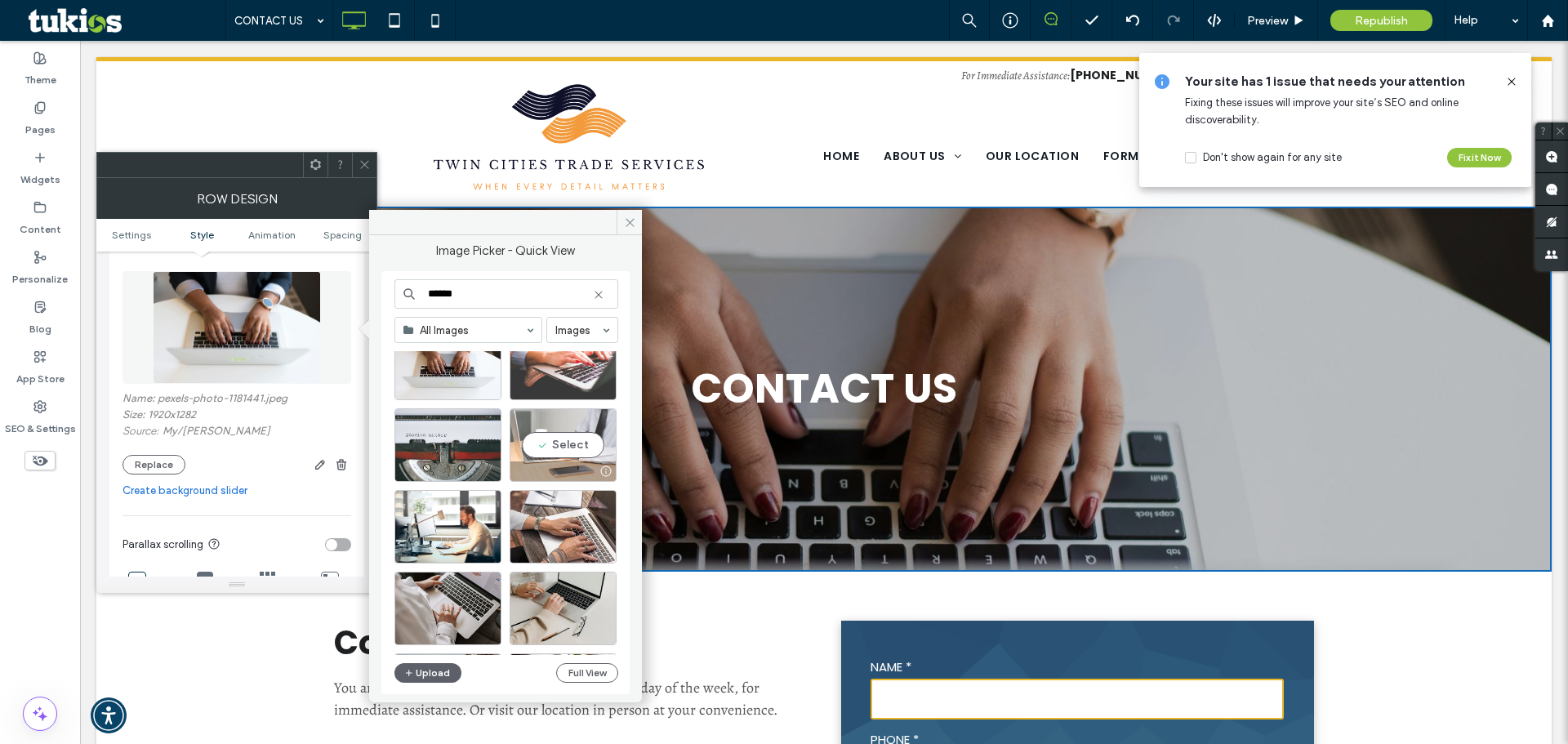
type input "******"
click at [567, 445] on div "Select" at bounding box center [564, 445] width 107 height 73
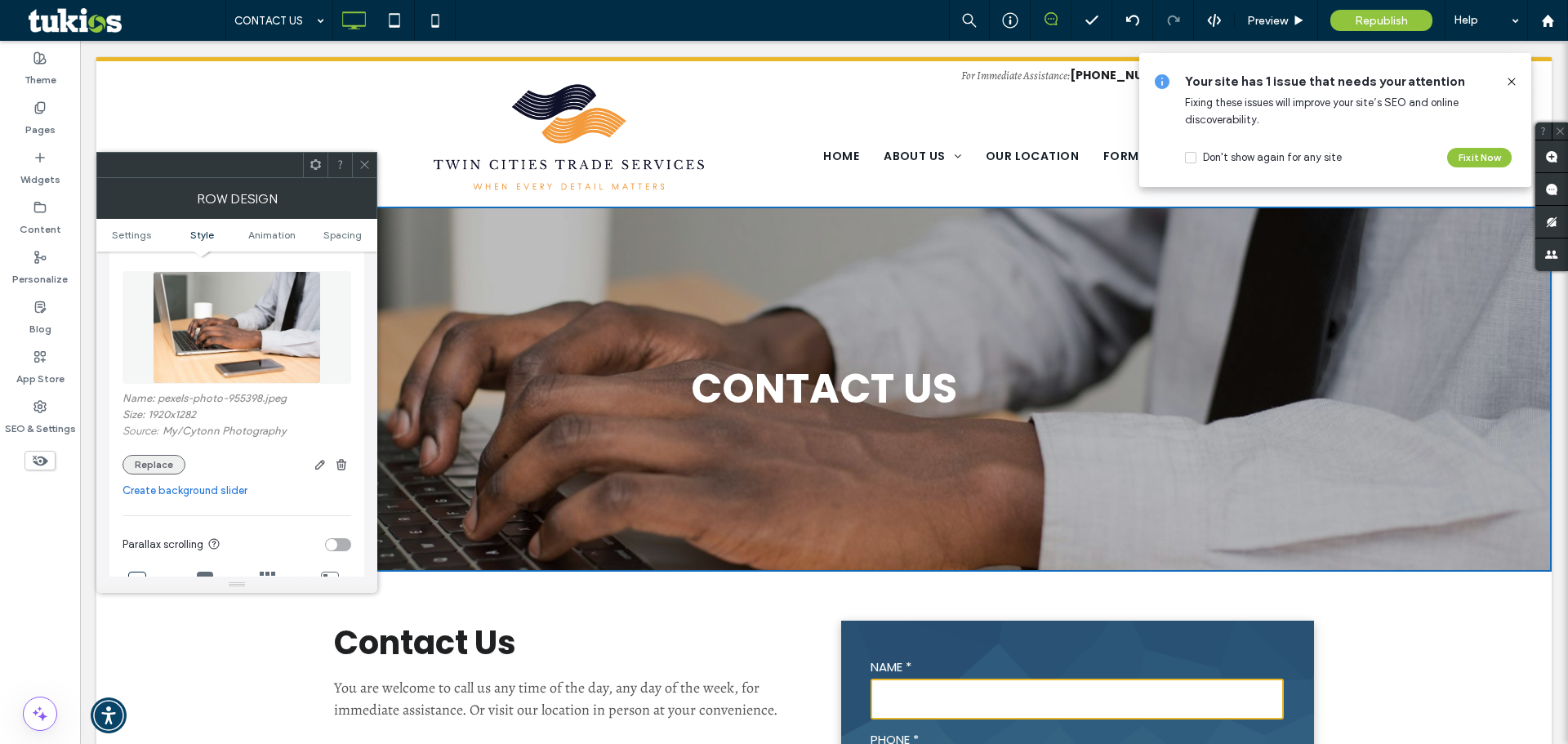
click at [138, 456] on button "Replace" at bounding box center [154, 464] width 63 height 20
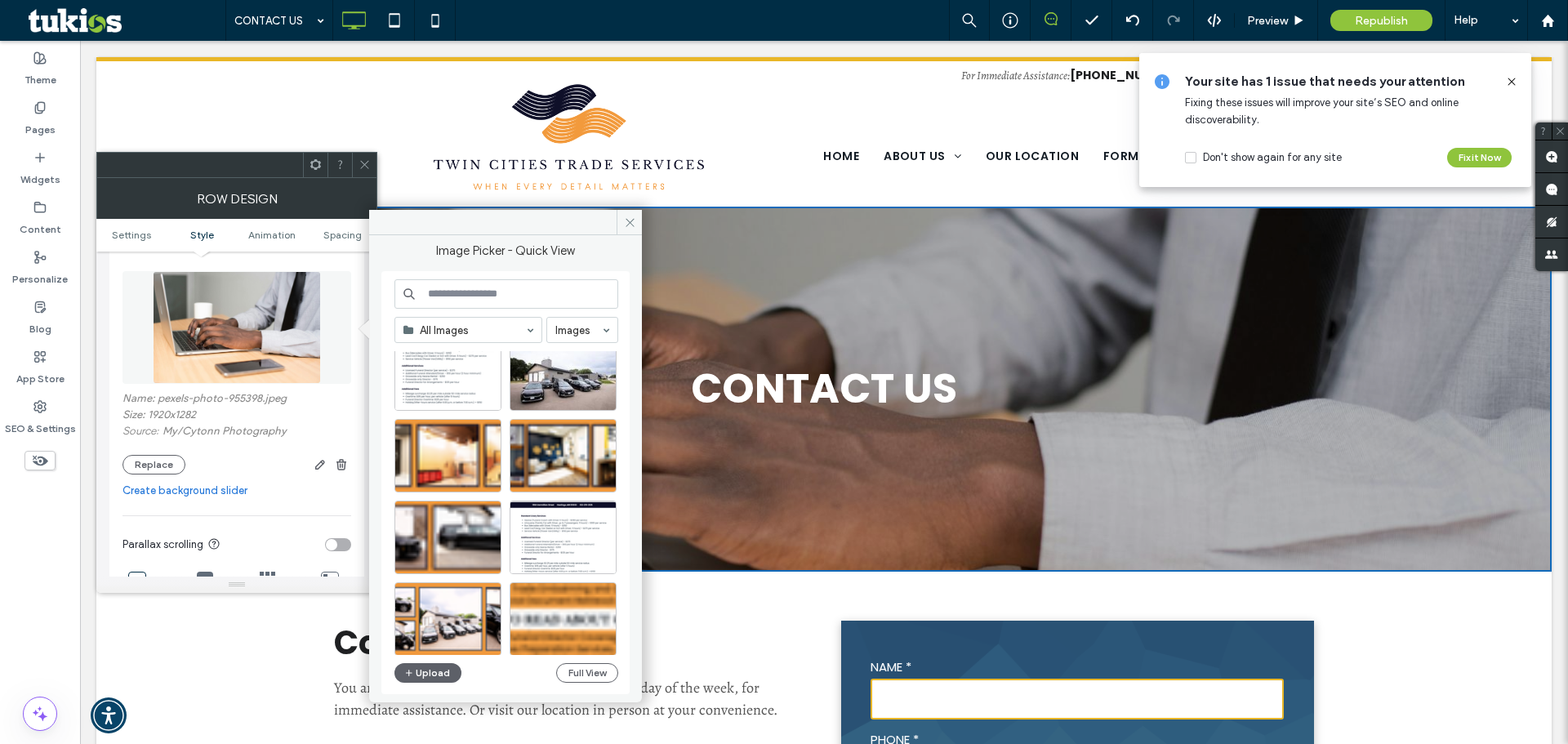
scroll to position [82, 0]
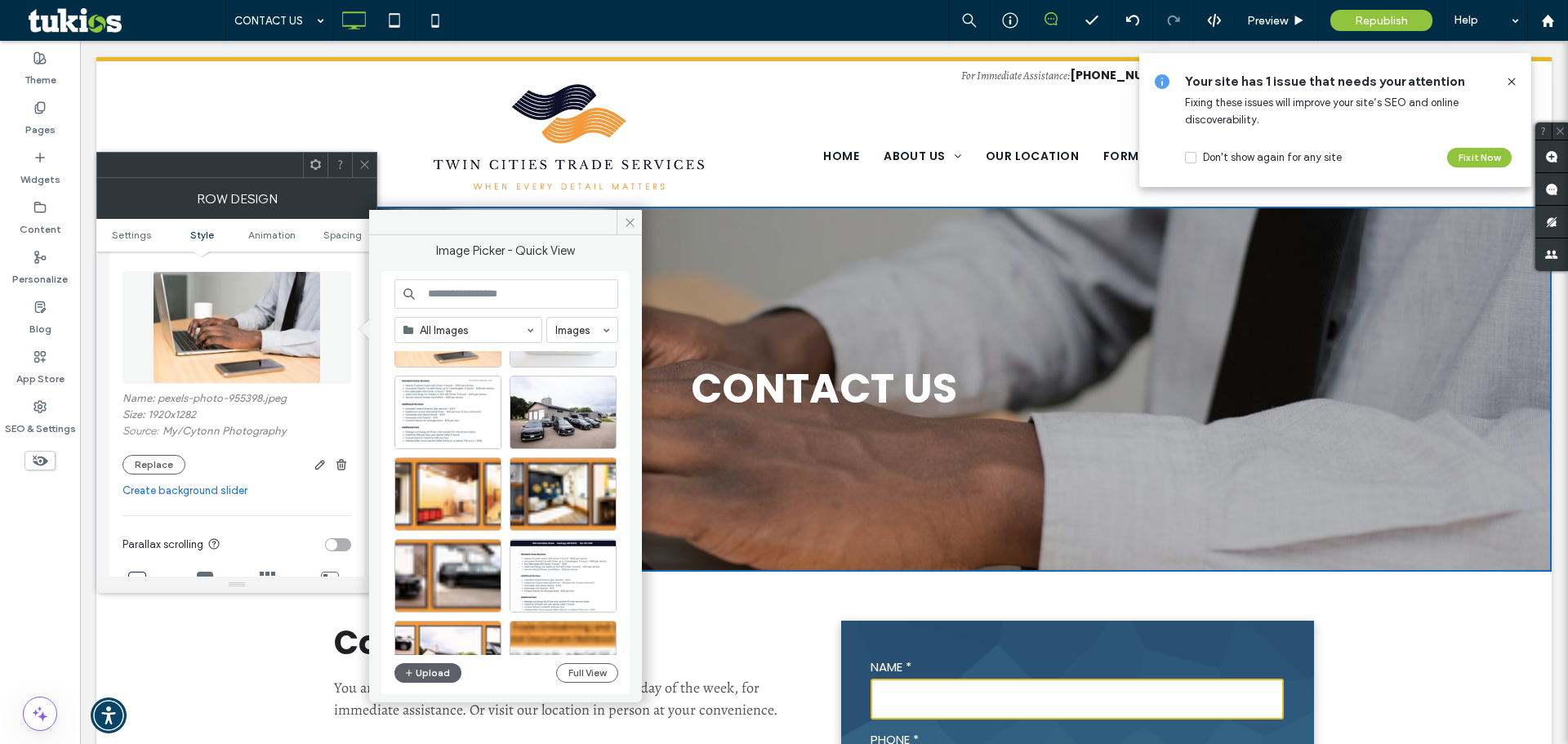
click at [512, 303] on input at bounding box center [506, 293] width 223 height 29
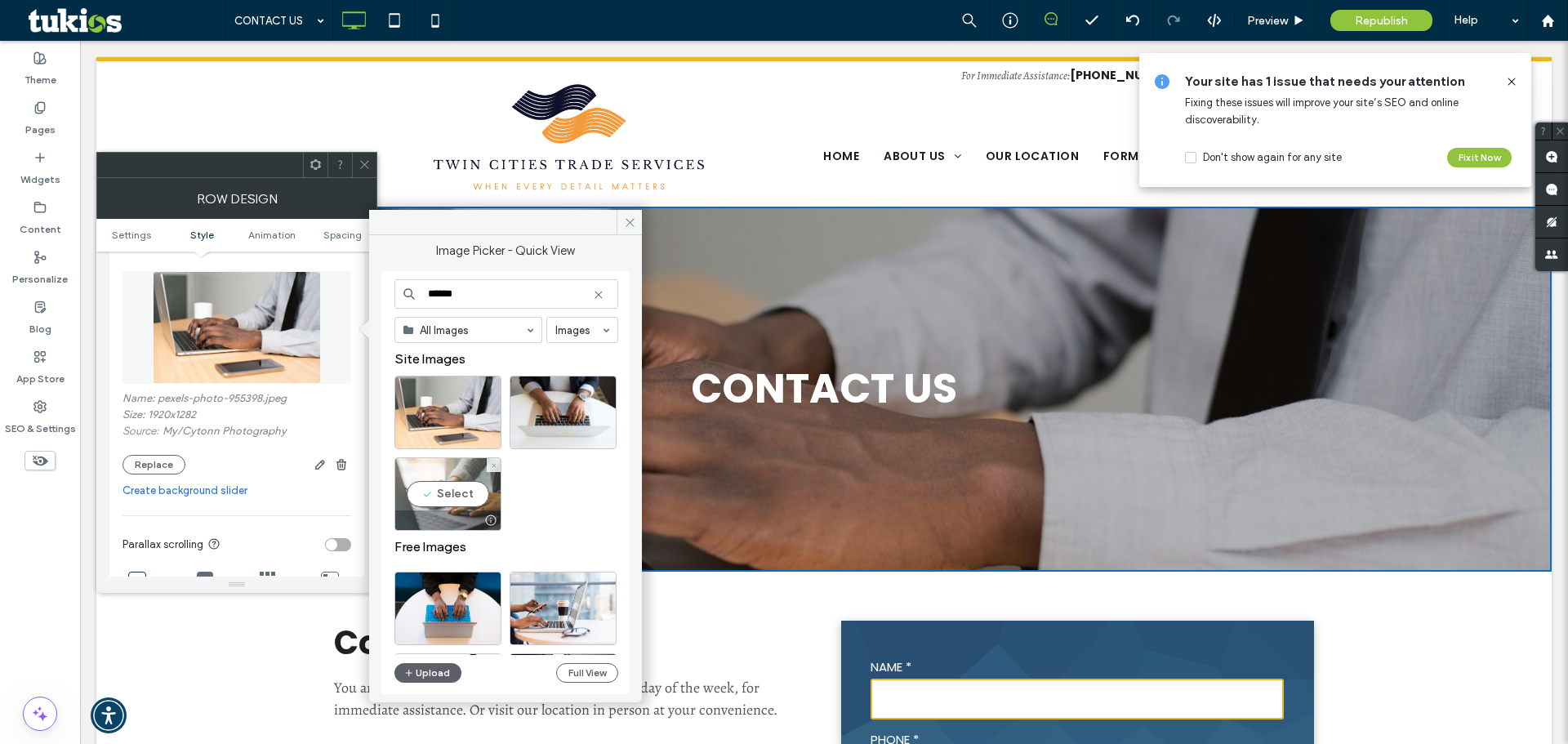
type input "******"
click at [439, 500] on div "Select" at bounding box center [449, 493] width 107 height 73
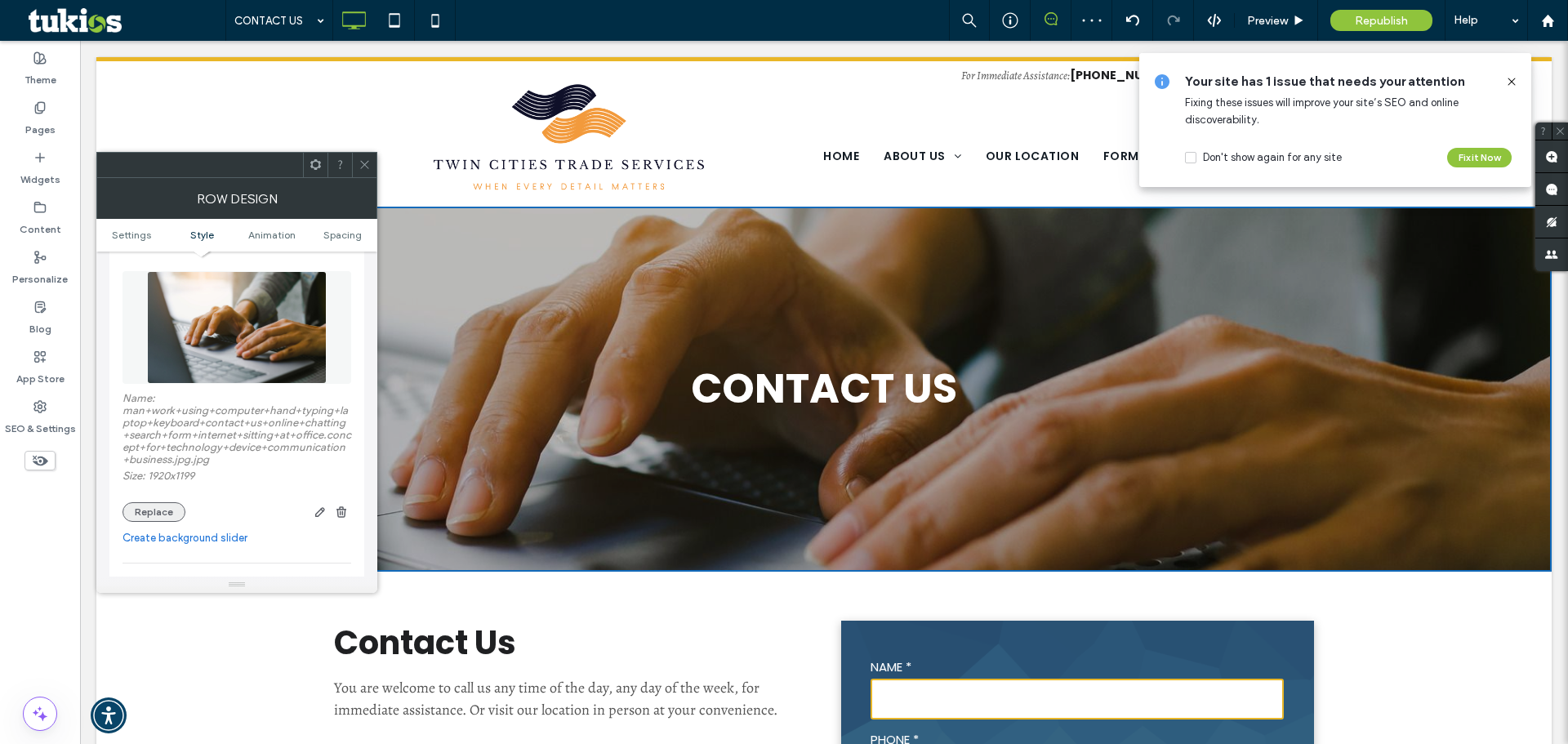
click at [162, 507] on button "Replace" at bounding box center [154, 511] width 63 height 20
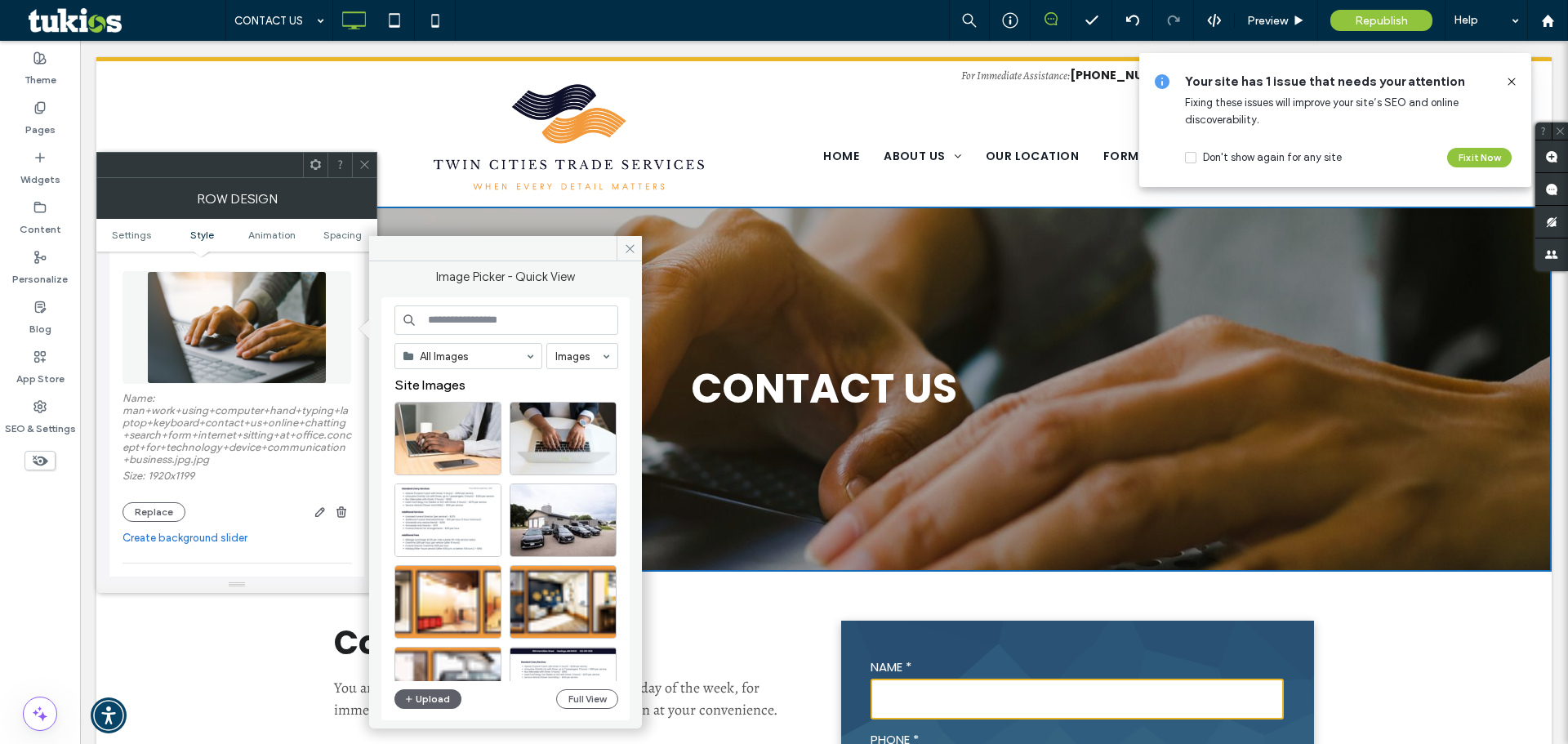
click at [476, 316] on input at bounding box center [506, 319] width 223 height 29
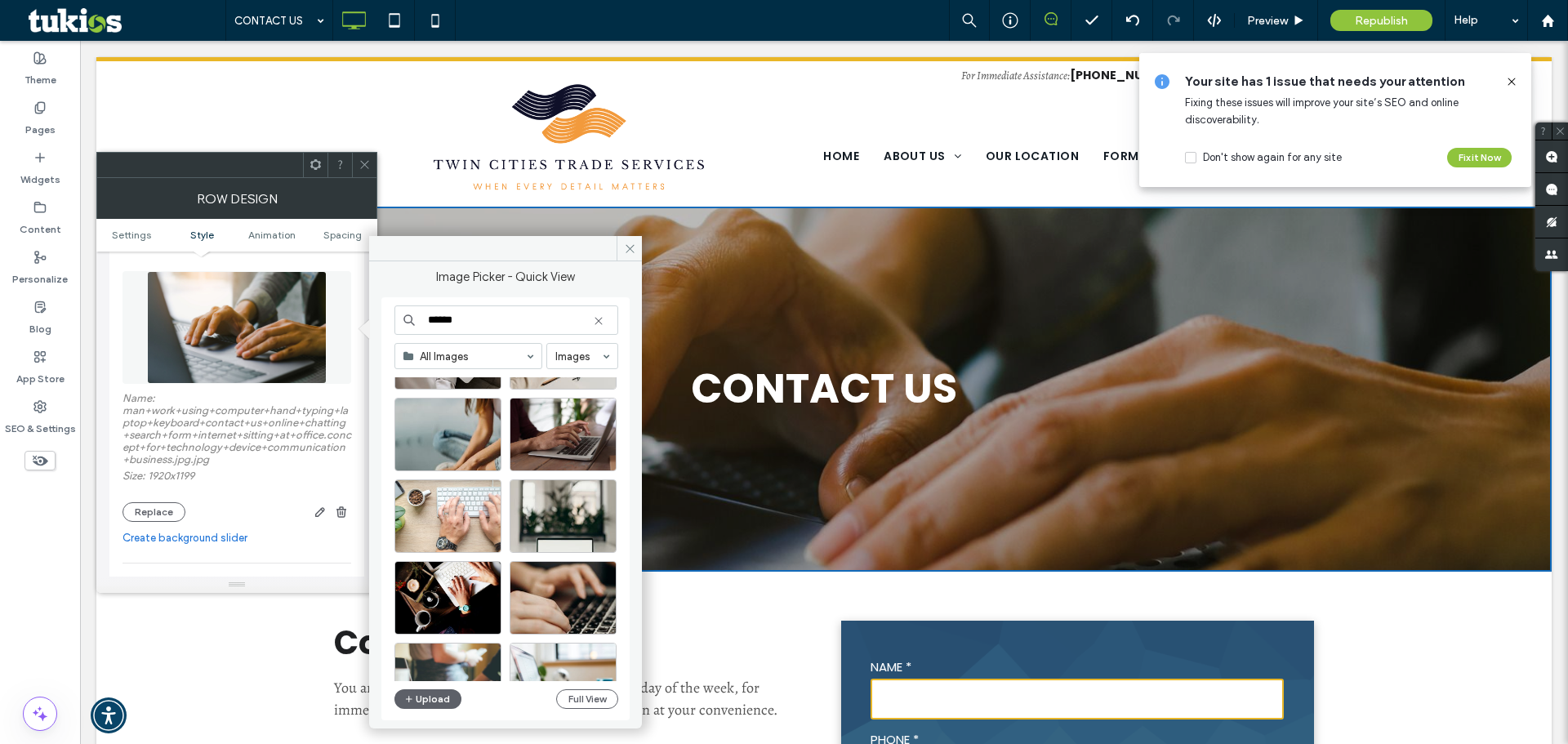
scroll to position [733, 0]
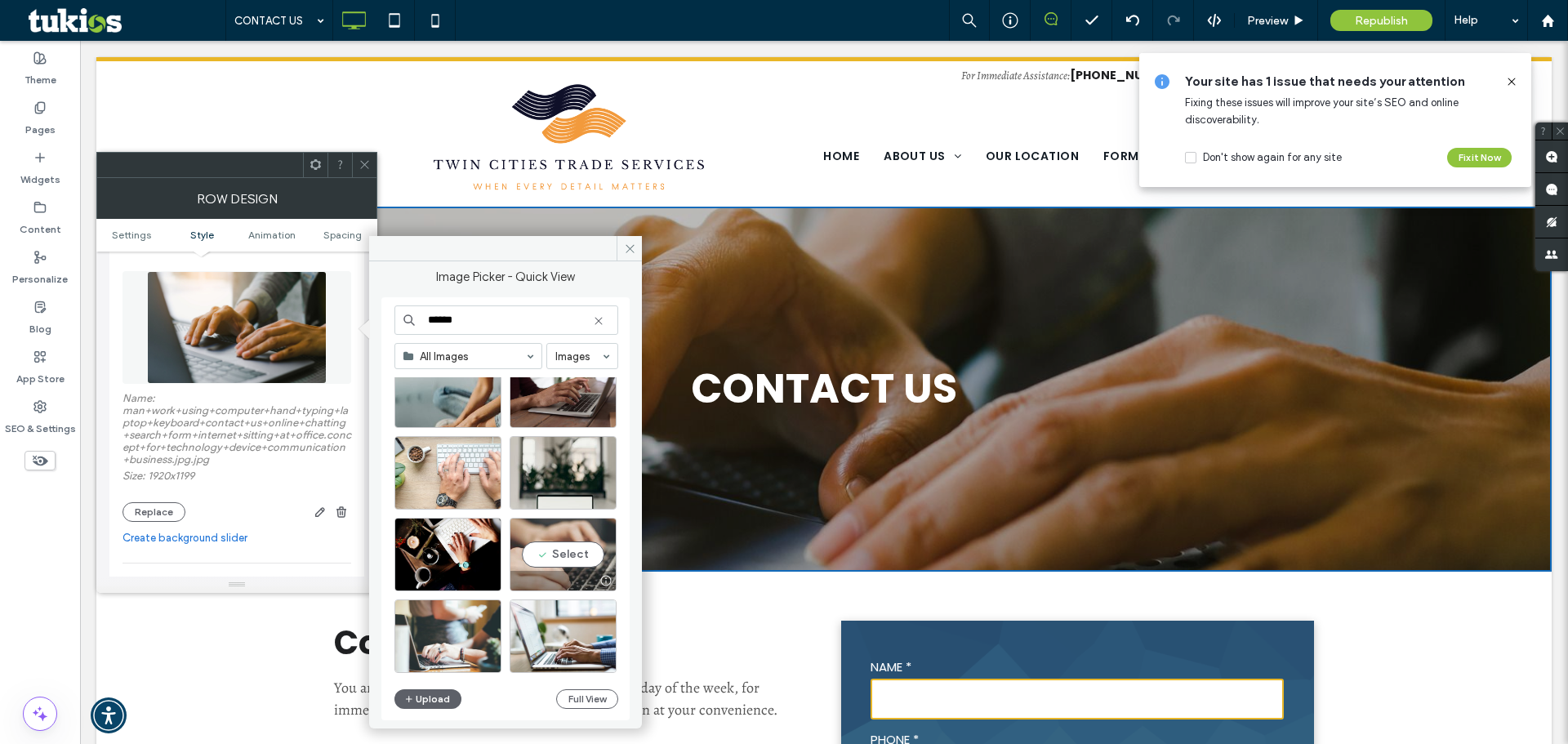
type input "******"
click at [557, 550] on div "Select" at bounding box center [564, 554] width 107 height 73
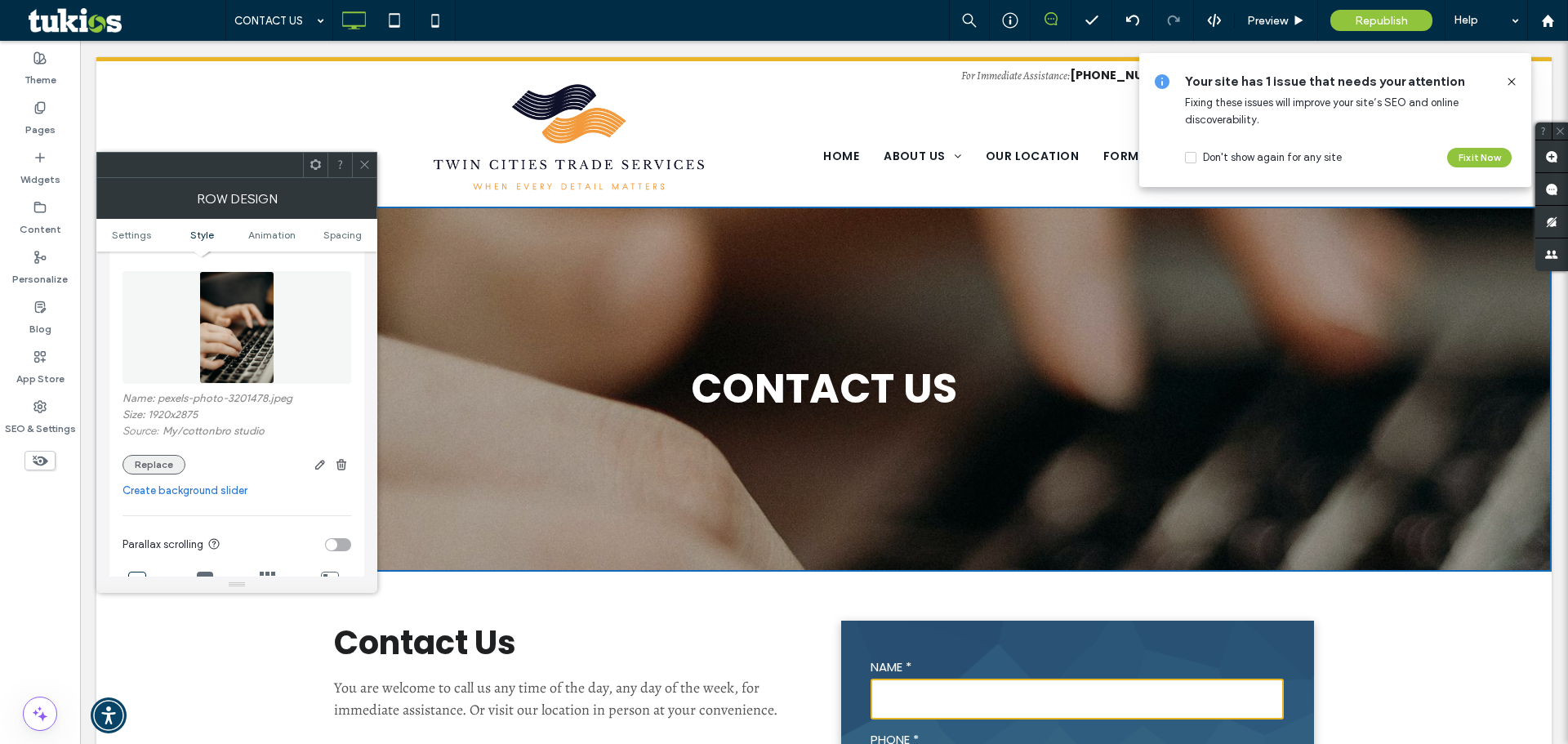
click at [141, 458] on button "Replace" at bounding box center [154, 464] width 63 height 20
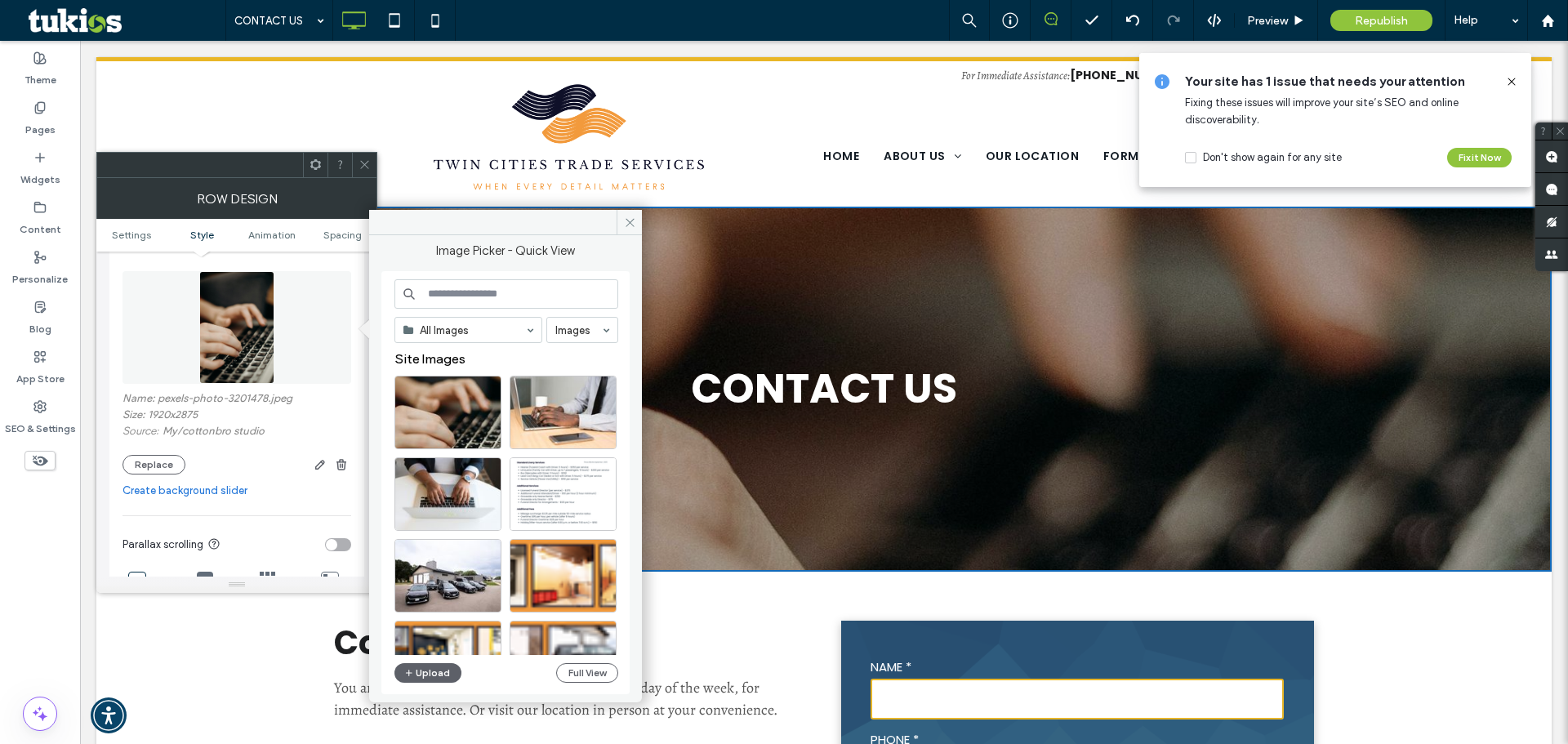
click at [483, 295] on input at bounding box center [506, 293] width 223 height 29
click at [571, 410] on div "Select" at bounding box center [564, 412] width 107 height 73
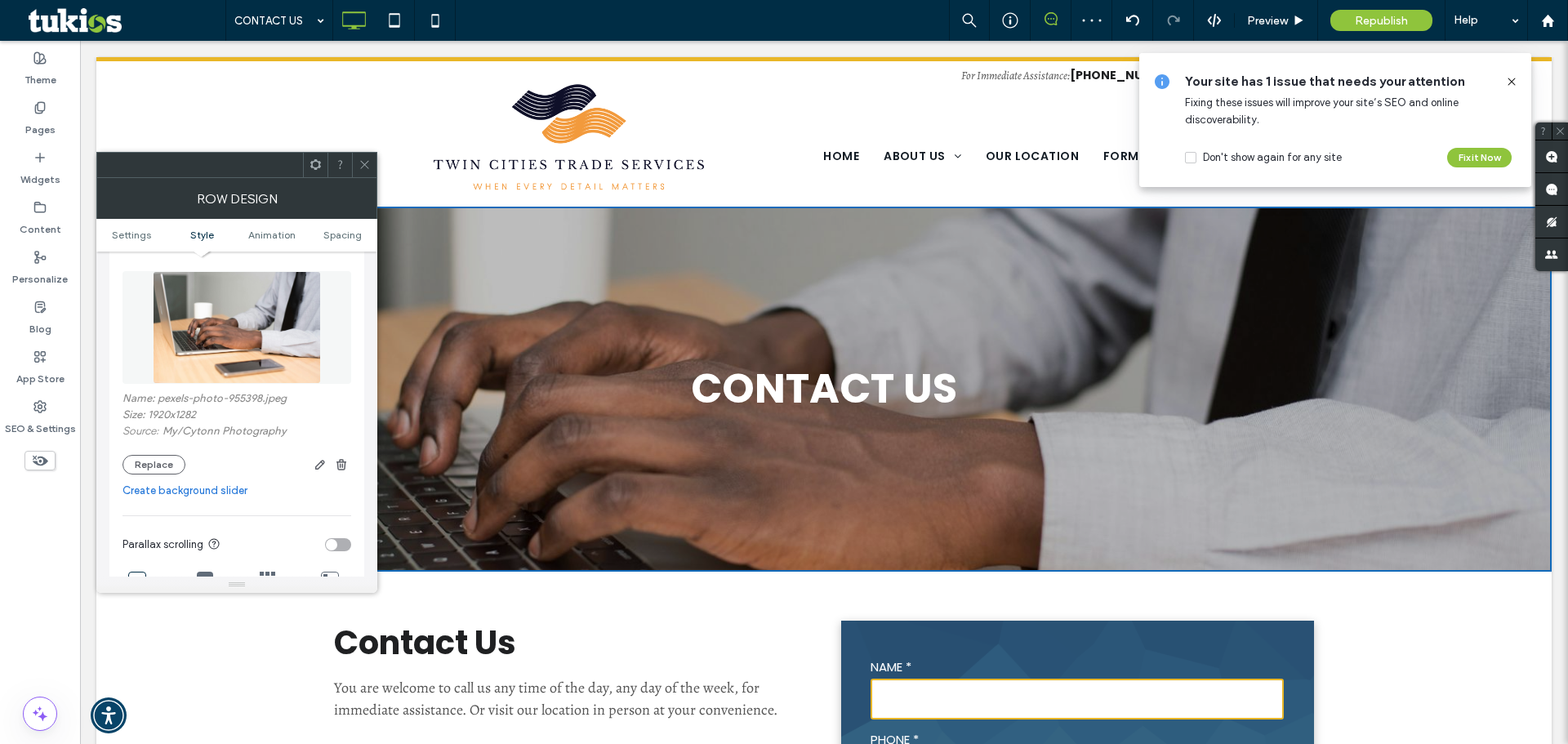
click at [357, 157] on div at bounding box center [365, 165] width 24 height 24
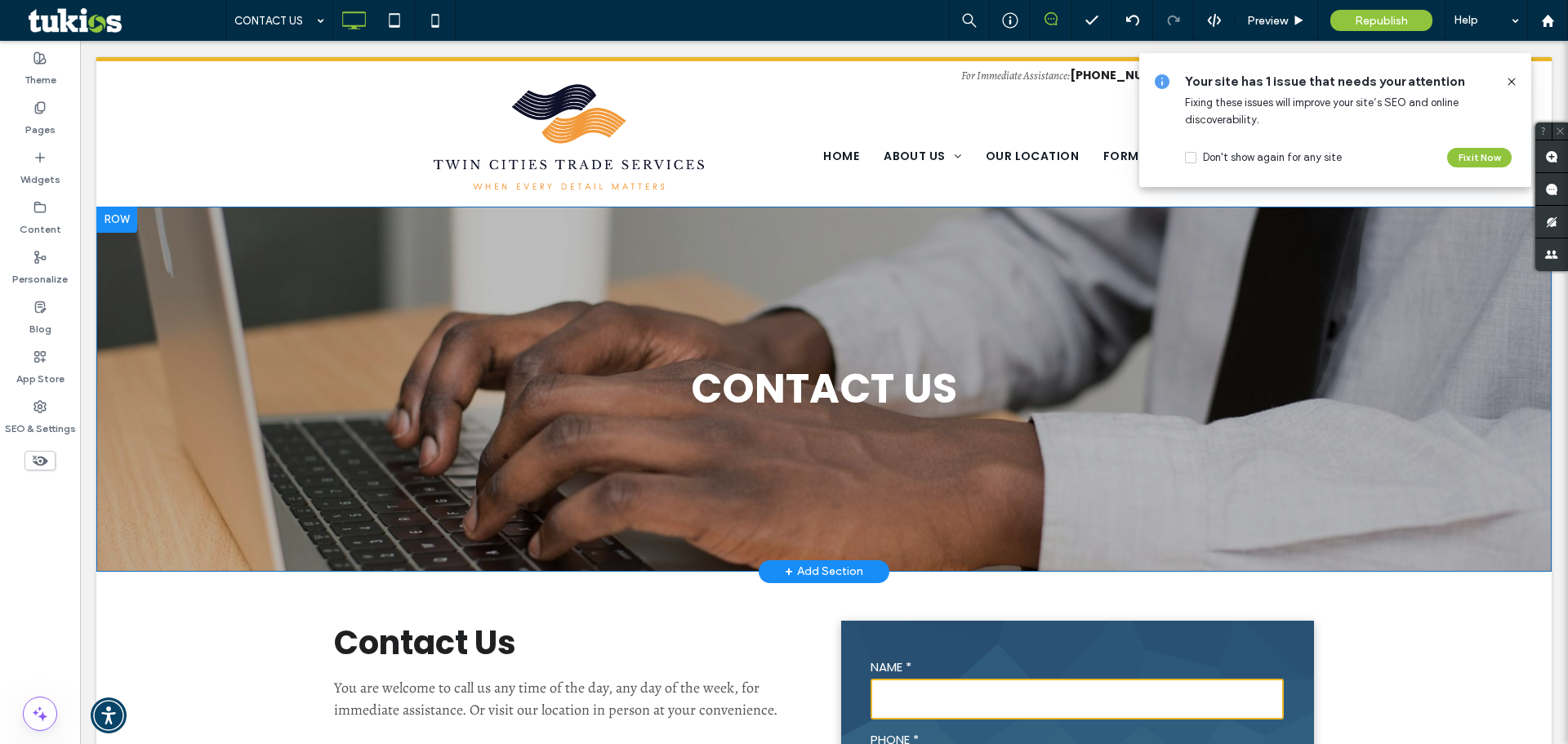
click at [501, 458] on div "Contact us Click To Paste Row + Add Section" at bounding box center [824, 388] width 1455 height 364
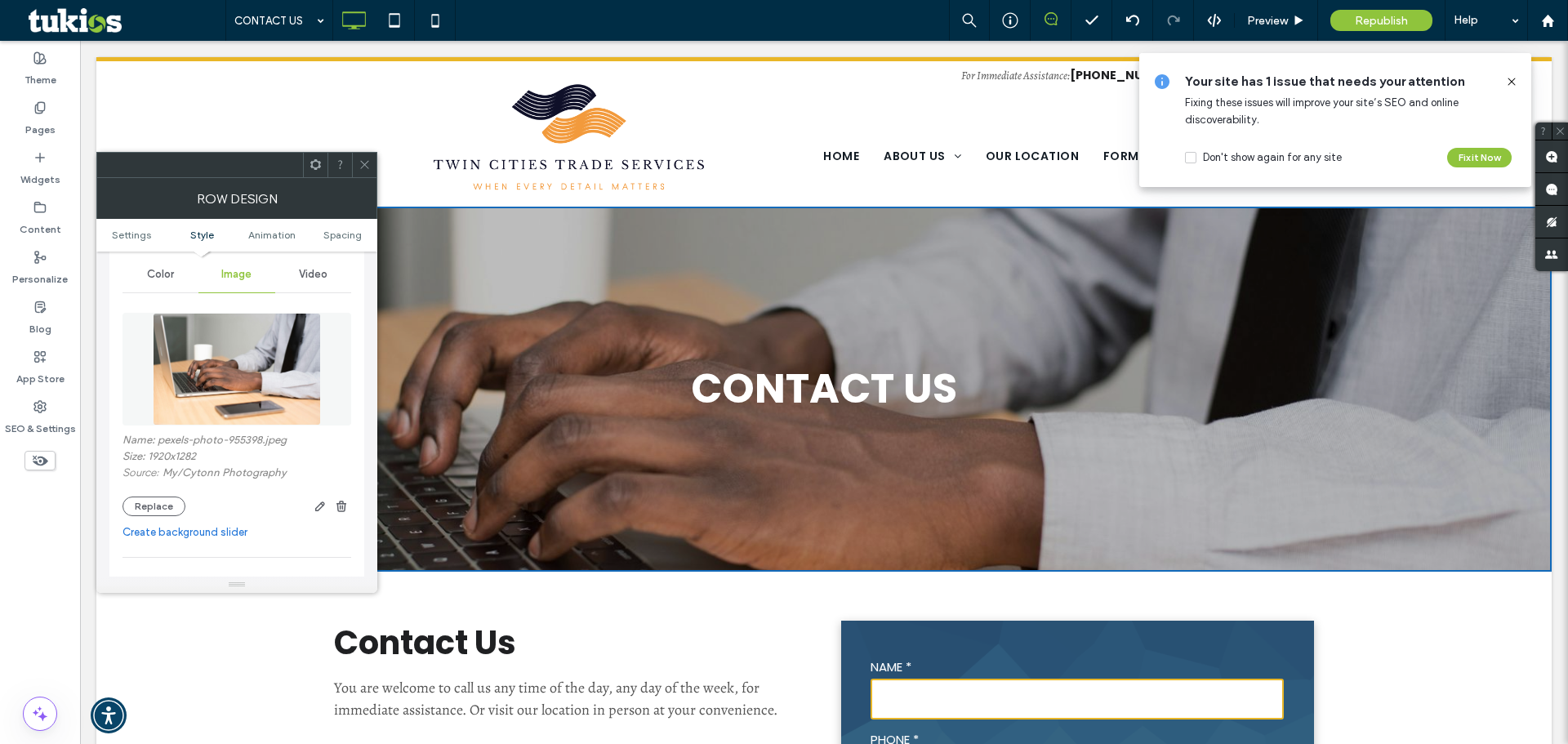
scroll to position [163, 0]
